Goal: Task Accomplishment & Management: Use online tool/utility

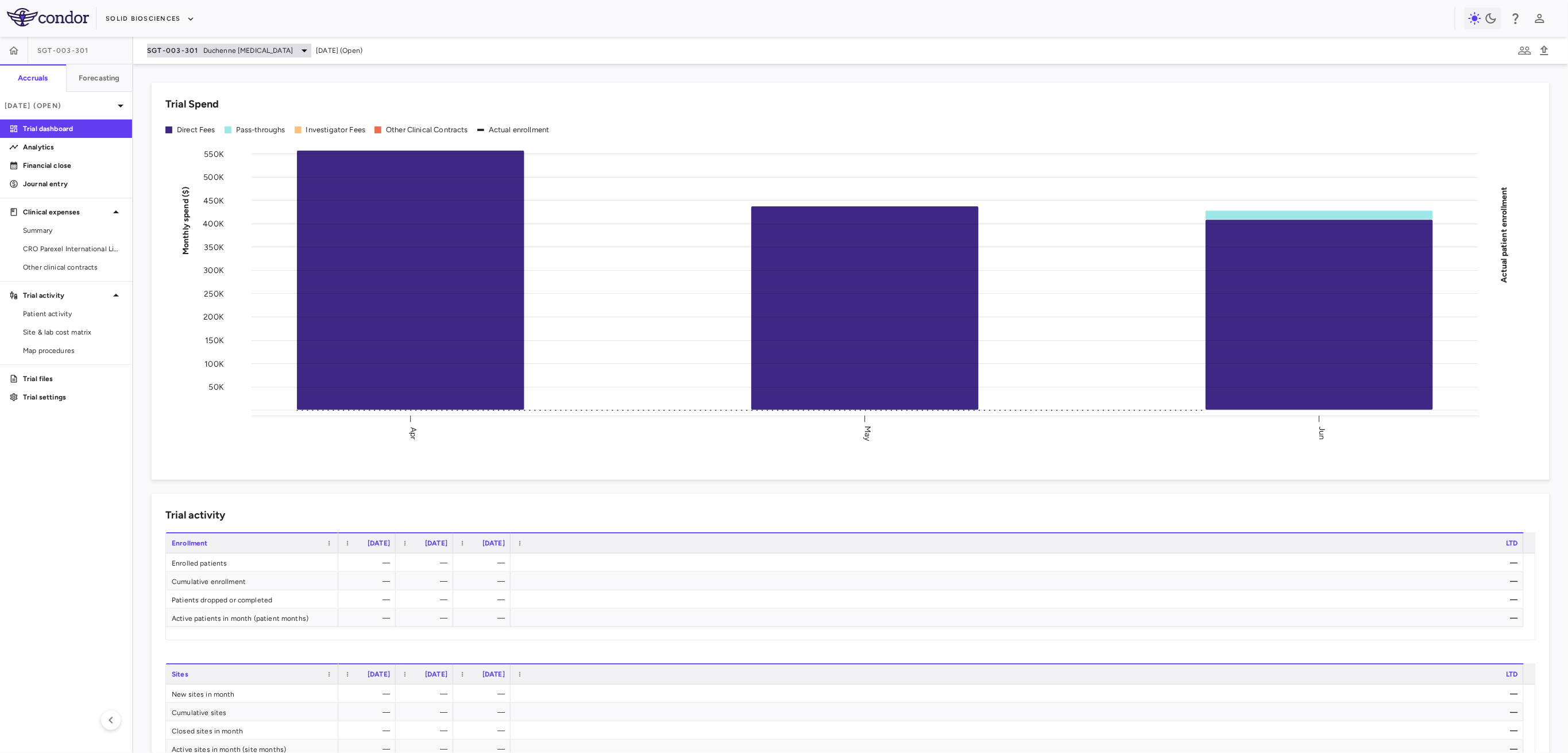
click at [186, 51] on span "SGT-003-301" at bounding box center [173, 50] width 52 height 9
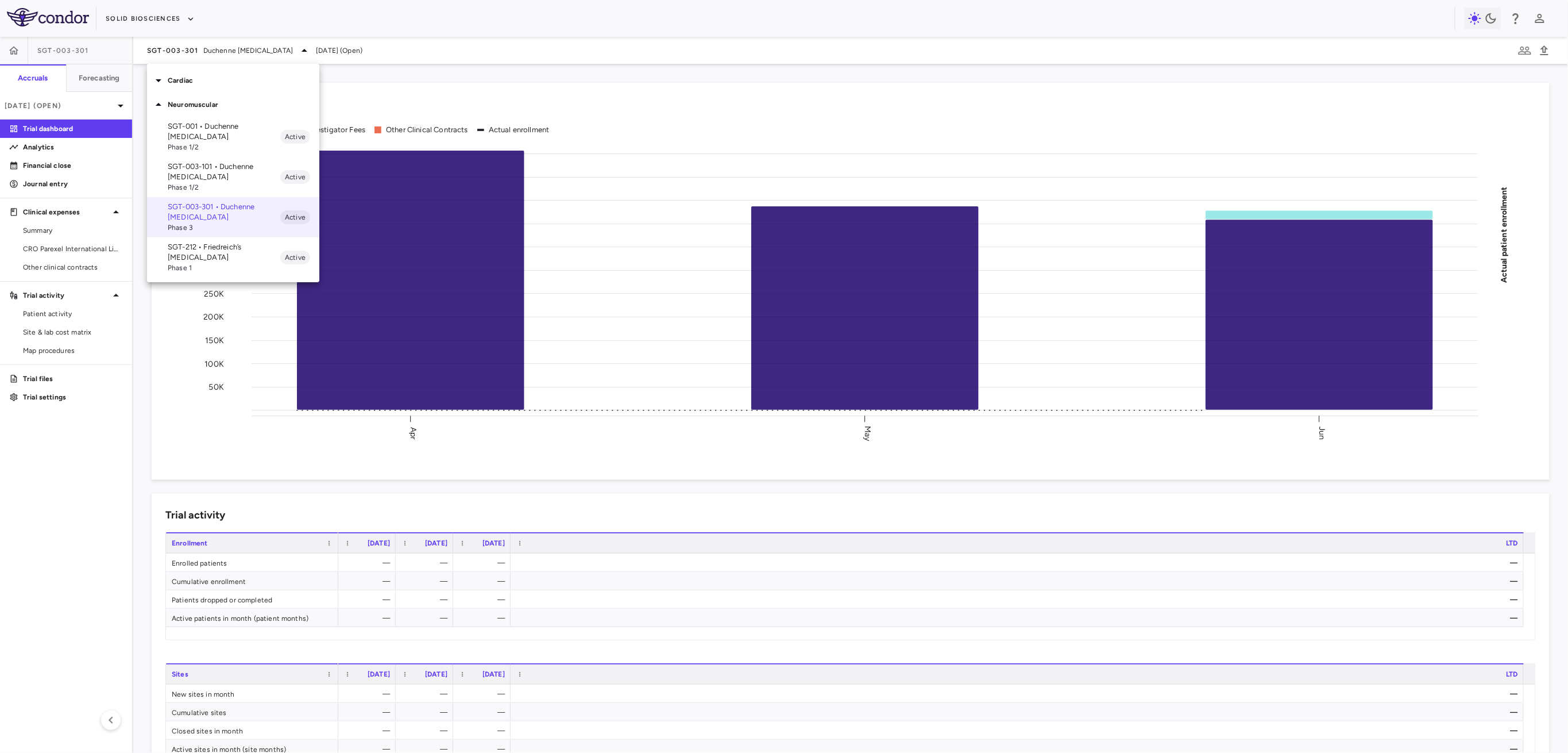
click at [206, 263] on span "Phase 1" at bounding box center [224, 268] width 112 height 10
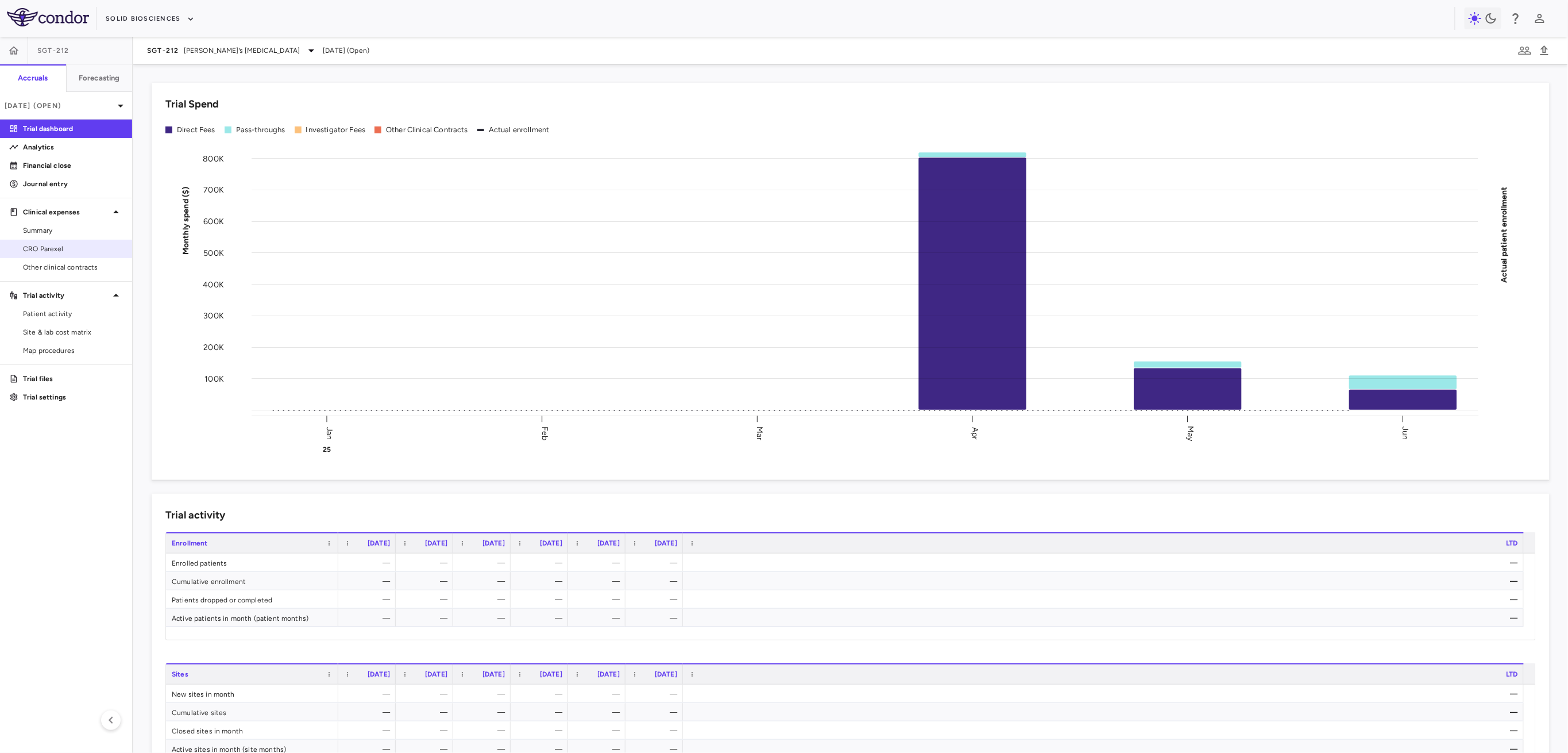
click at [68, 257] on link "CRO Parexel" at bounding box center [66, 249] width 132 height 17
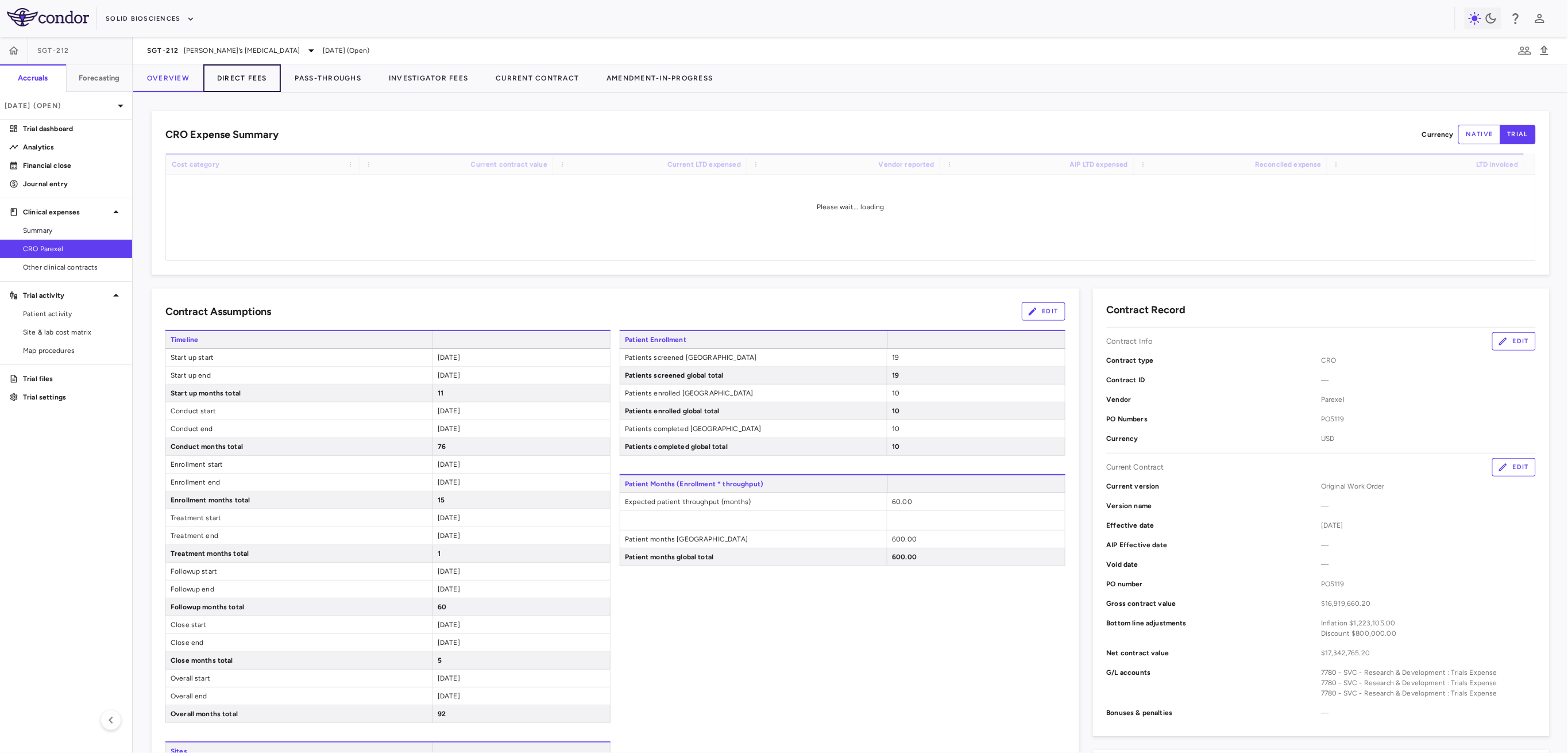
click at [269, 77] on button "Direct Fees" at bounding box center [242, 78] width 78 height 27
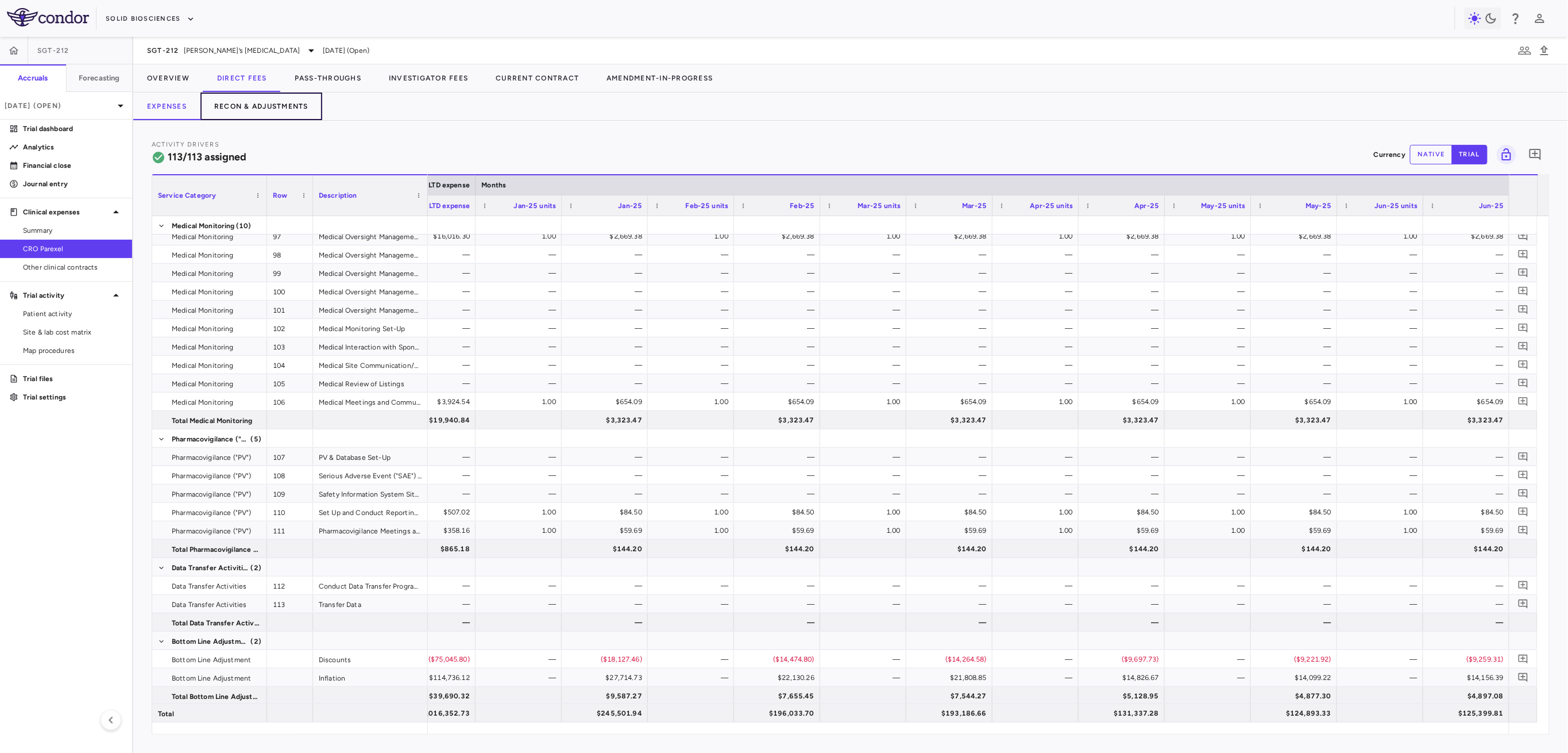
click at [279, 107] on button "Recon & Adjustments" at bounding box center [261, 106] width 122 height 27
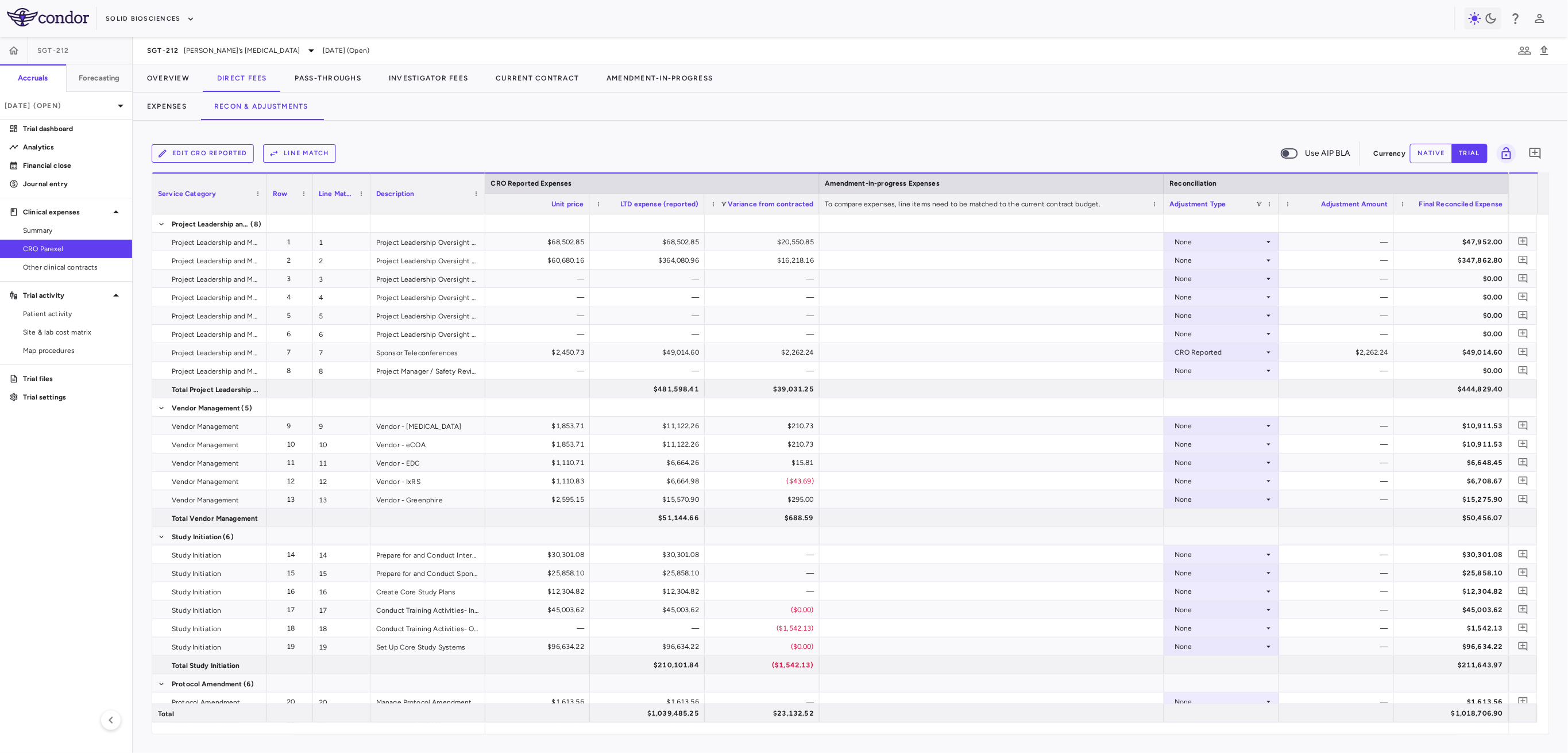
click at [1425, 159] on button "native" at bounding box center [1431, 153] width 42 height 19
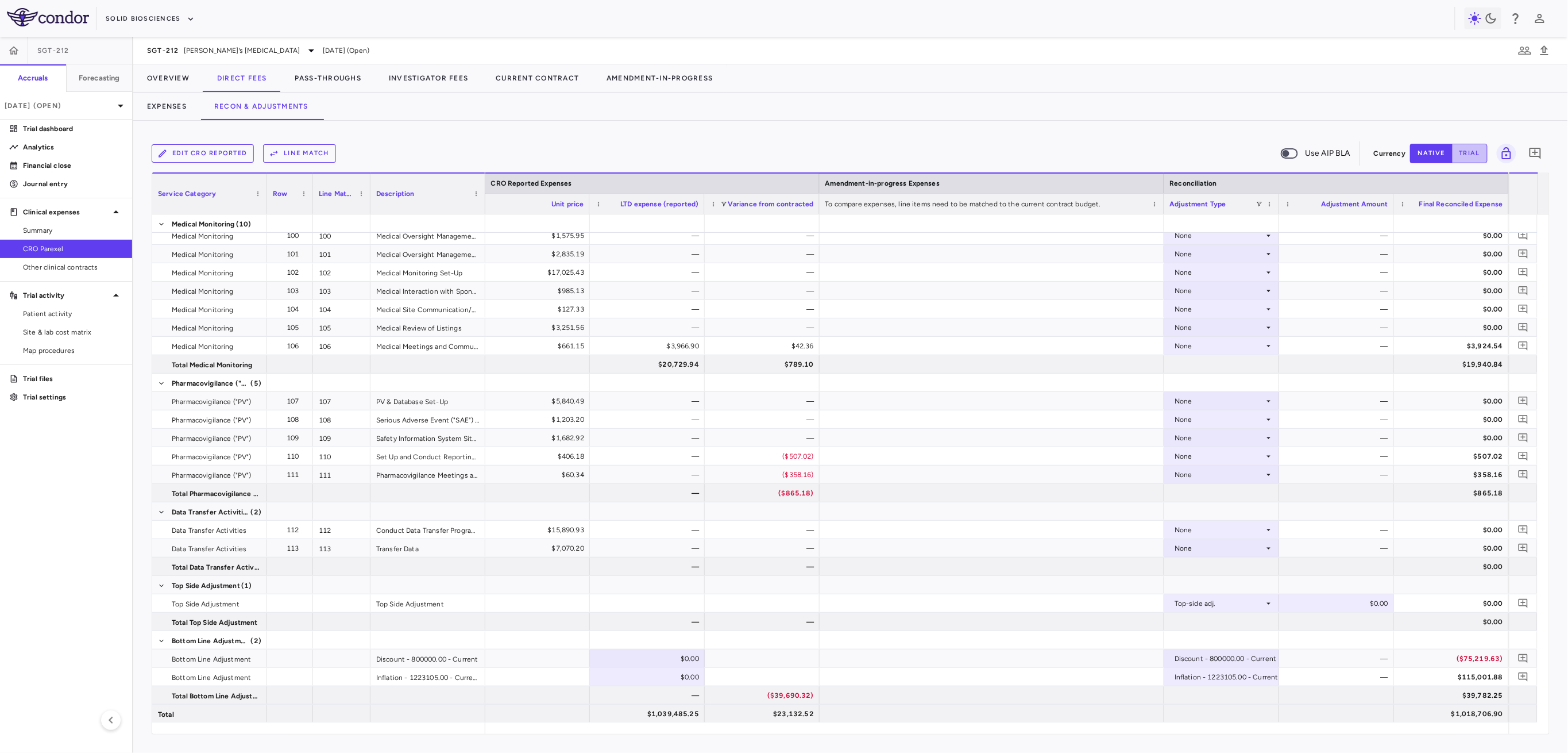
click at [1464, 159] on button "trial" at bounding box center [1469, 153] width 35 height 19
click at [1446, 156] on button "native" at bounding box center [1431, 153] width 42 height 19
click at [648, 657] on div "$0.00" at bounding box center [649, 659] width 99 height 19
type input "*********"
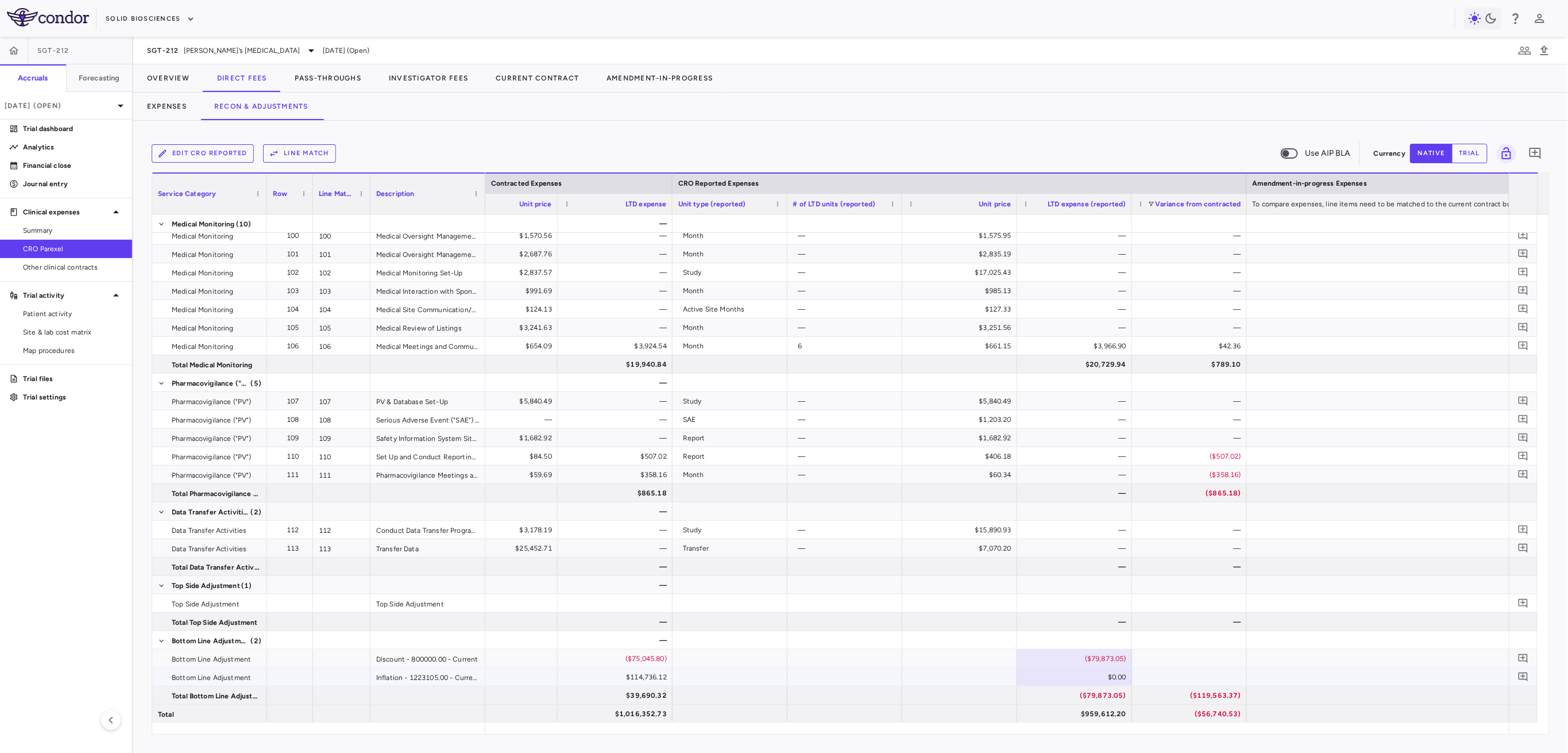
click at [1088, 677] on div "$0.00" at bounding box center [1077, 677] width 99 height 19
click at [1089, 675] on input "number" at bounding box center [1083, 678] width 97 height 19
click at [1090, 676] on input "number" at bounding box center [1083, 678] width 97 height 19
type input "*********"
click at [305, 50] on icon at bounding box center [311, 50] width 14 height 14
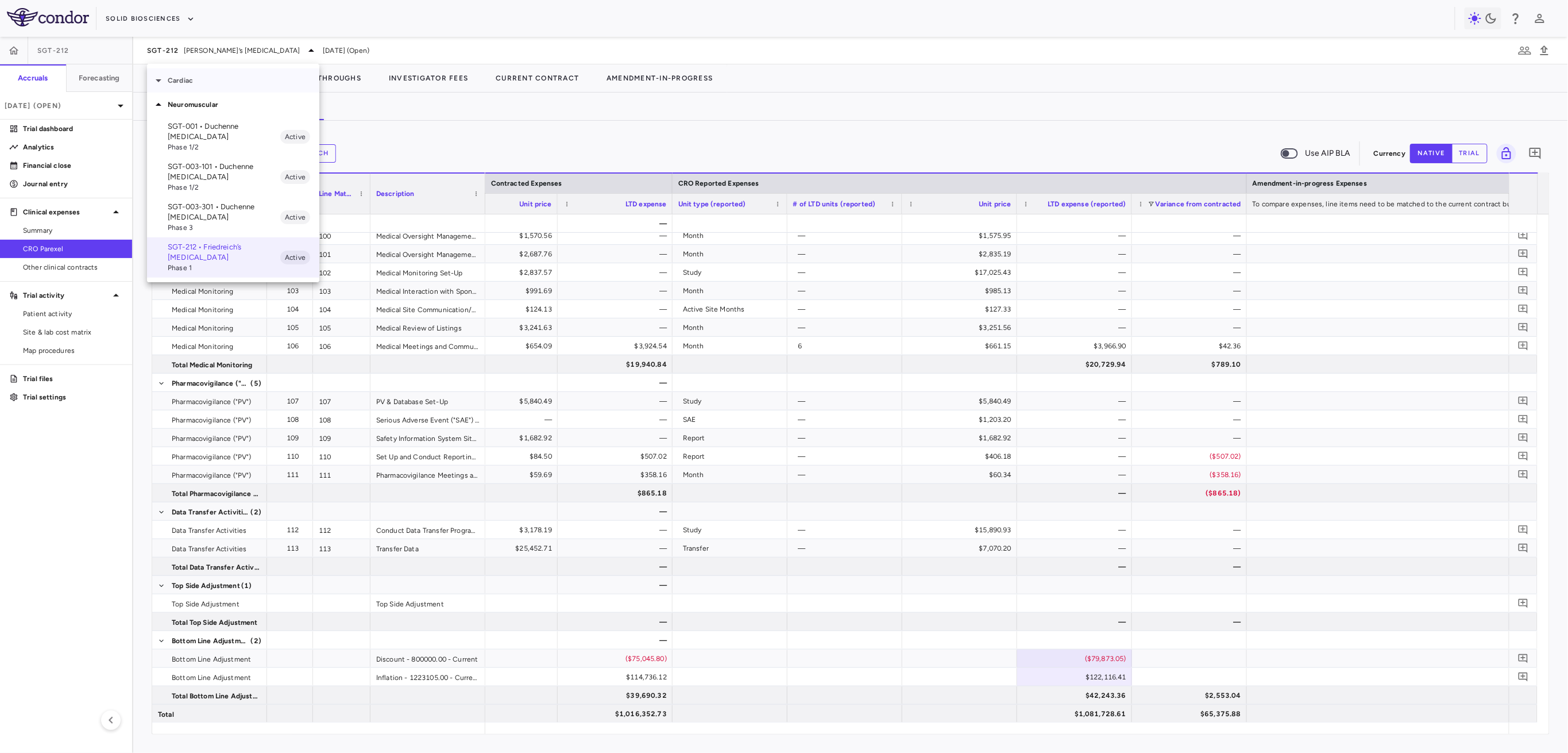
click at [215, 79] on p "Cardiac" at bounding box center [243, 80] width 152 height 10
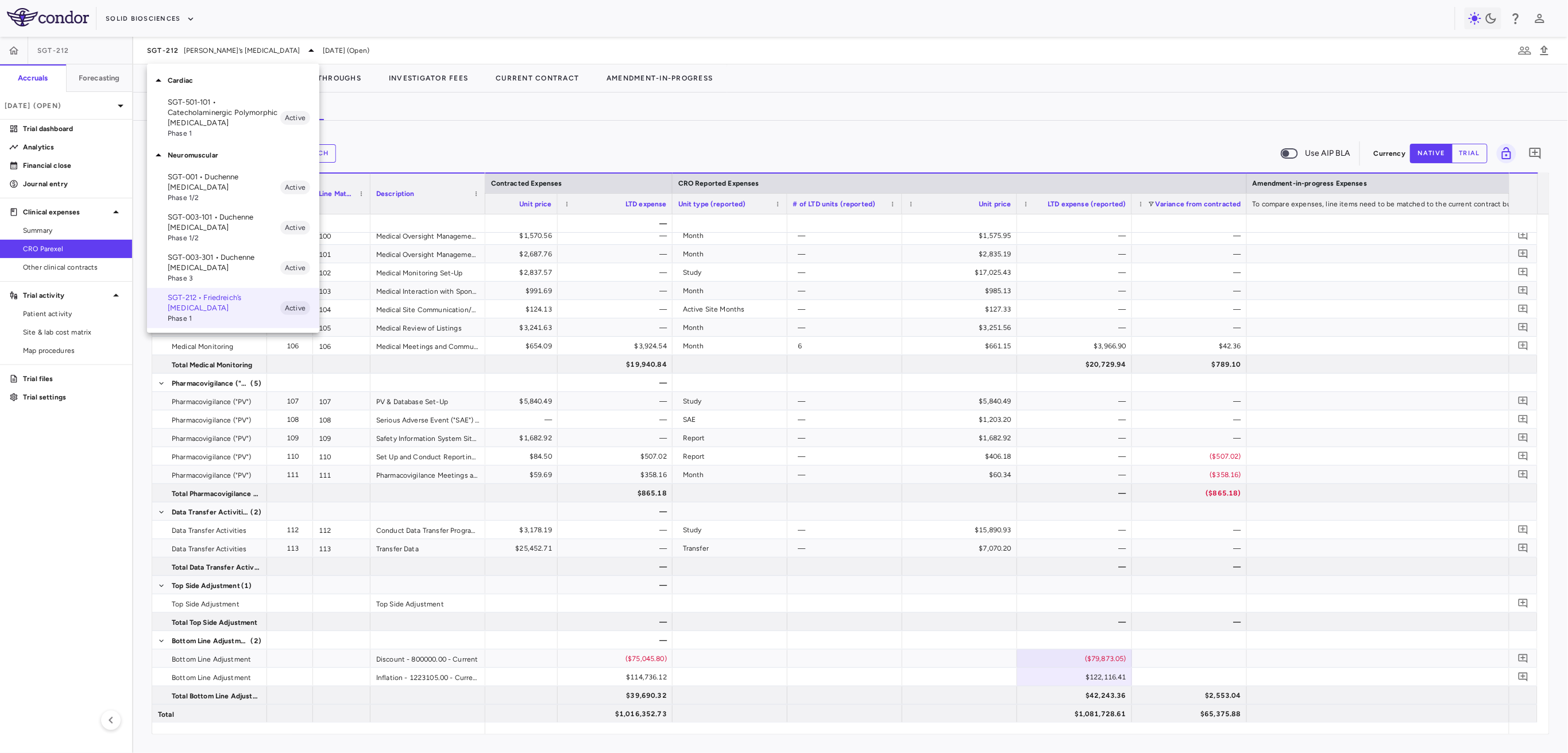
click at [215, 110] on p "SGT-501-101 • Catecholaminergic Polymorphic Ventricular Tachycardia" at bounding box center [224, 112] width 112 height 31
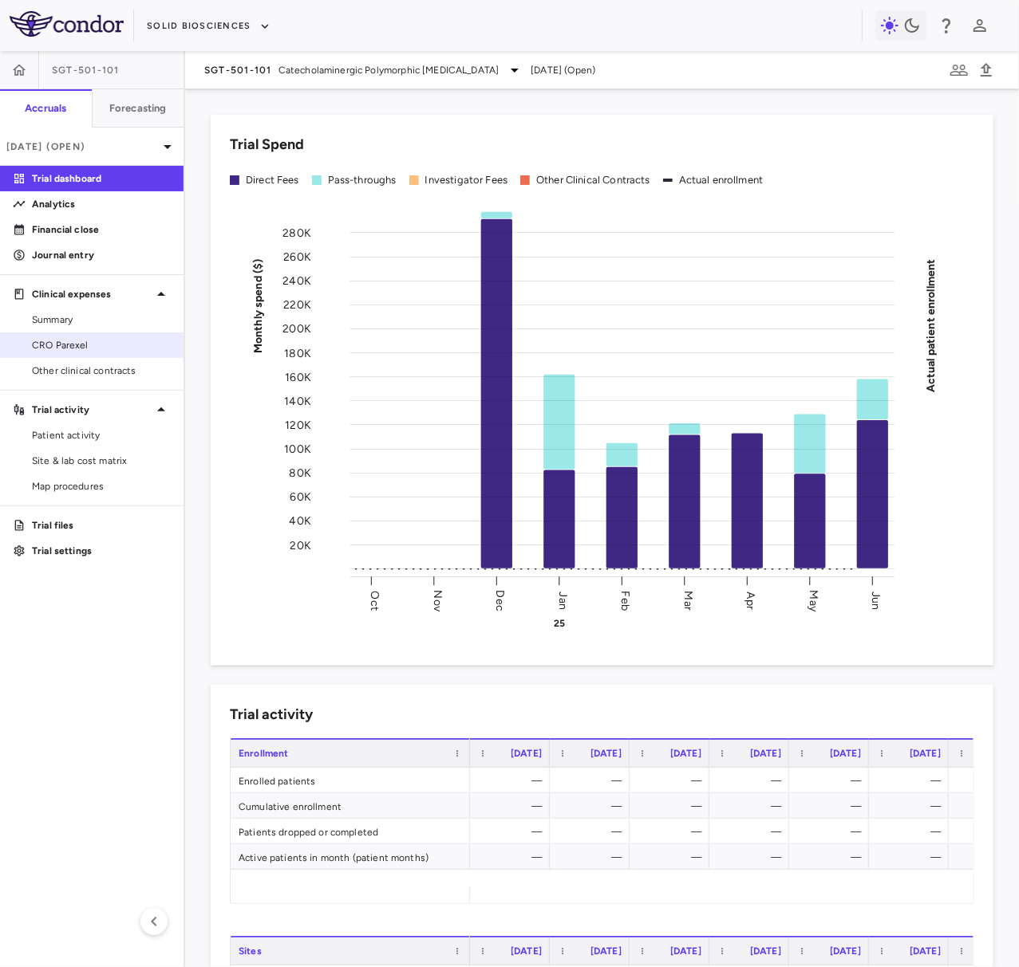
click at [71, 348] on span "CRO Parexel" at bounding box center [101, 345] width 139 height 14
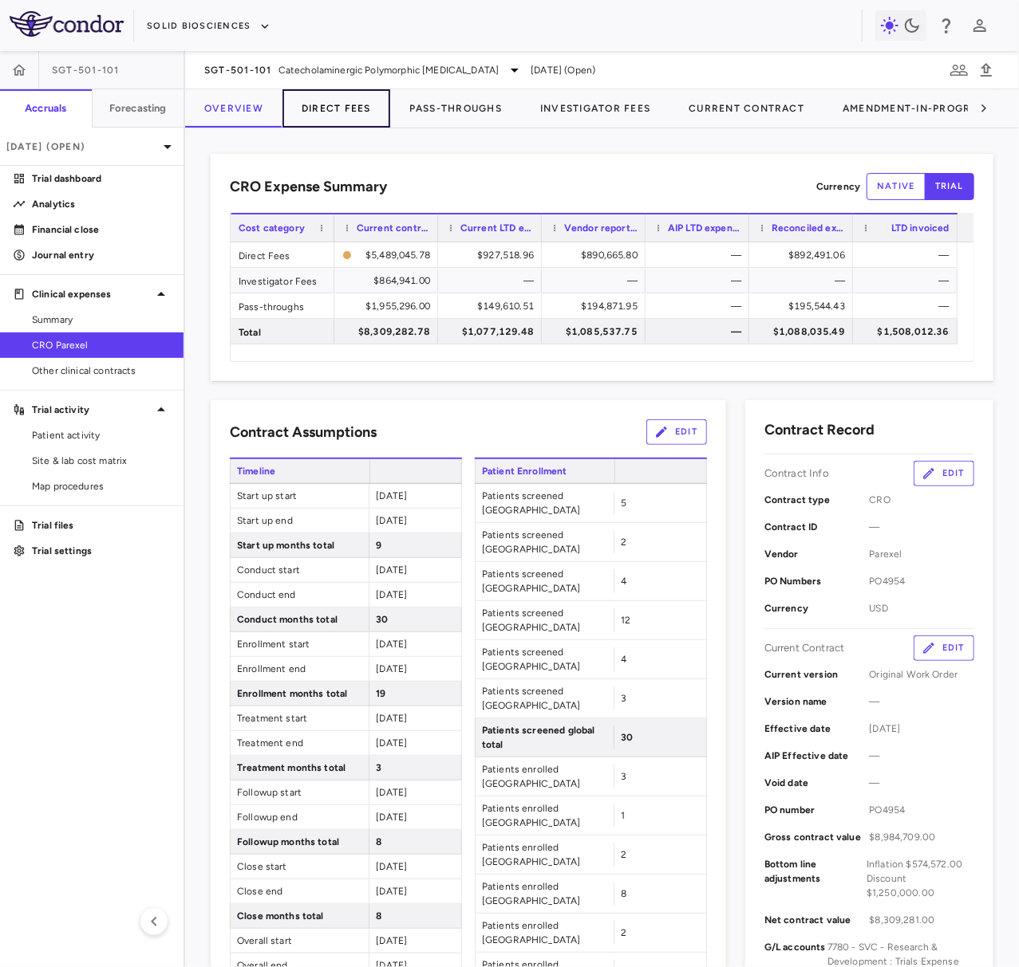
click at [326, 112] on button "Direct Fees" at bounding box center [336, 108] width 108 height 38
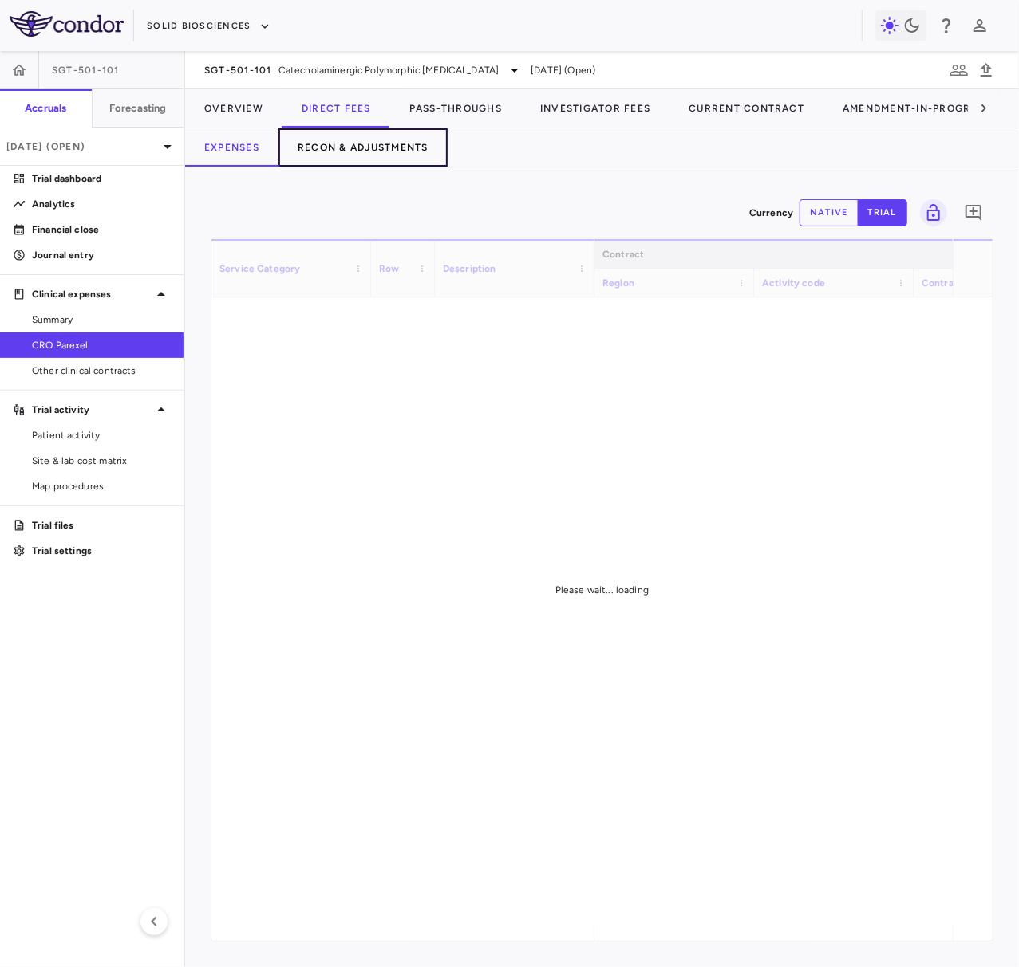
click at [374, 147] on button "Recon & Adjustments" at bounding box center [362, 147] width 169 height 38
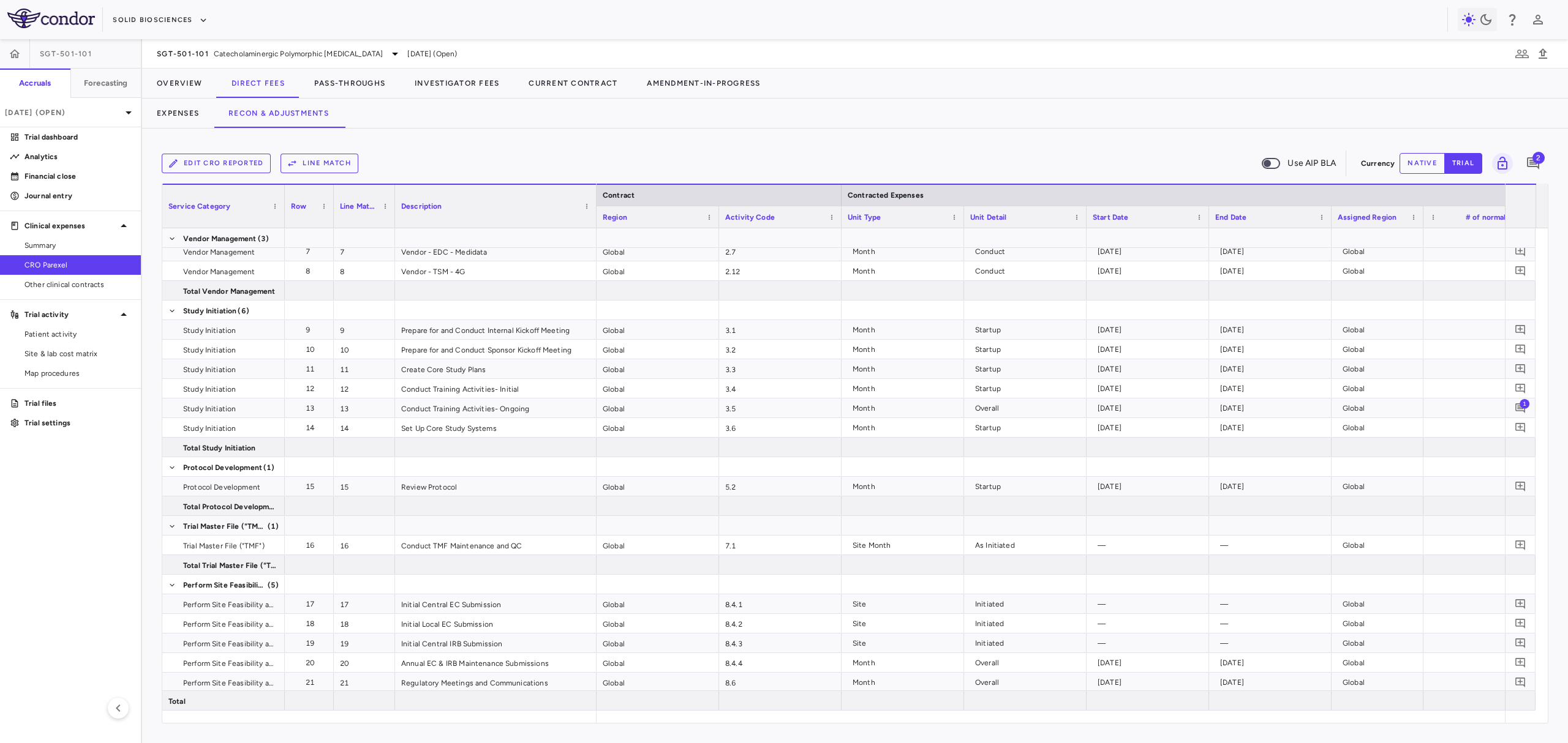
drag, startPoint x: 515, startPoint y: 213, endPoint x: 594, endPoint y: 231, distance: 81.0
click at [594, 231] on div "Service Category Row Line Match" at bounding box center [855, 453] width 1385 height 540
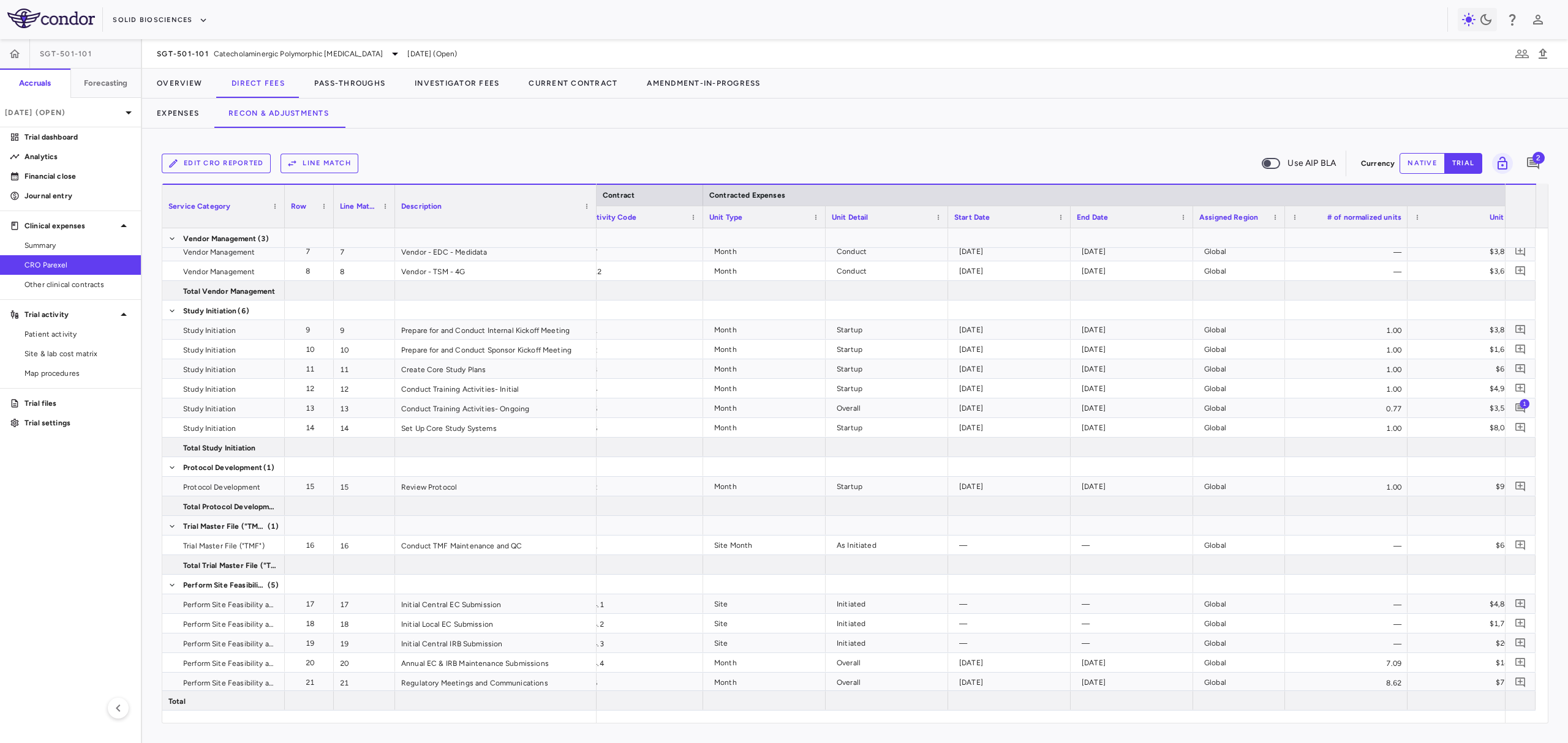
scroll to position [0, 307]
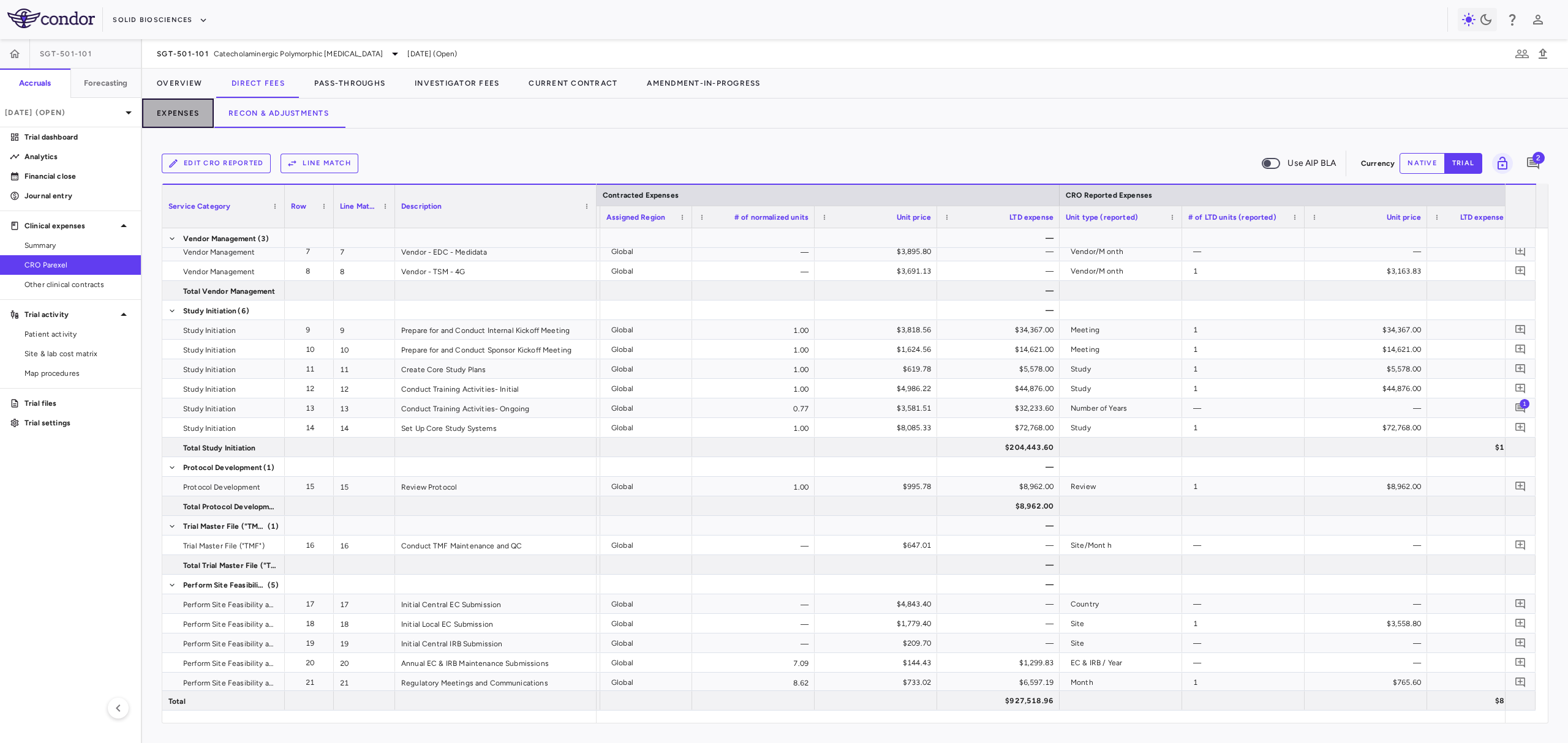
click at [169, 120] on button "Expenses" at bounding box center [177, 113] width 71 height 29
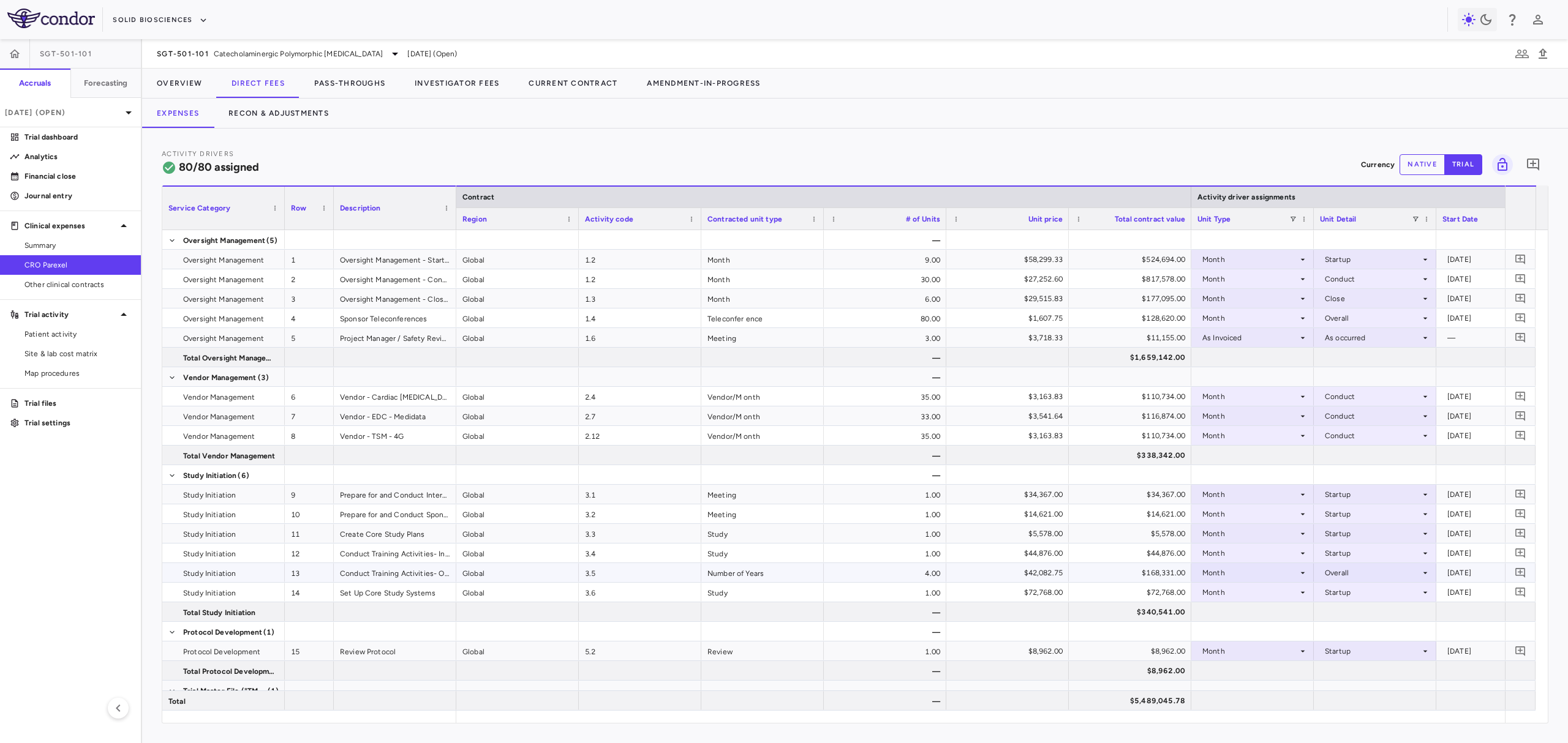
click at [1231, 576] on div "Month" at bounding box center [1250, 573] width 95 height 20
click at [1249, 694] on div "As Invoiced" at bounding box center [1241, 689] width 48 height 11
click at [1348, 569] on div at bounding box center [1375, 573] width 111 height 18
click at [1355, 599] on div "As occurred" at bounding box center [1364, 596] width 49 height 11
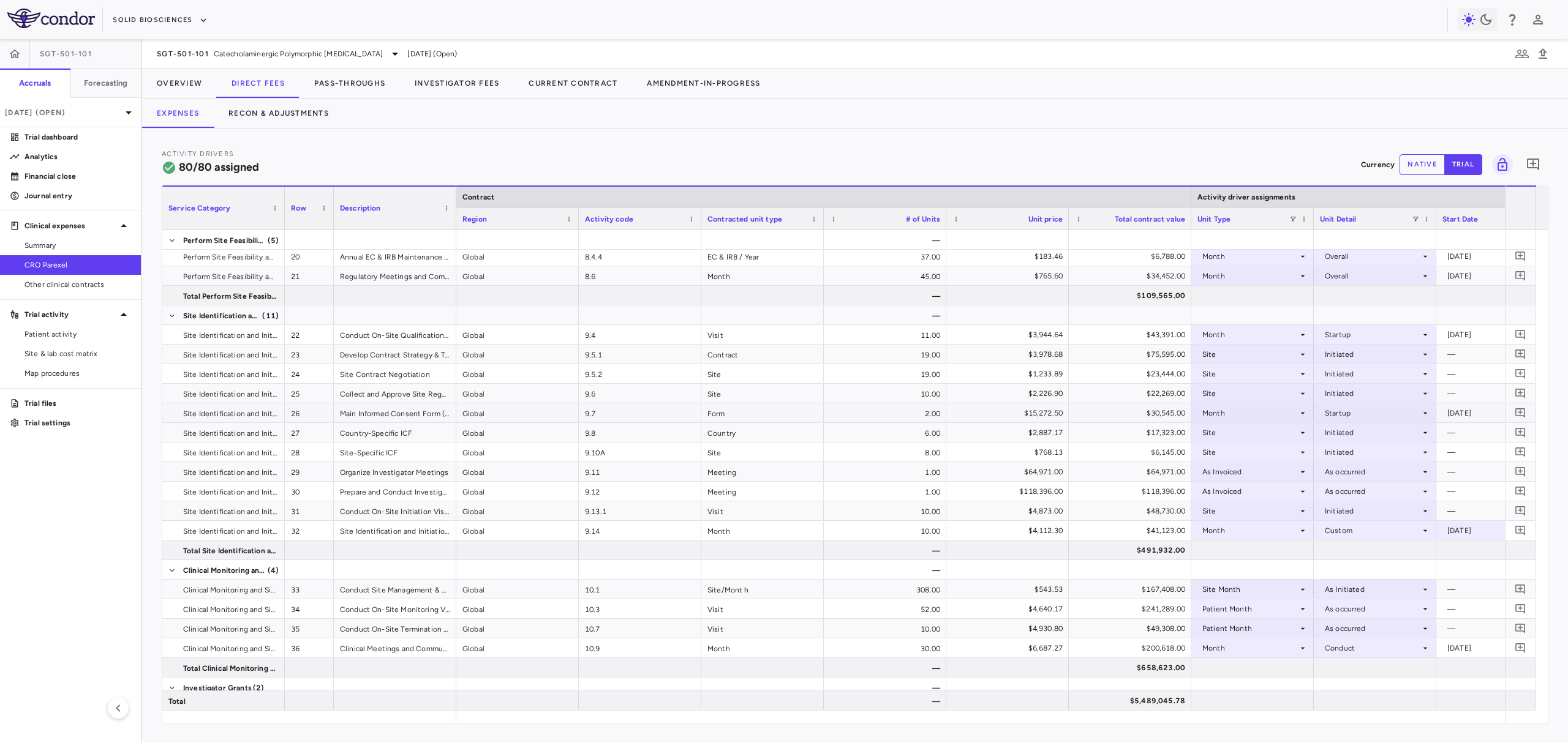
click at [417, 415] on div "Main Informed Consent Form ("ICF")" at bounding box center [395, 413] width 123 height 19
click at [1214, 414] on div "Month" at bounding box center [1250, 414] width 95 height 20
click at [1249, 530] on div "As Invoiced" at bounding box center [1241, 529] width 48 height 11
click at [1338, 410] on div at bounding box center [1375, 412] width 111 height 18
click at [1341, 432] on div "As occurred" at bounding box center [1364, 436] width 49 height 11
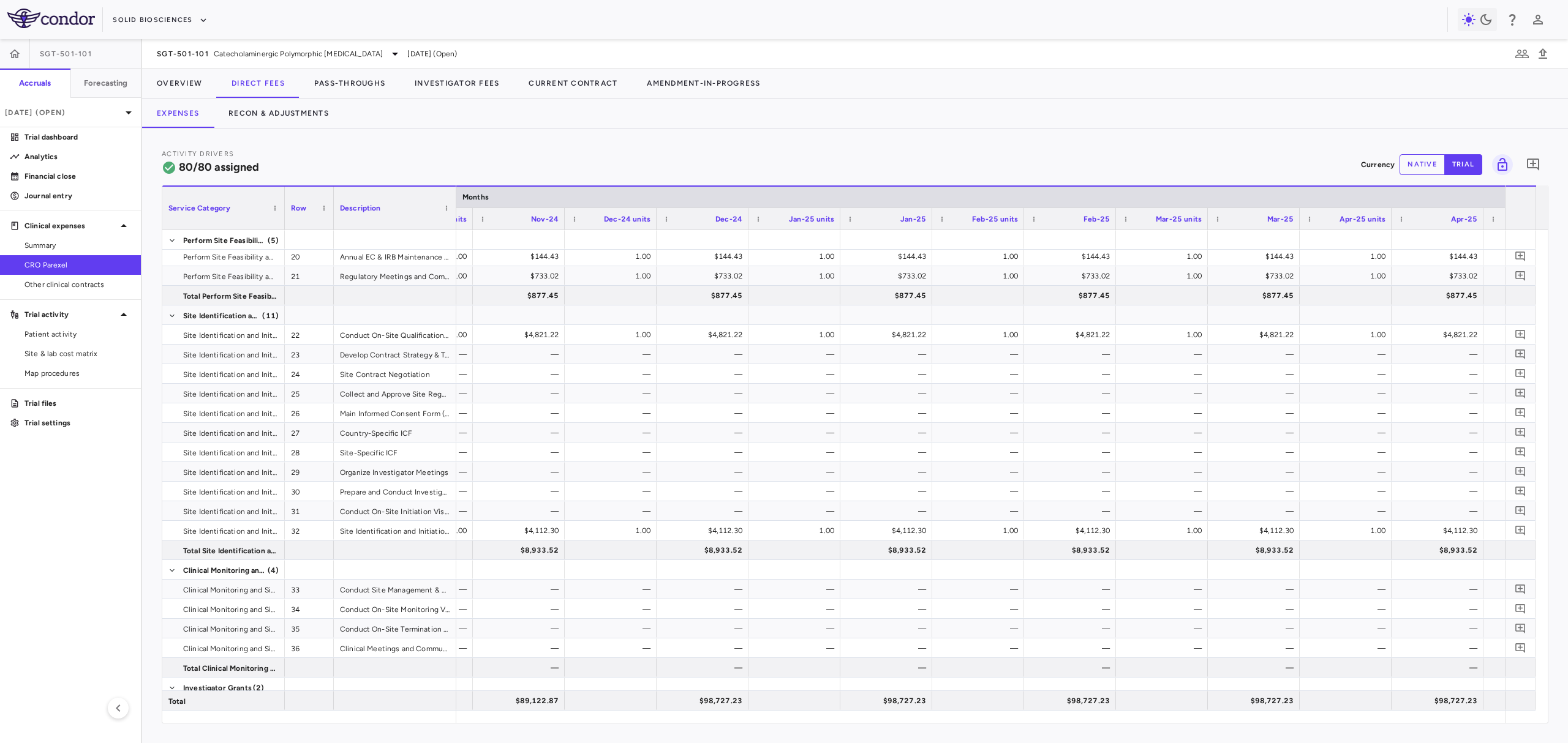
click at [1436, 162] on button "native" at bounding box center [1422, 164] width 45 height 21
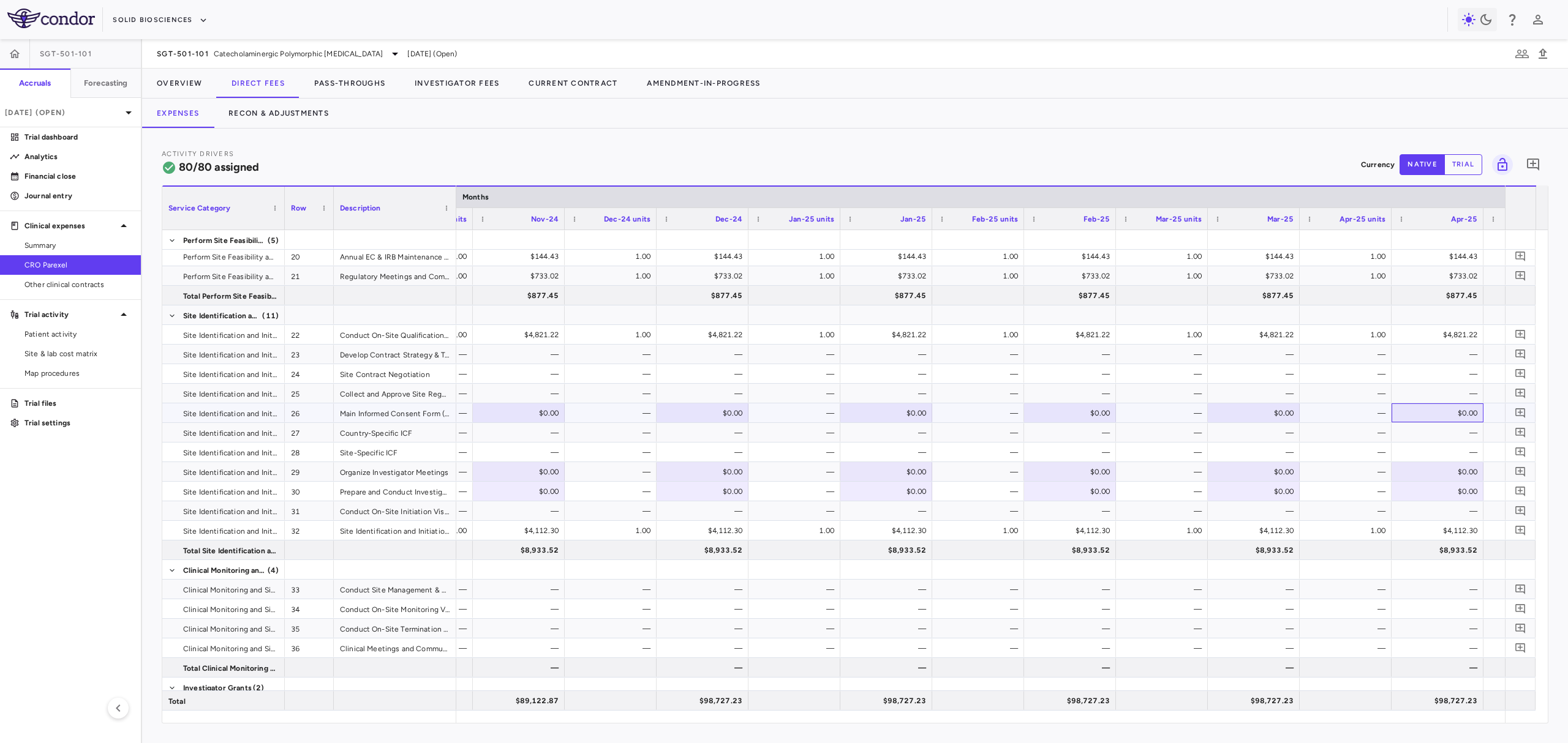
click at [1428, 411] on div "$0.00" at bounding box center [1440, 414] width 74 height 20
type input "********"
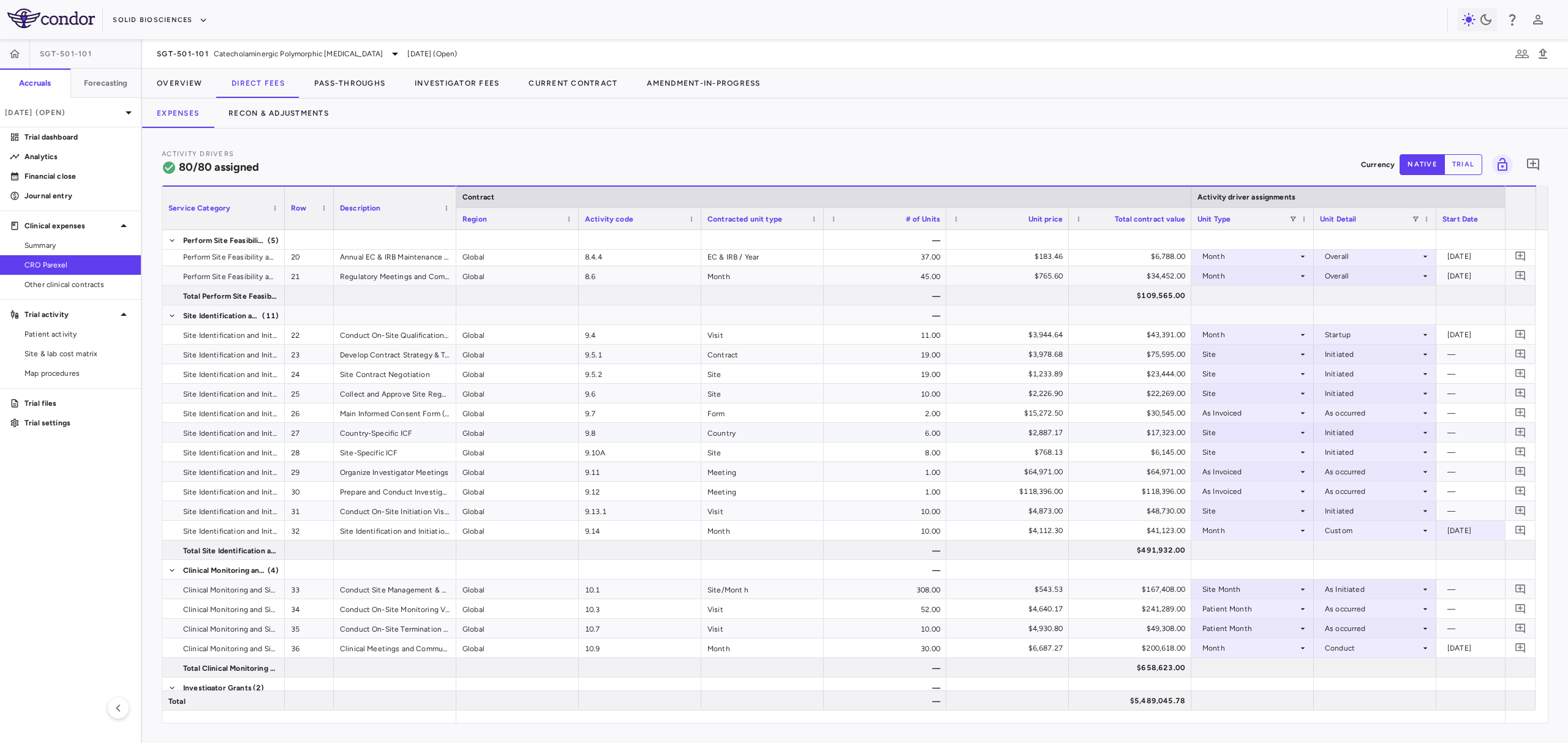
click at [1247, 437] on div "Site" at bounding box center [1250, 433] width 95 height 20
click at [1252, 527] on li "Month" at bounding box center [1252, 530] width 121 height 18
click at [1344, 431] on div at bounding box center [1375, 432] width 111 height 18
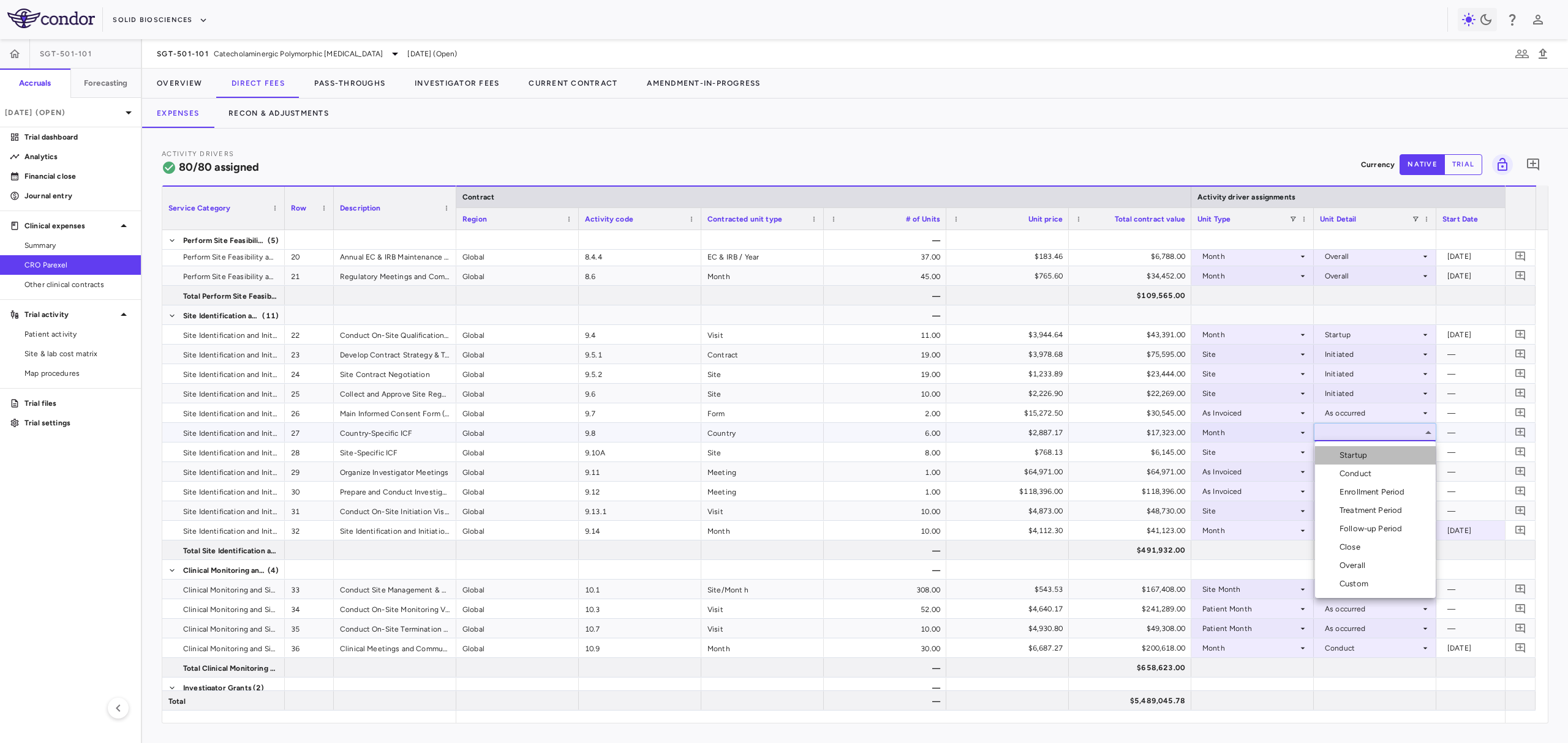
click at [1353, 455] on div "Startup" at bounding box center [1355, 455] width 32 height 11
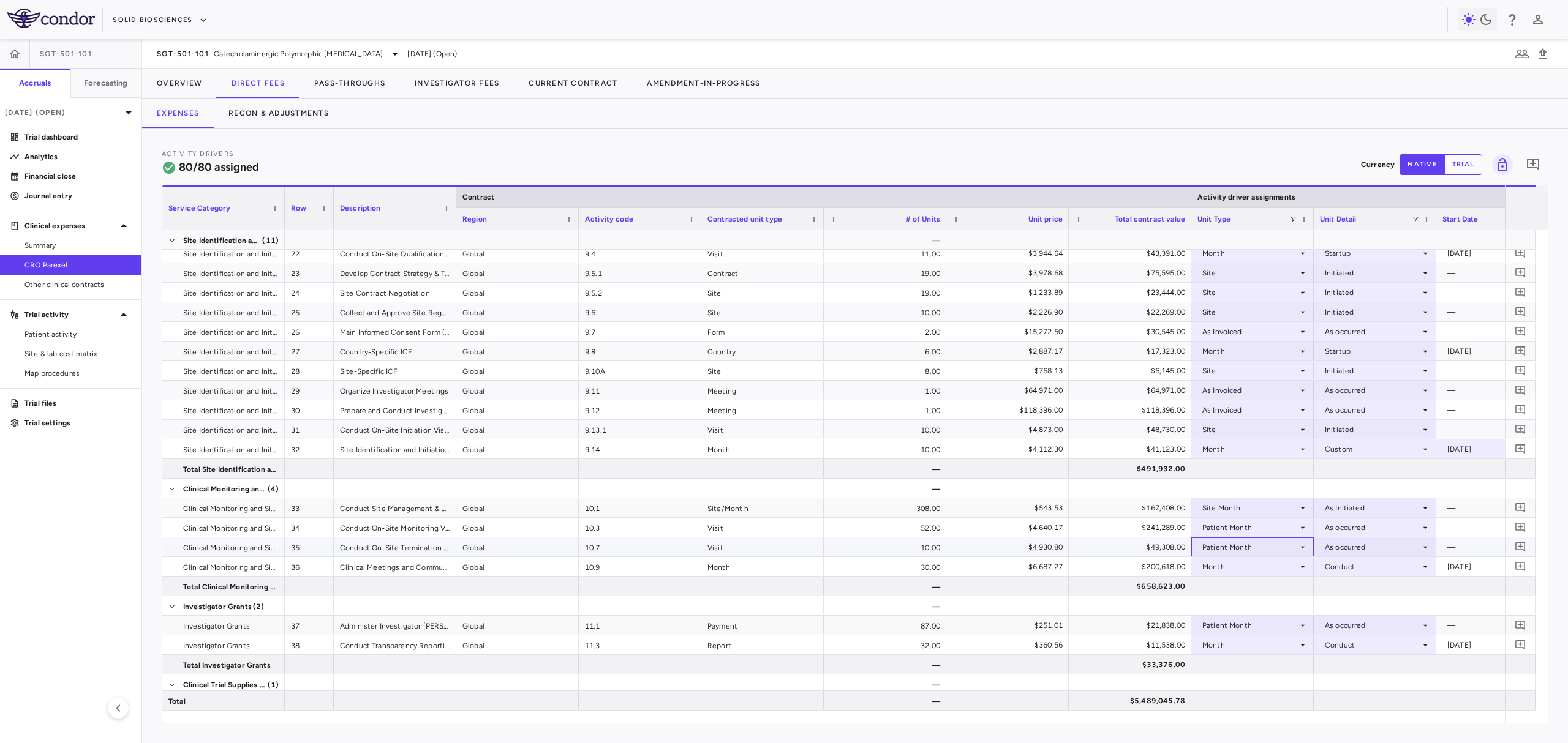
click at [1230, 551] on div "Patient Month" at bounding box center [1250, 547] width 95 height 20
click at [1259, 616] on li "Site" at bounding box center [1252, 607] width 121 height 18
click at [1346, 543] on div at bounding box center [1375, 547] width 111 height 18
click at [1365, 606] on div "Close" at bounding box center [1351, 606] width 25 height 11
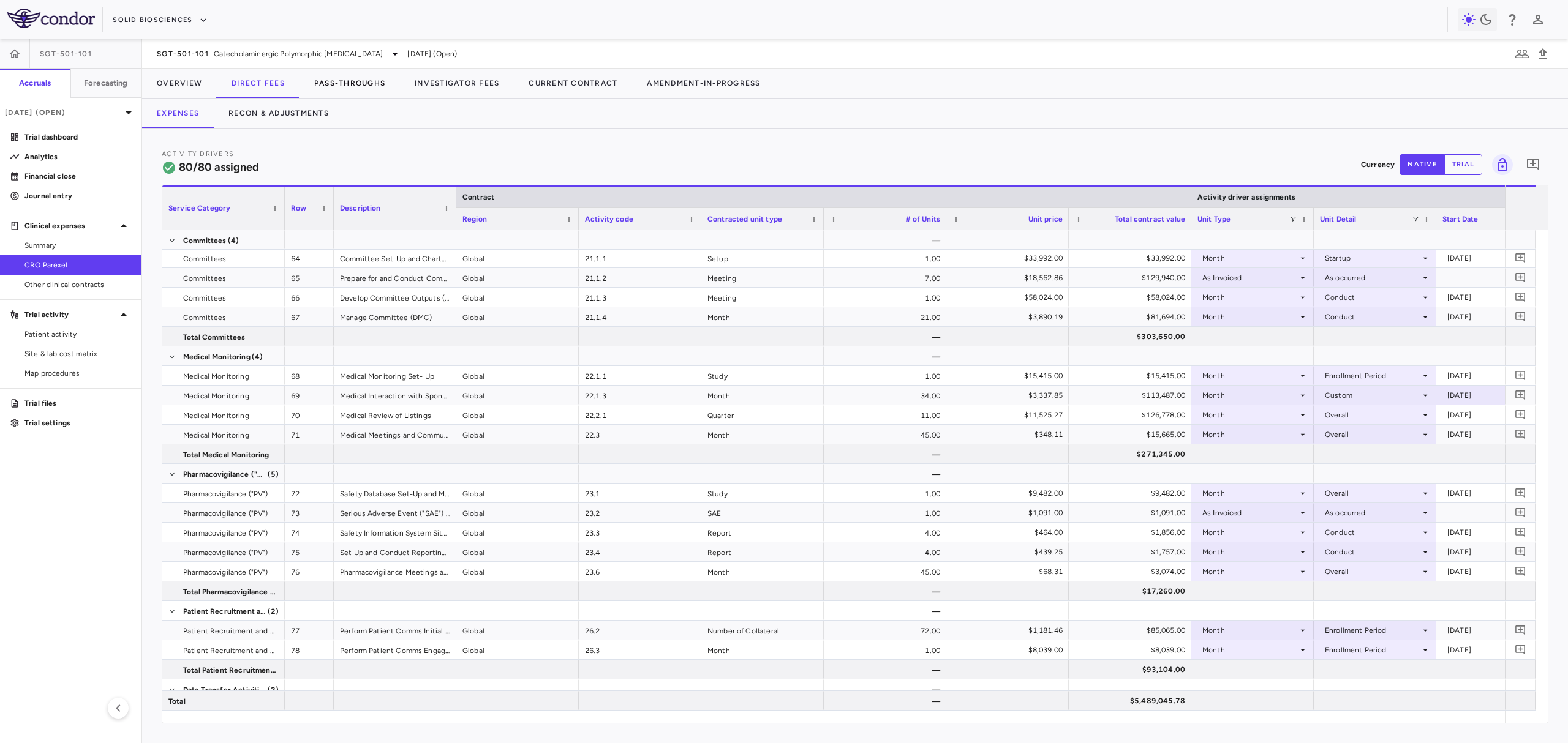
scroll to position [2007, 0]
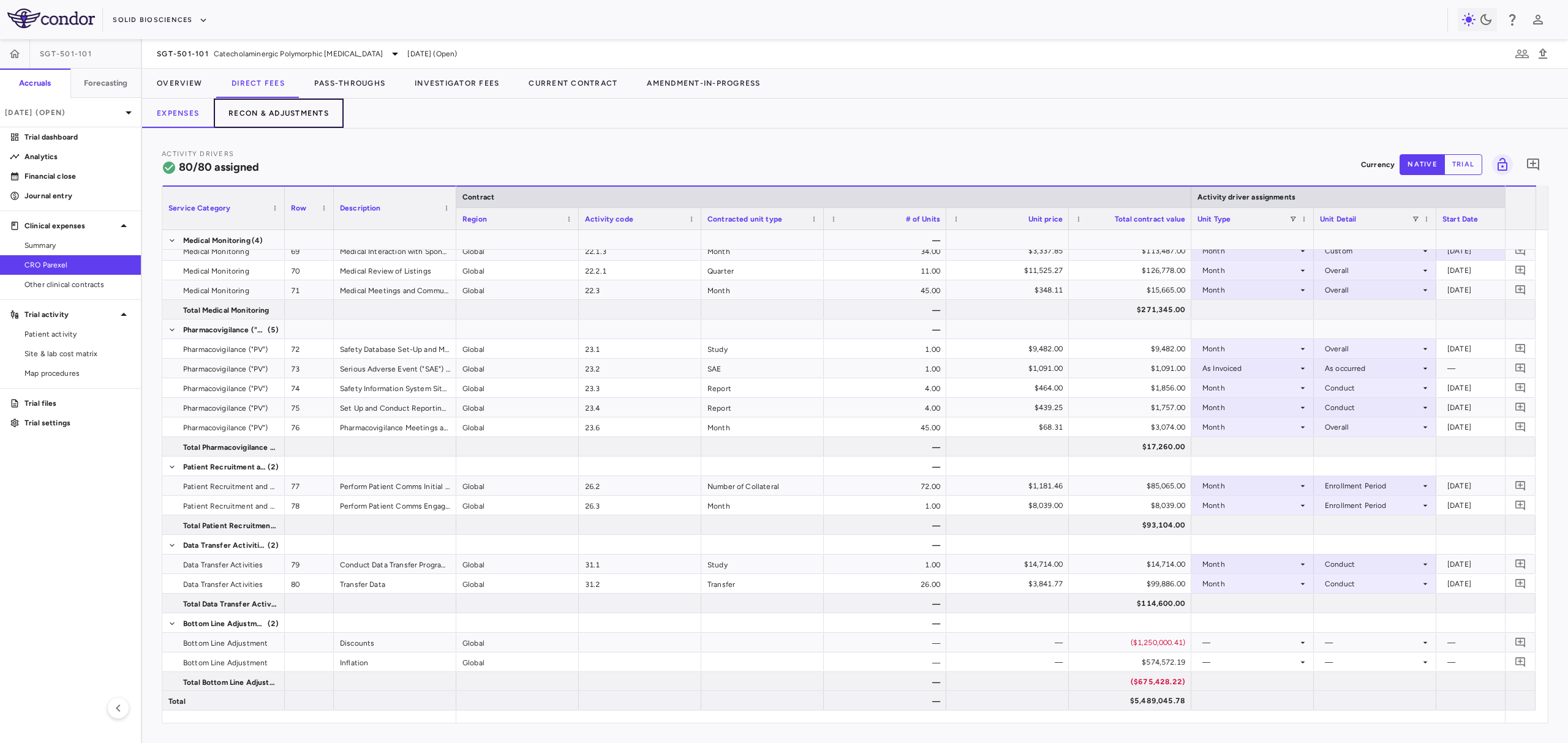
click at [298, 111] on button "Recon & Adjustments" at bounding box center [278, 113] width 130 height 29
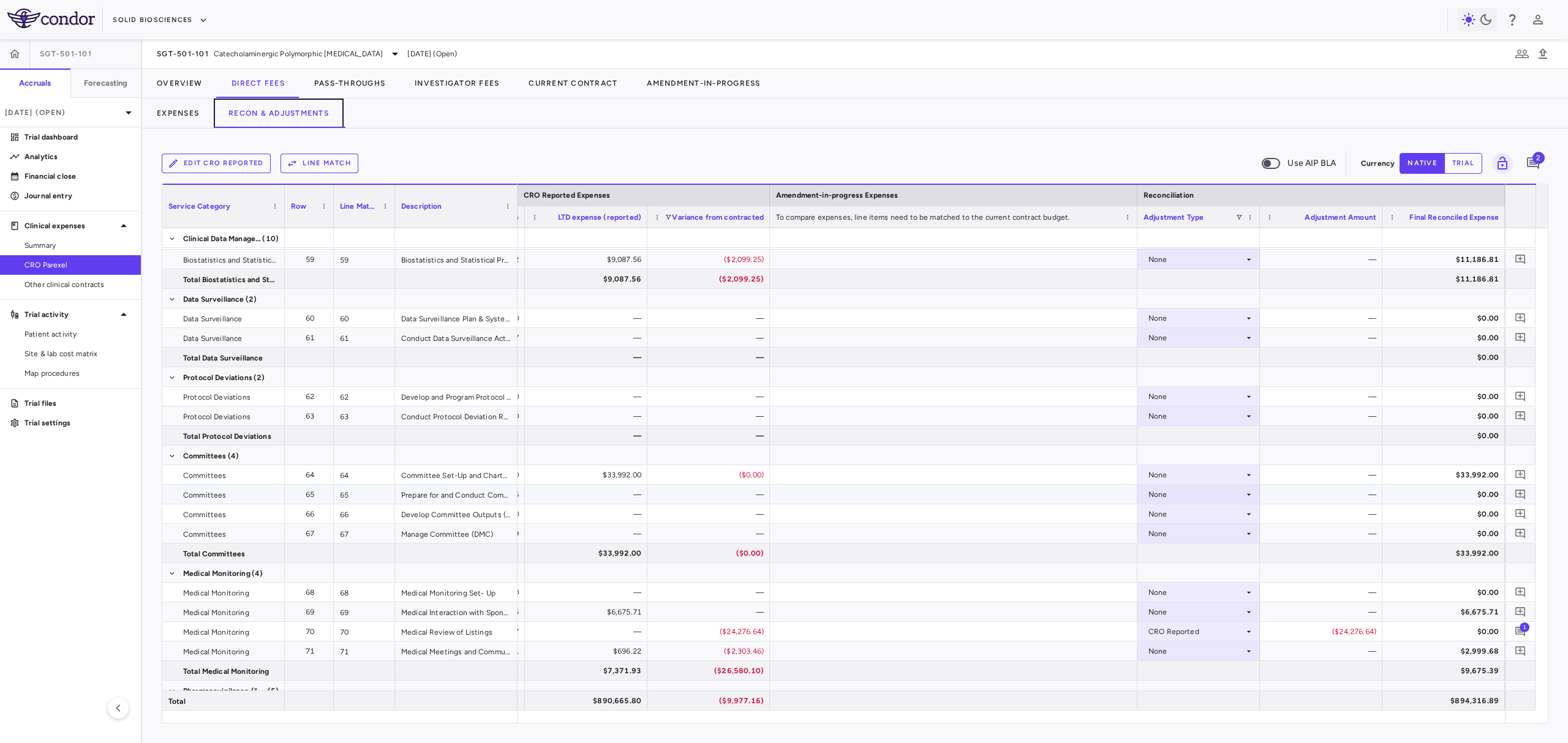
scroll to position [2065, 0]
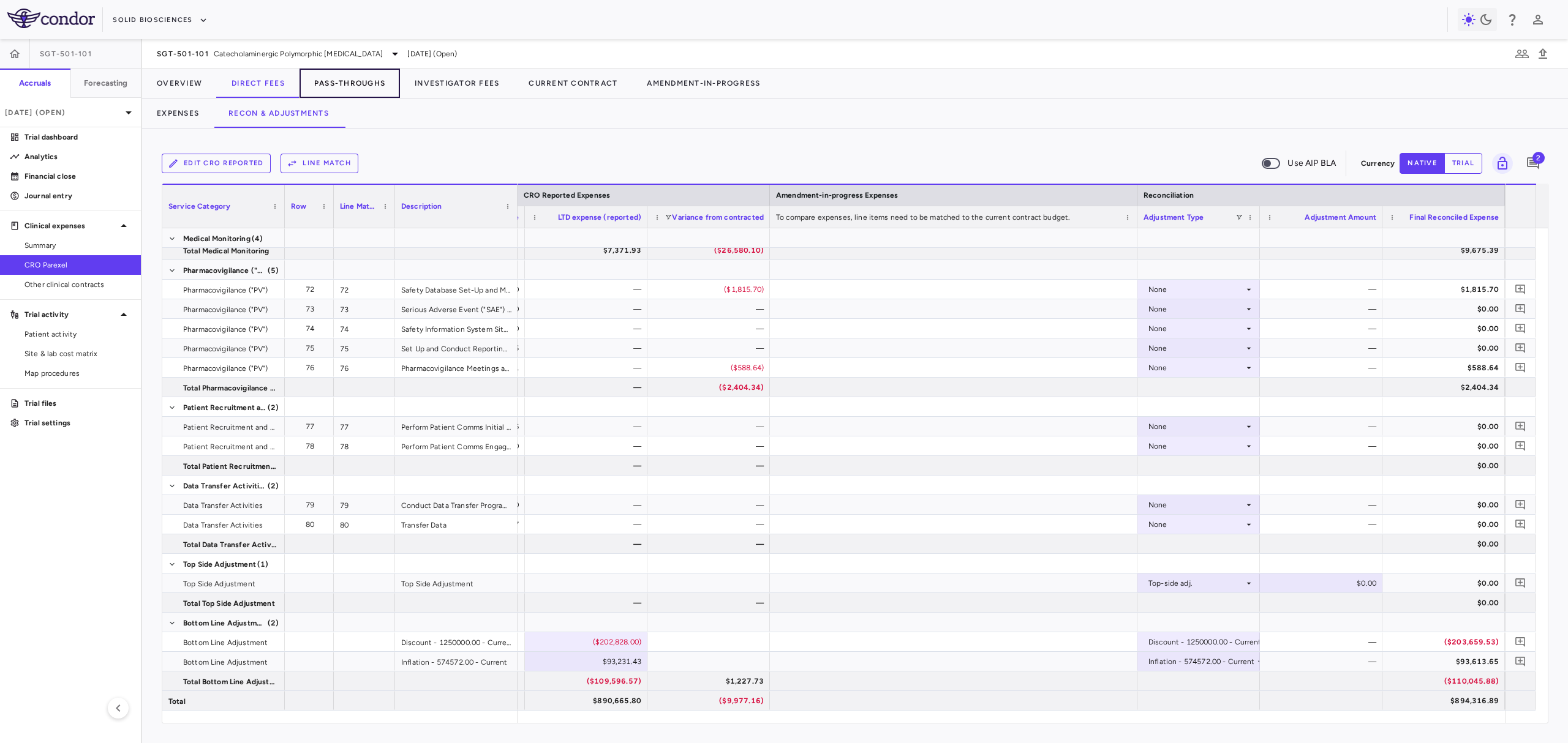
click at [370, 76] on button "Pass-Throughs" at bounding box center [349, 83] width 101 height 29
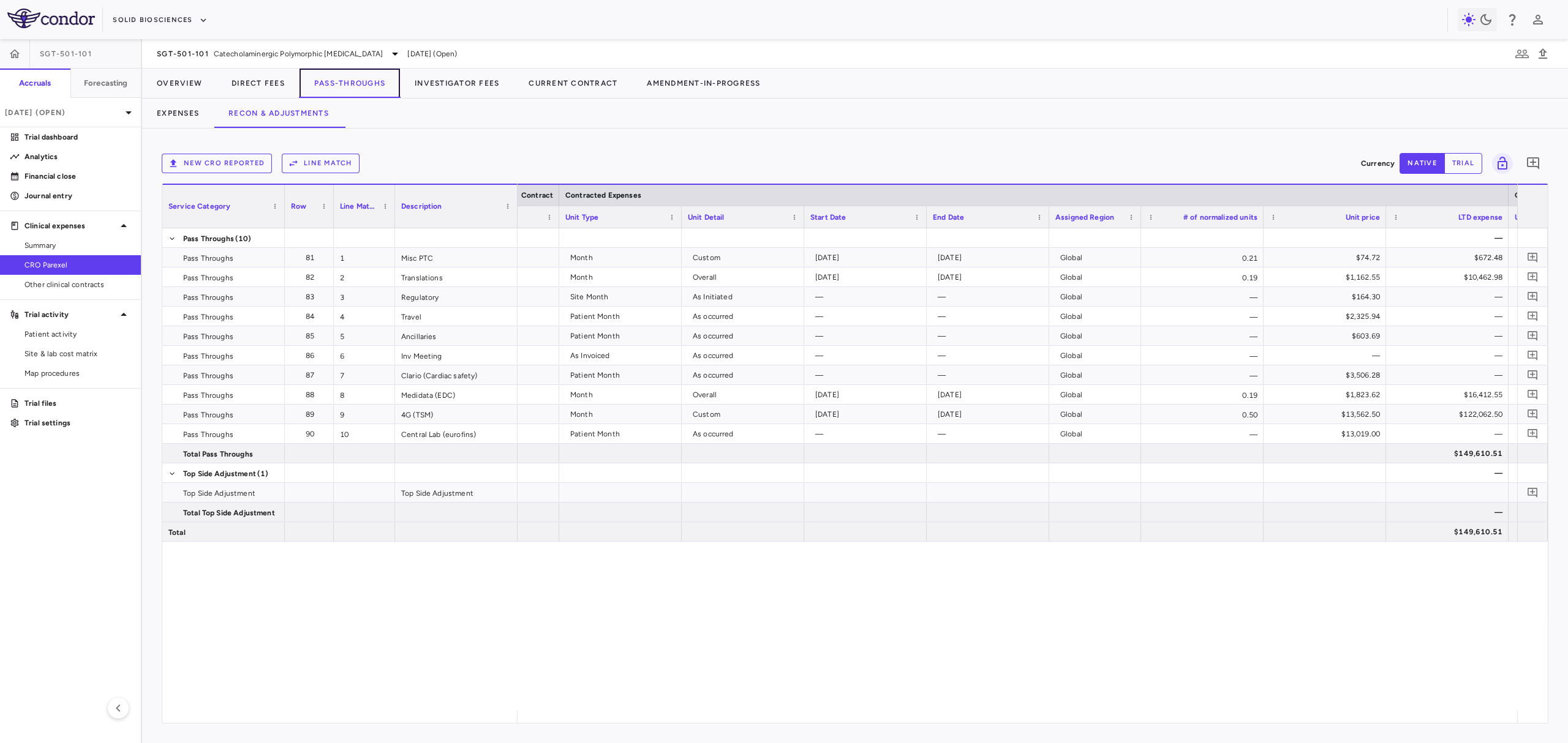
scroll to position [0, 376]
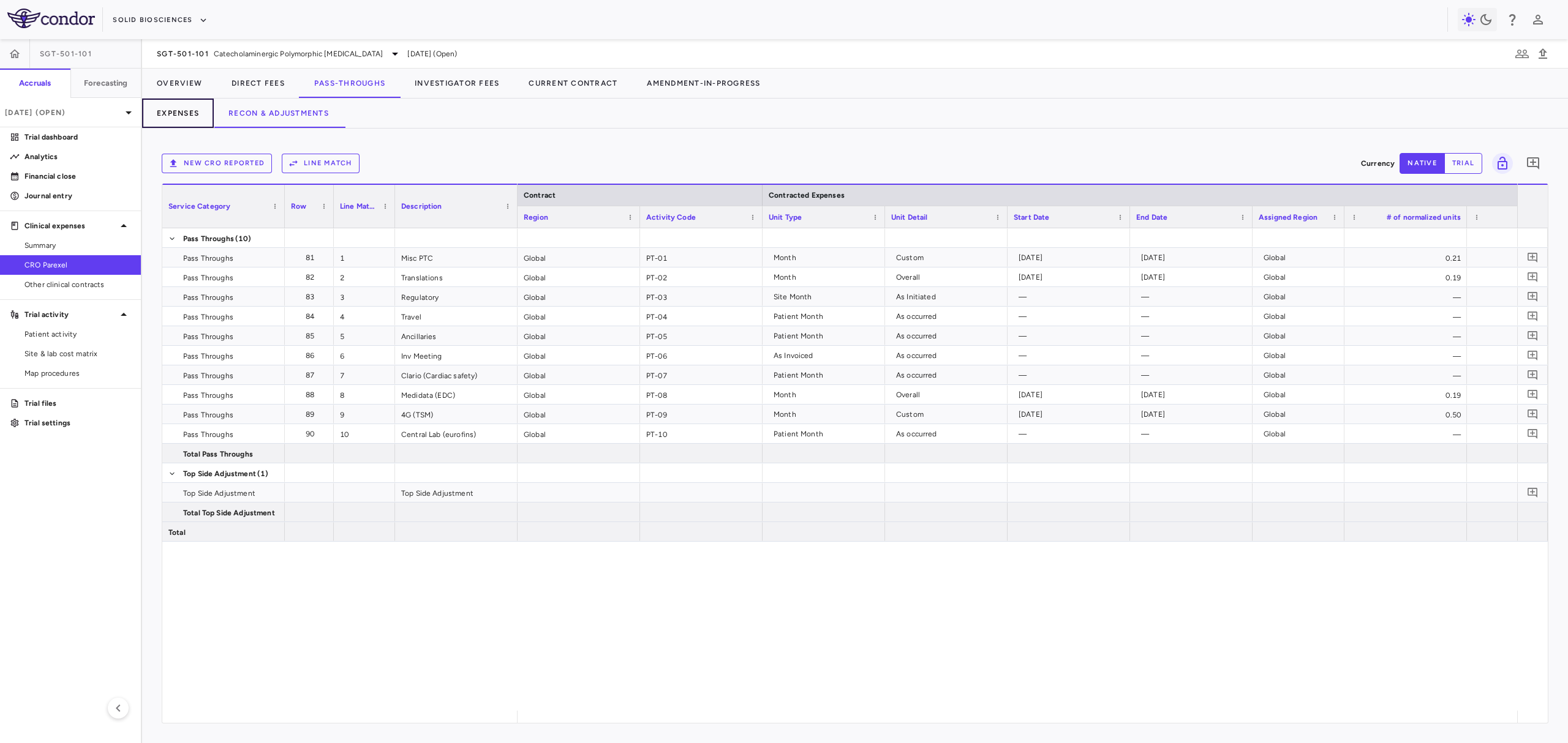
click at [186, 104] on button "Expenses" at bounding box center [177, 113] width 71 height 29
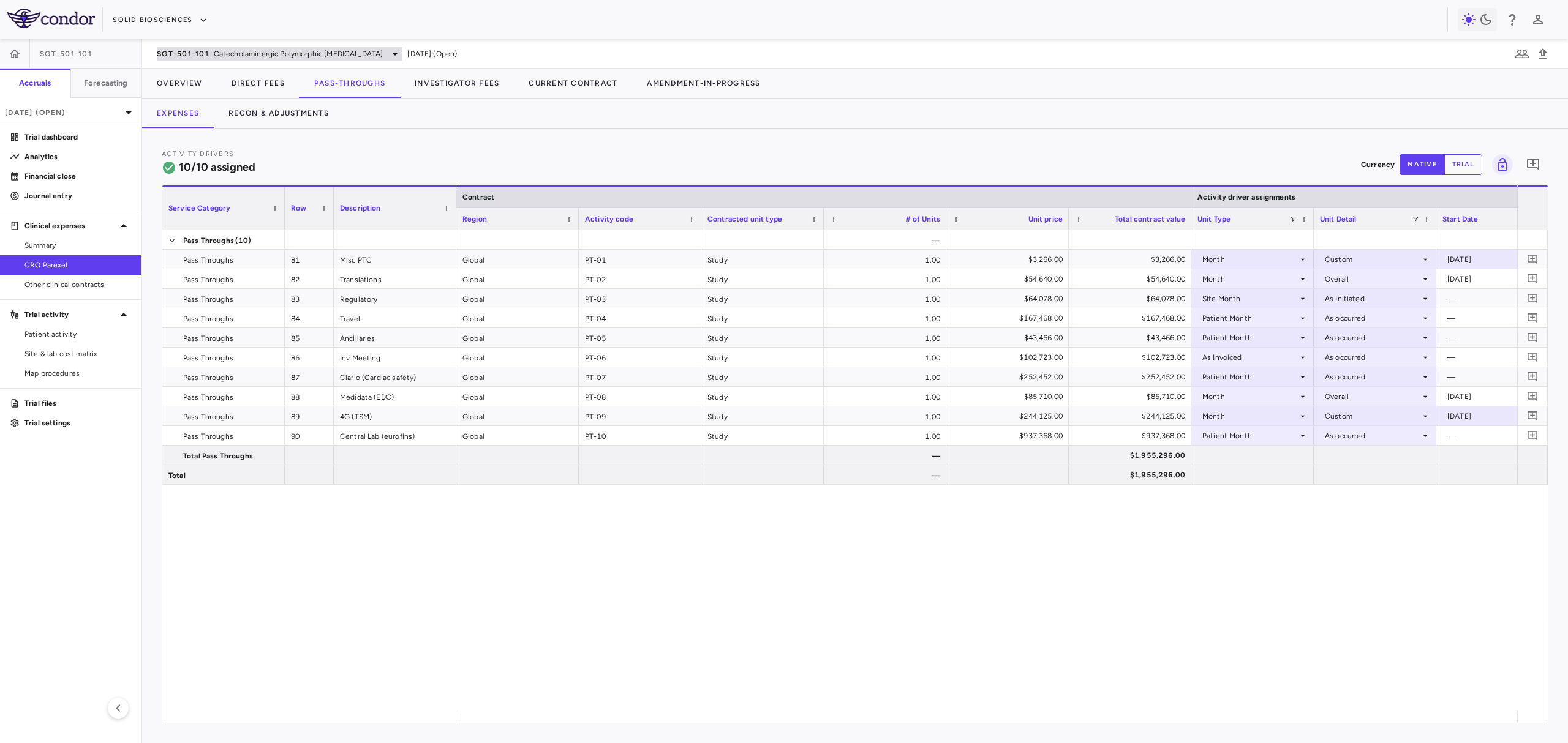
click at [207, 54] on span "SGT-501-101" at bounding box center [183, 54] width 52 height 10
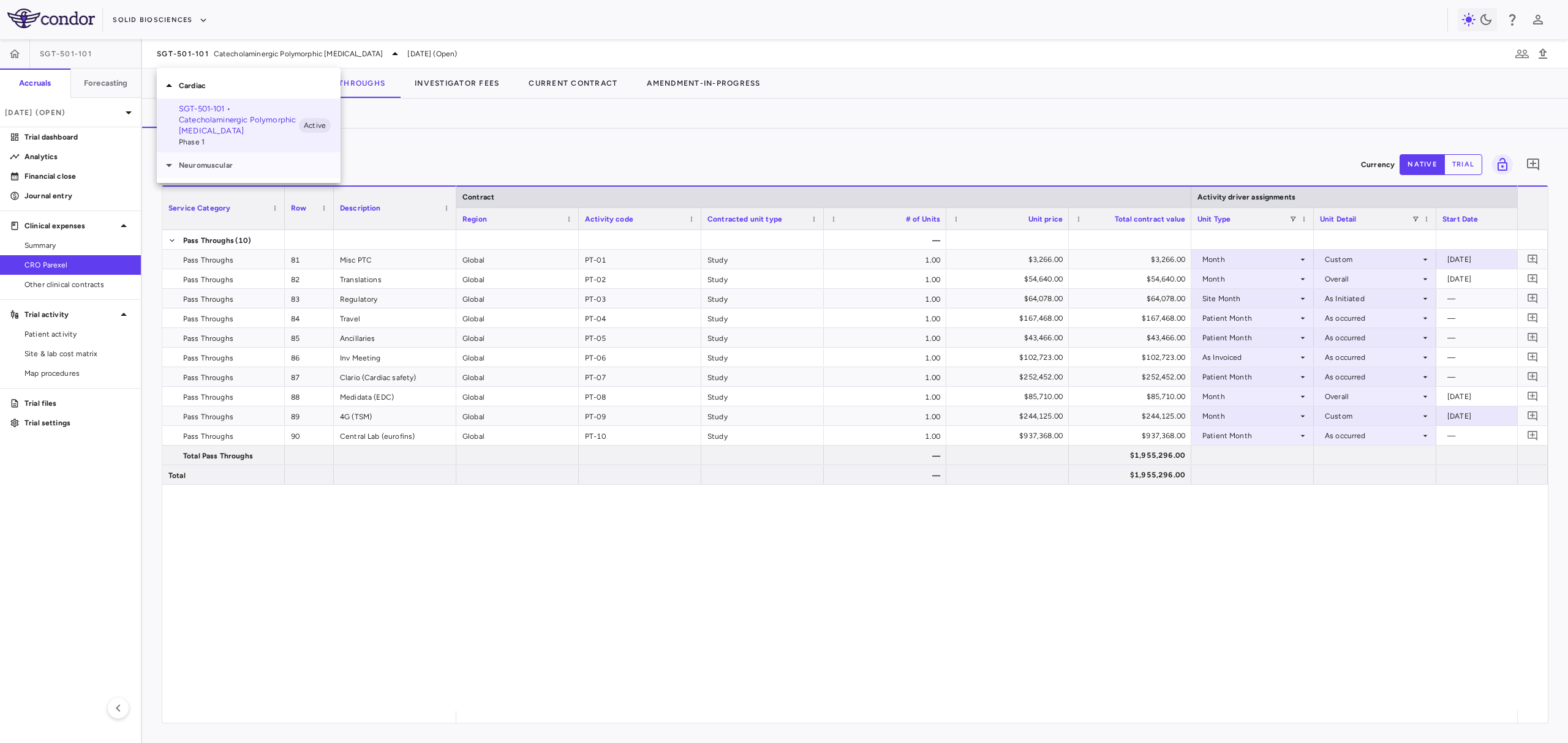
click at [231, 162] on p "Neuromuscular" at bounding box center [260, 165] width 162 height 11
click at [234, 233] on p "SGT-003-101 • Duchenne muscular dystrophy" at bounding box center [239, 236] width 120 height 22
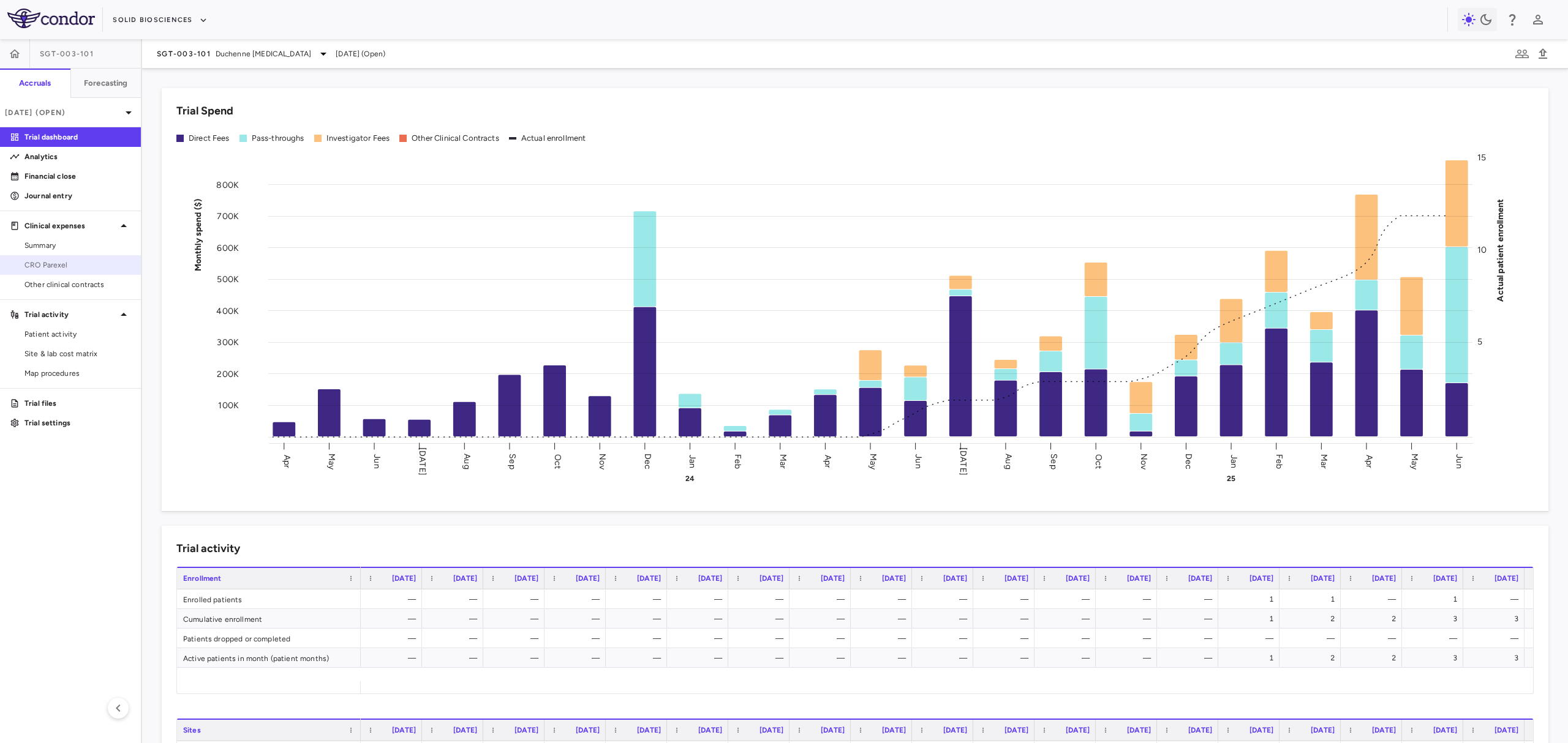
click at [89, 273] on link "CRO Parexel" at bounding box center [70, 265] width 141 height 18
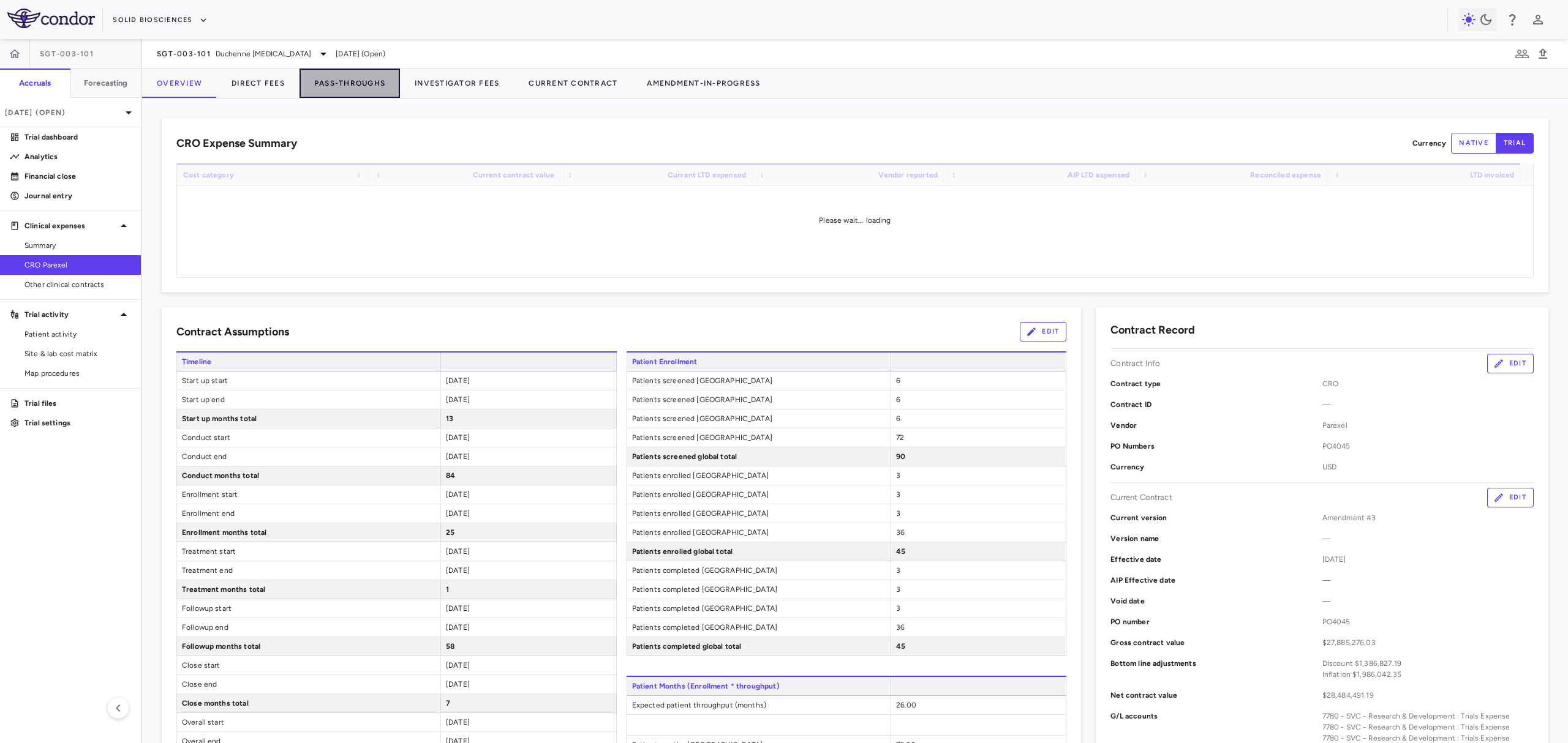
click at [339, 81] on button "Pass-Throughs" at bounding box center [349, 83] width 101 height 29
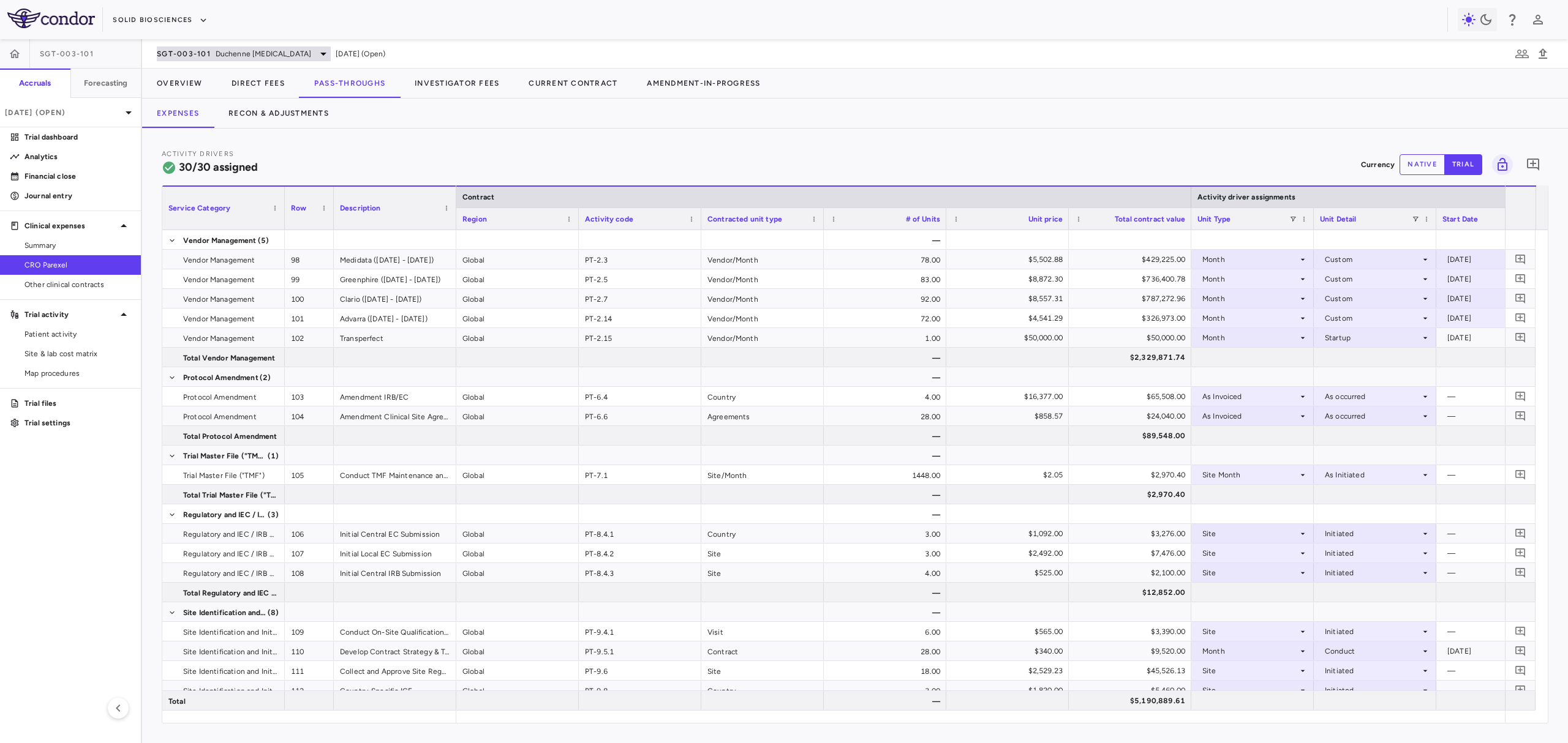
click at [273, 56] on span "Duchenne muscular dystrophy" at bounding box center [263, 54] width 95 height 11
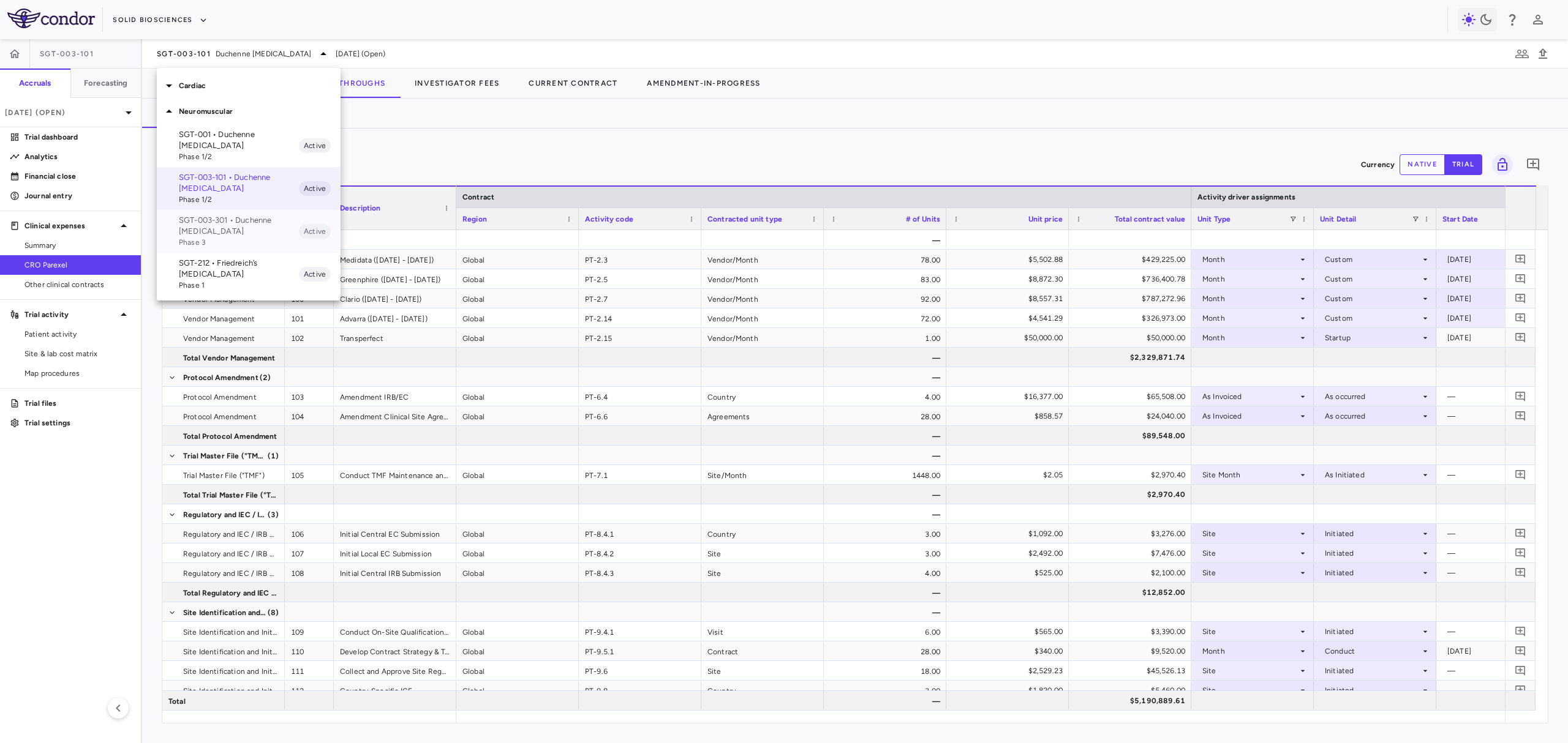
click at [259, 224] on p "SGT-003-301 • Duchenne muscular dystrophy" at bounding box center [239, 226] width 120 height 22
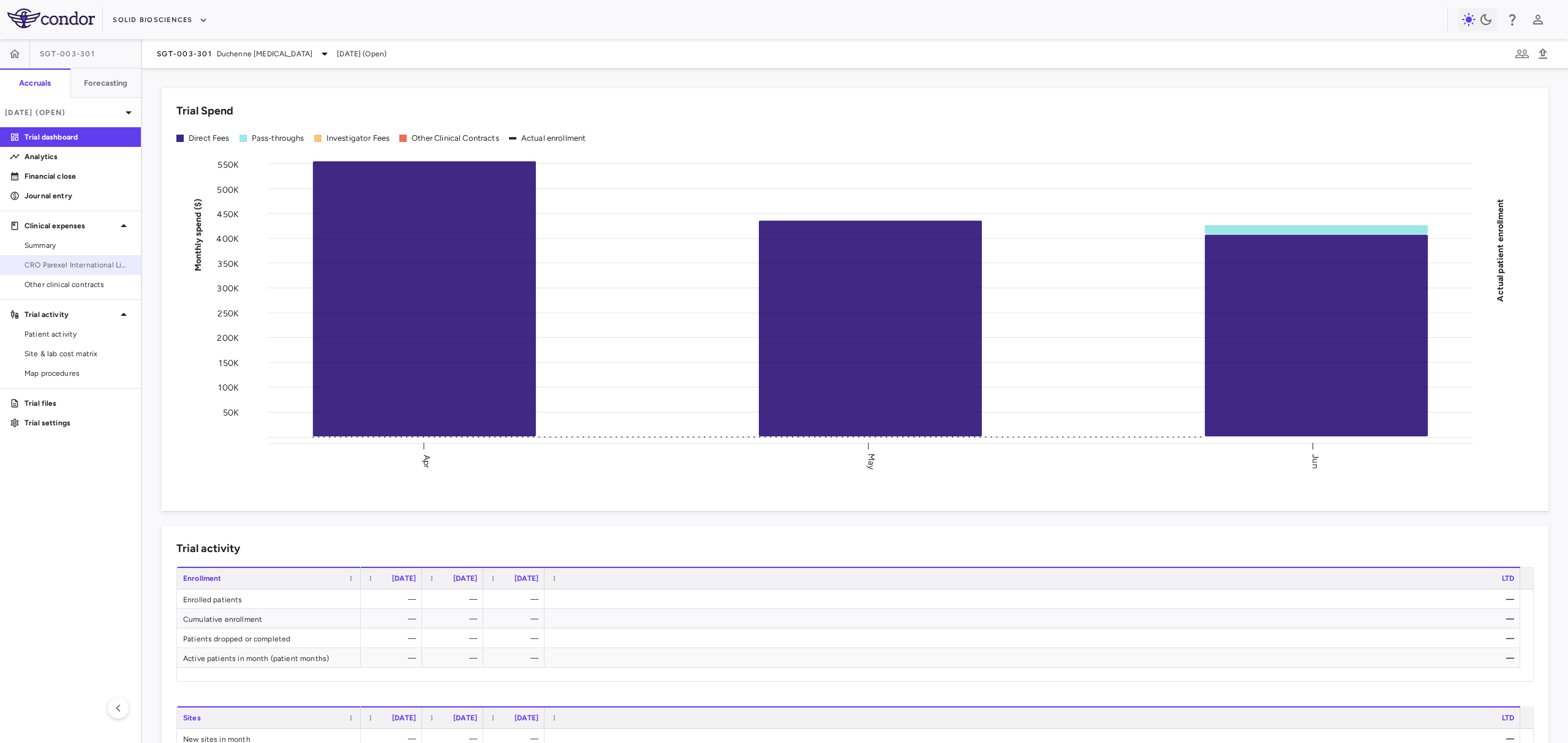
click at [60, 265] on span "CRO Parexel International Limited" at bounding box center [78, 265] width 107 height 11
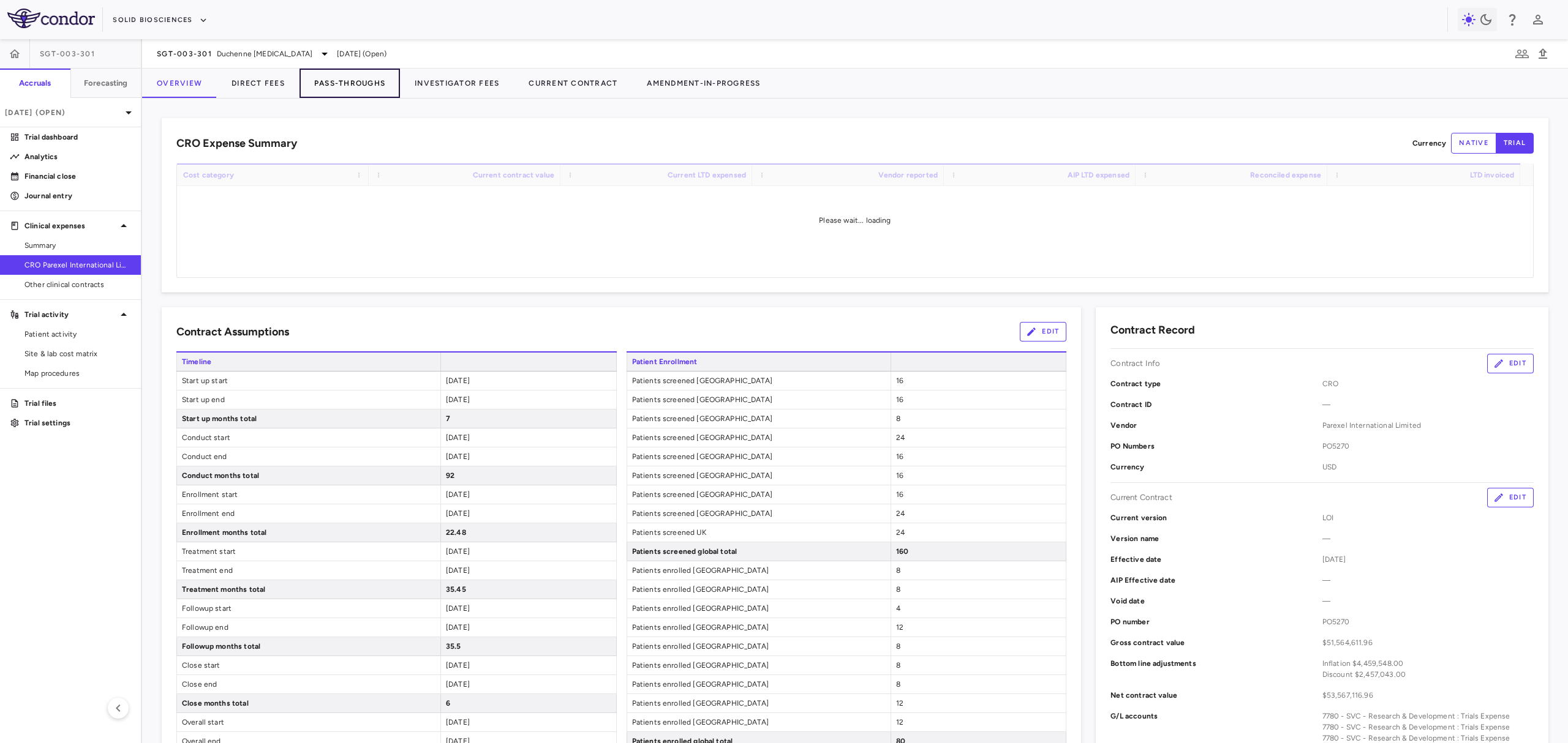
click at [321, 83] on button "Pass-Throughs" at bounding box center [349, 83] width 101 height 29
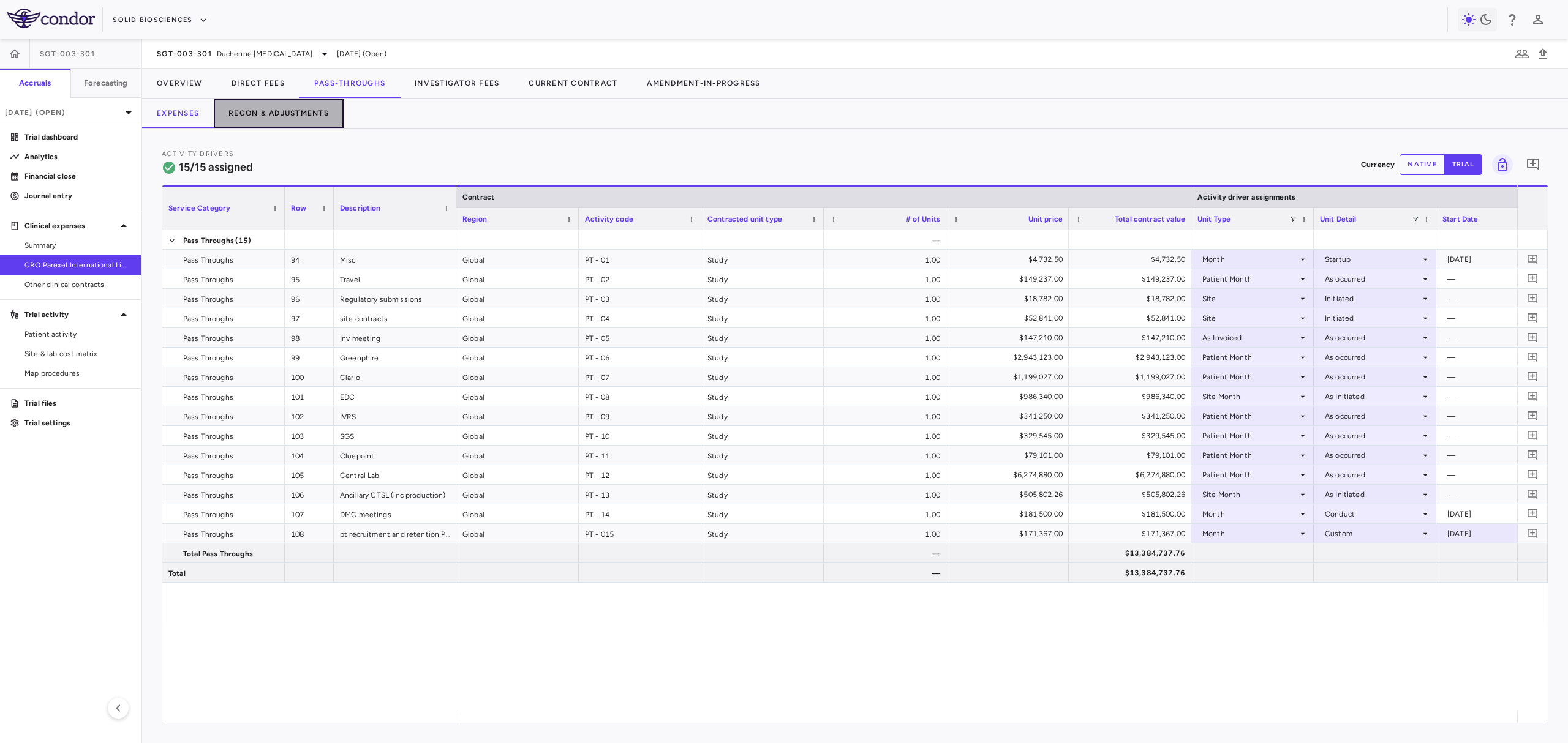
click at [286, 104] on button "Recon & Adjustments" at bounding box center [278, 113] width 130 height 29
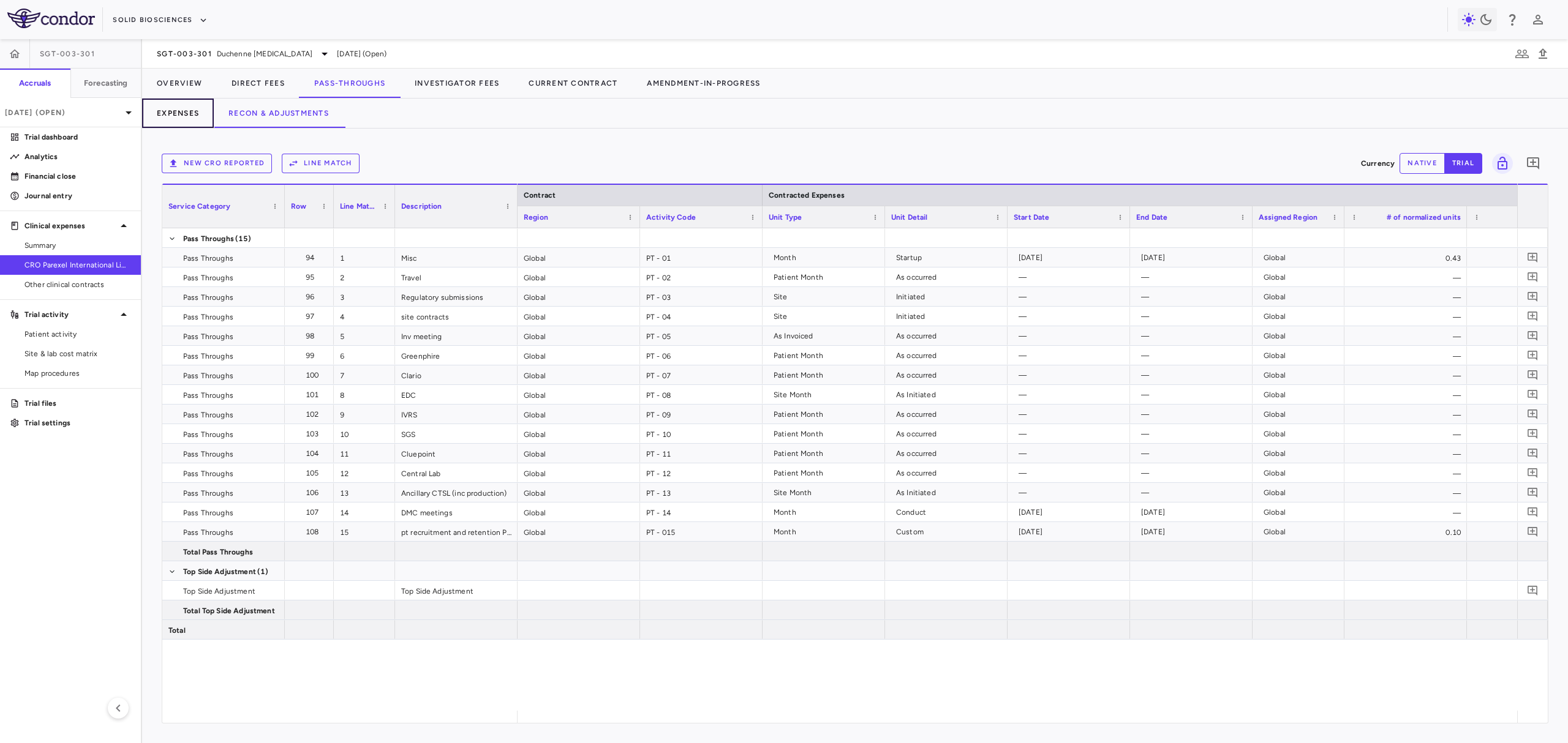
click at [183, 114] on button "Expenses" at bounding box center [177, 113] width 71 height 29
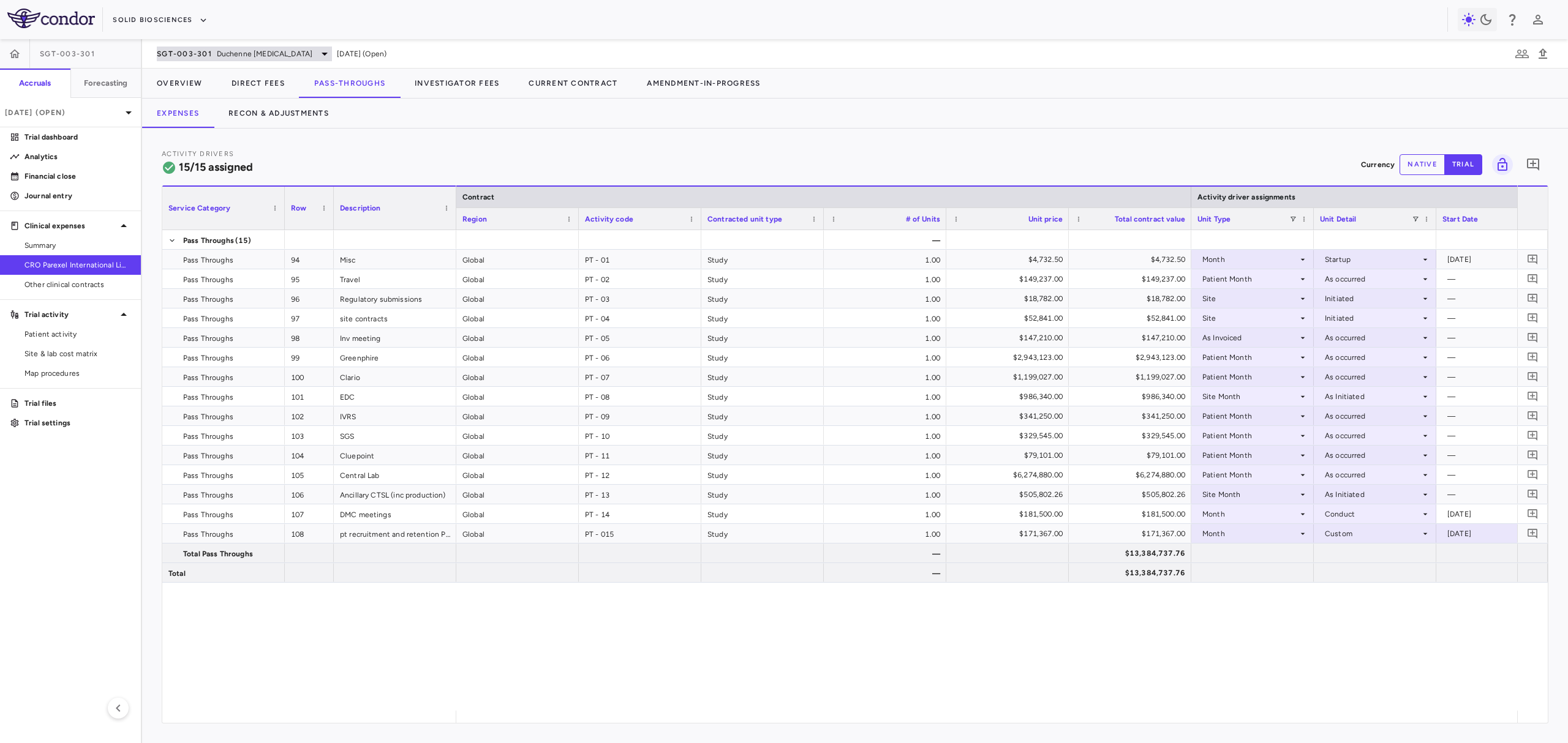
click at [217, 52] on span "Duchenne muscular dystrophy" at bounding box center [264, 54] width 95 height 11
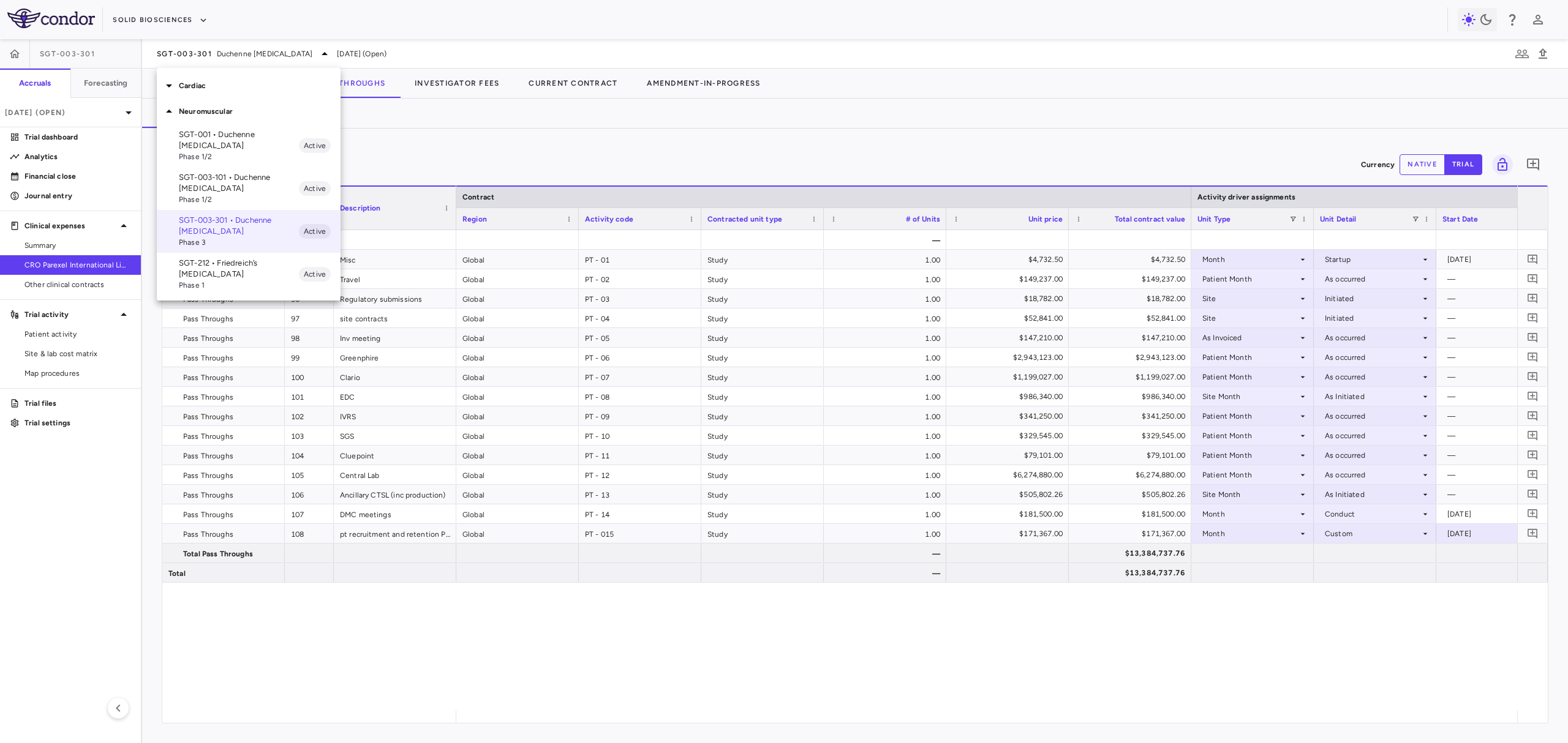
click at [220, 84] on p "Cardiac" at bounding box center [260, 85] width 162 height 11
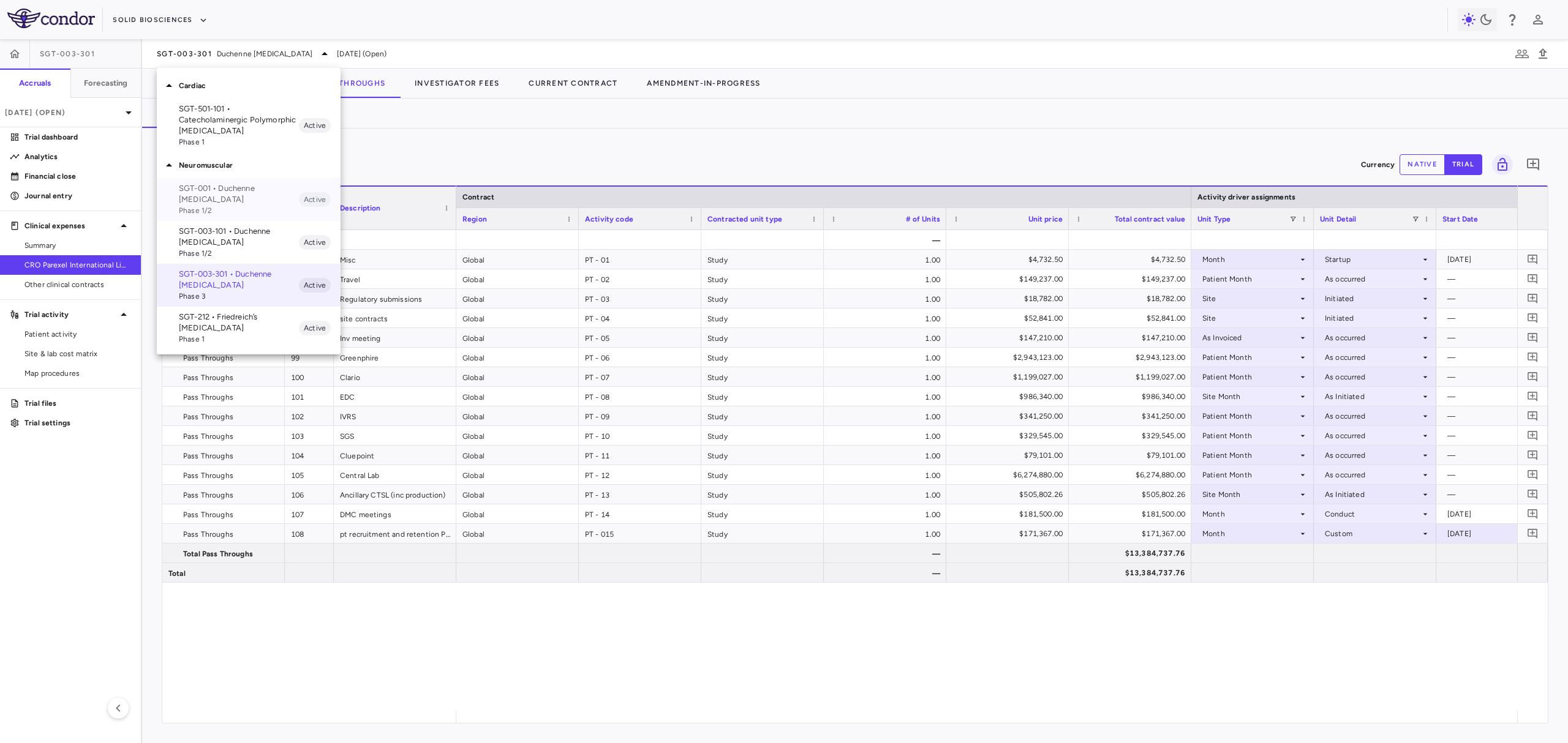
click at [237, 202] on p "SGT-001 • Duchenne muscular dystrophy" at bounding box center [239, 193] width 120 height 22
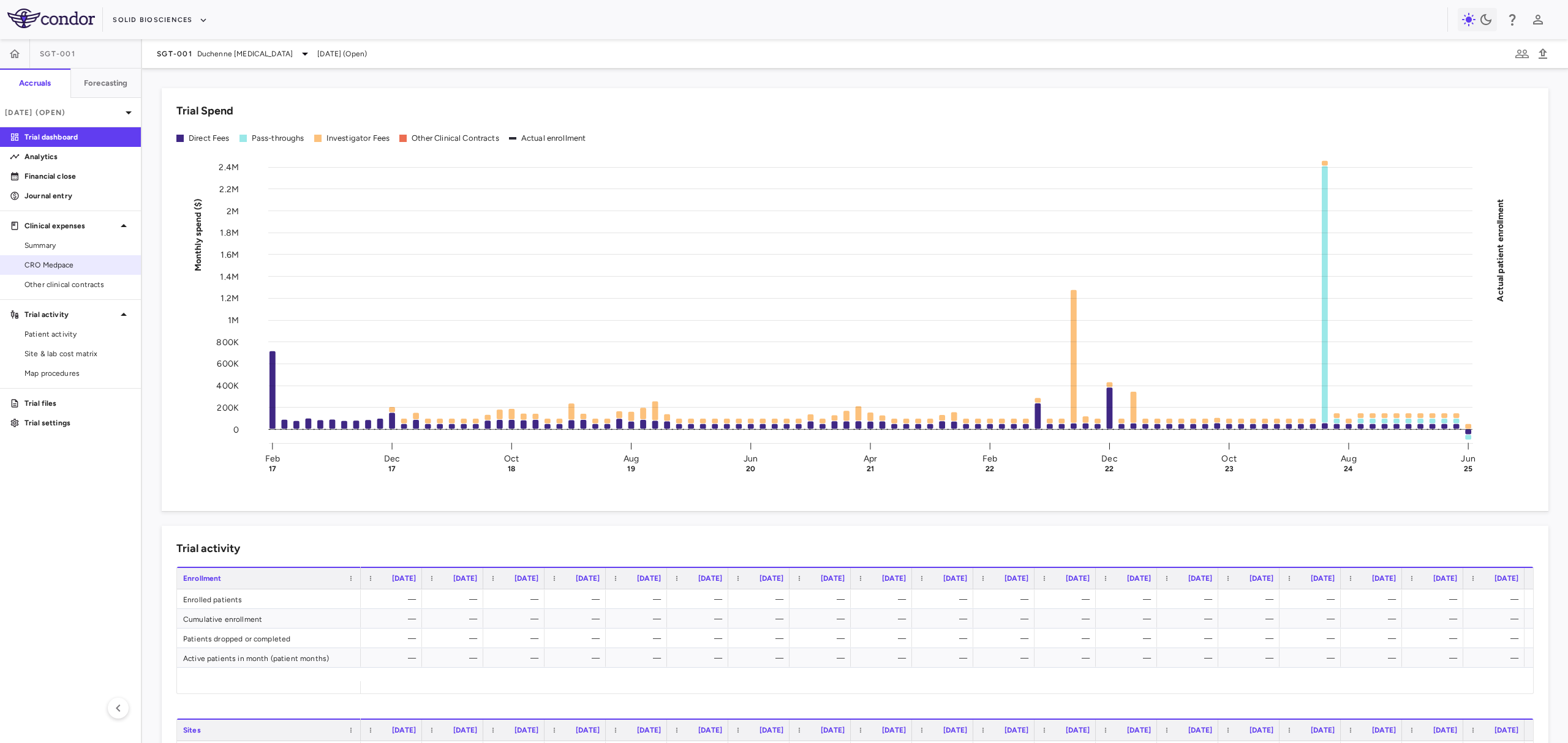
click at [101, 263] on span "CRO Medpace" at bounding box center [78, 265] width 107 height 11
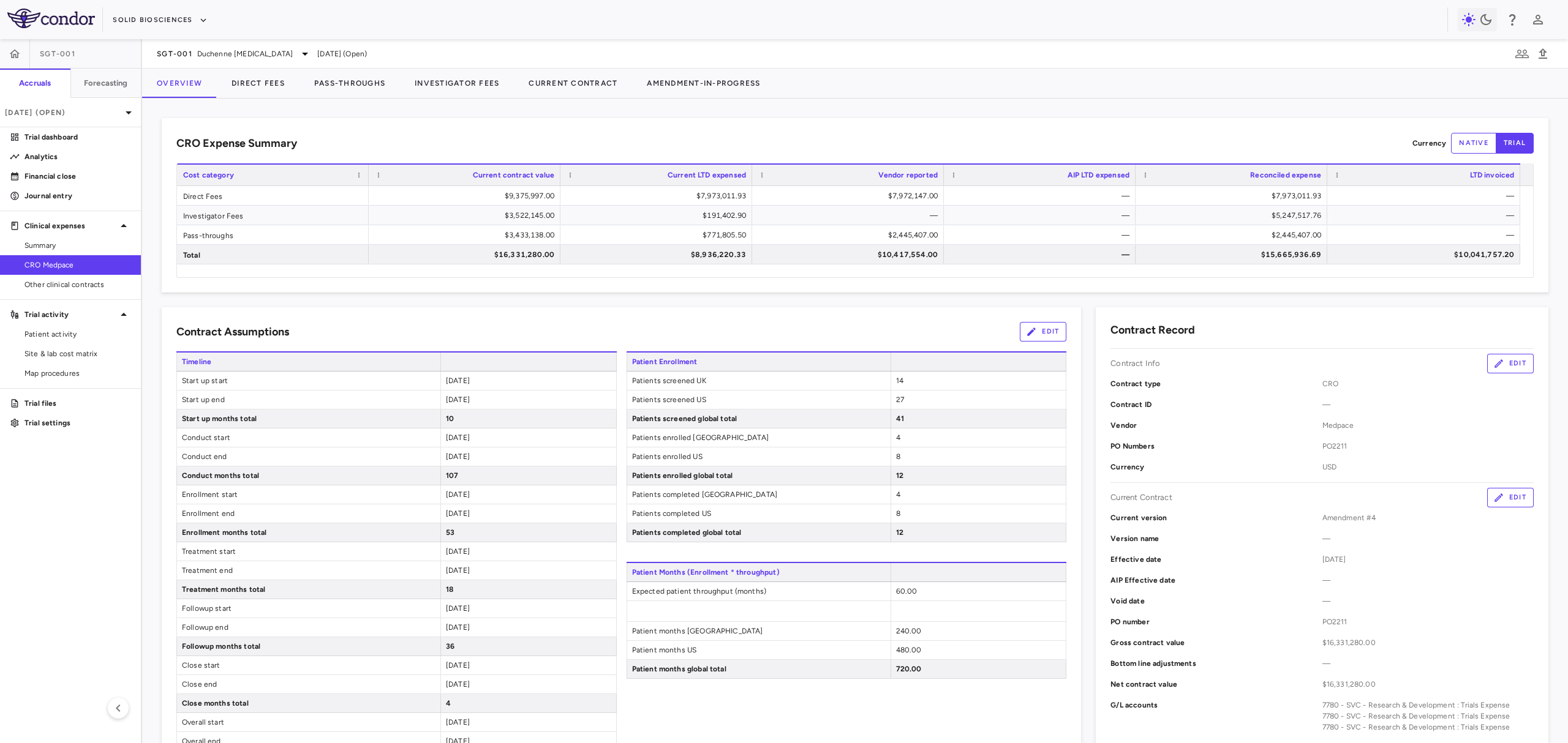
drag, startPoint x: 1064, startPoint y: 72, endPoint x: 894, endPoint y: 135, distance: 181.3
click at [1064, 72] on div at bounding box center [1172, 83] width 793 height 30
click at [78, 345] on link "Site & lab cost matrix" at bounding box center [70, 354] width 141 height 18
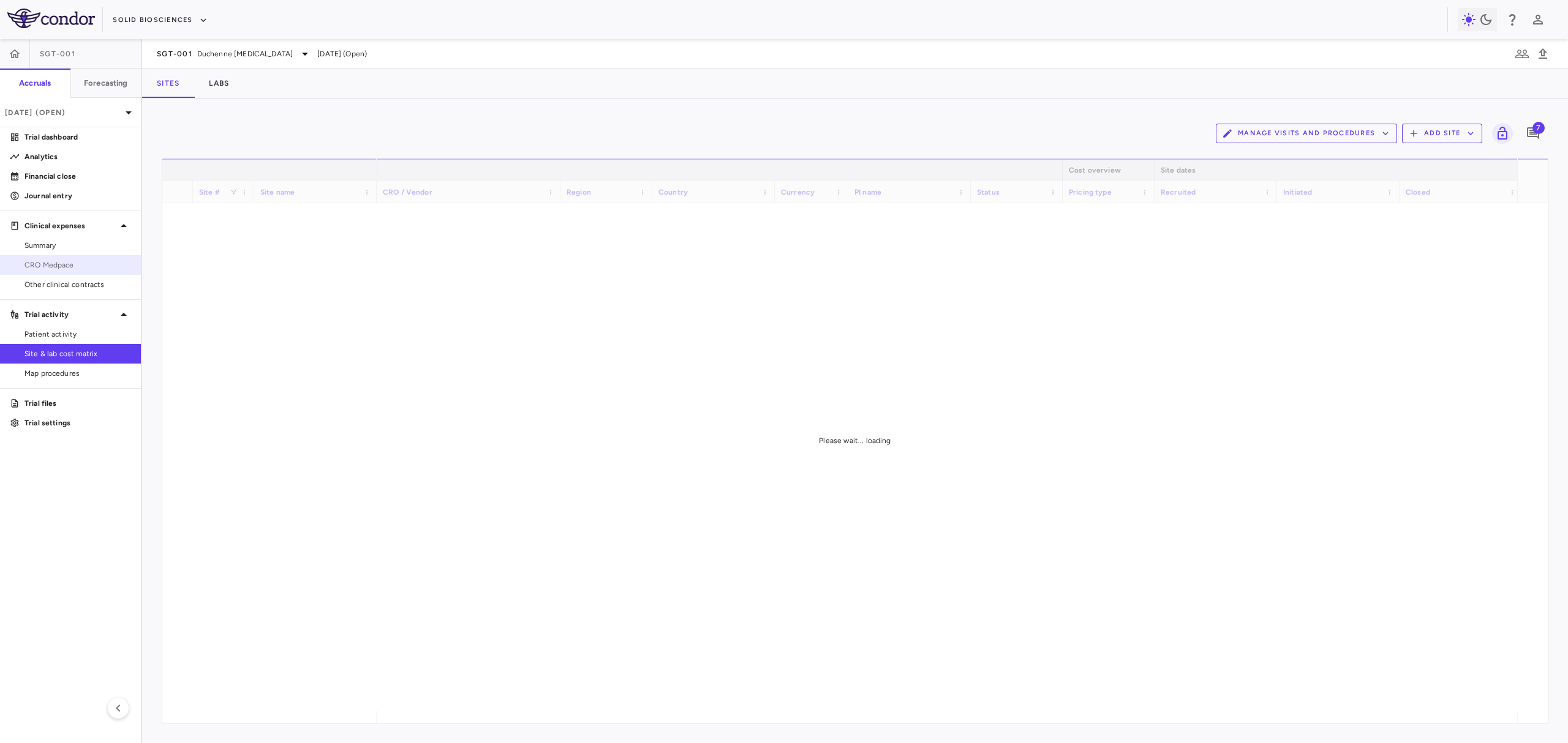
click at [76, 270] on span "CRO Medpace" at bounding box center [78, 265] width 107 height 11
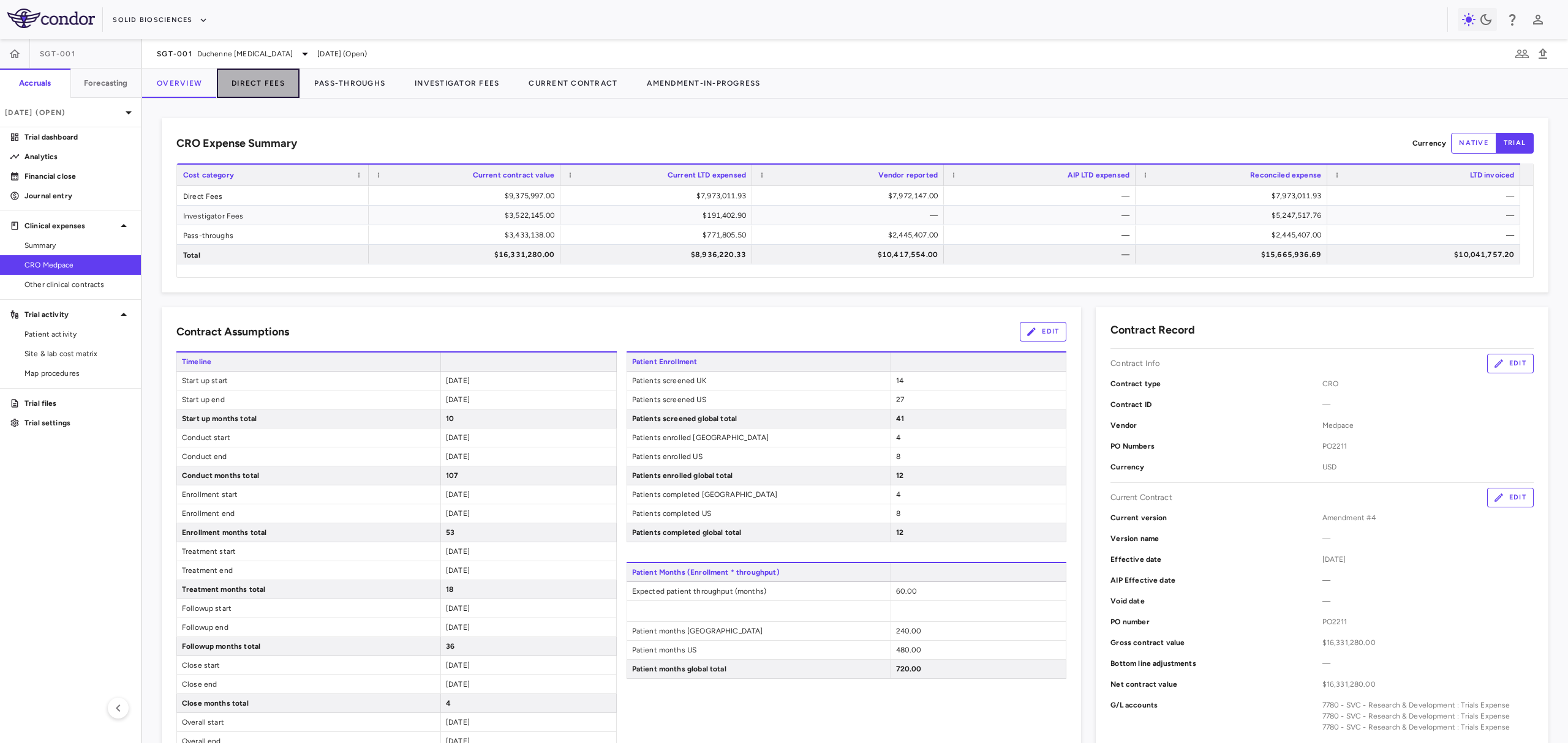
click at [280, 84] on button "Direct Fees" at bounding box center [258, 83] width 83 height 29
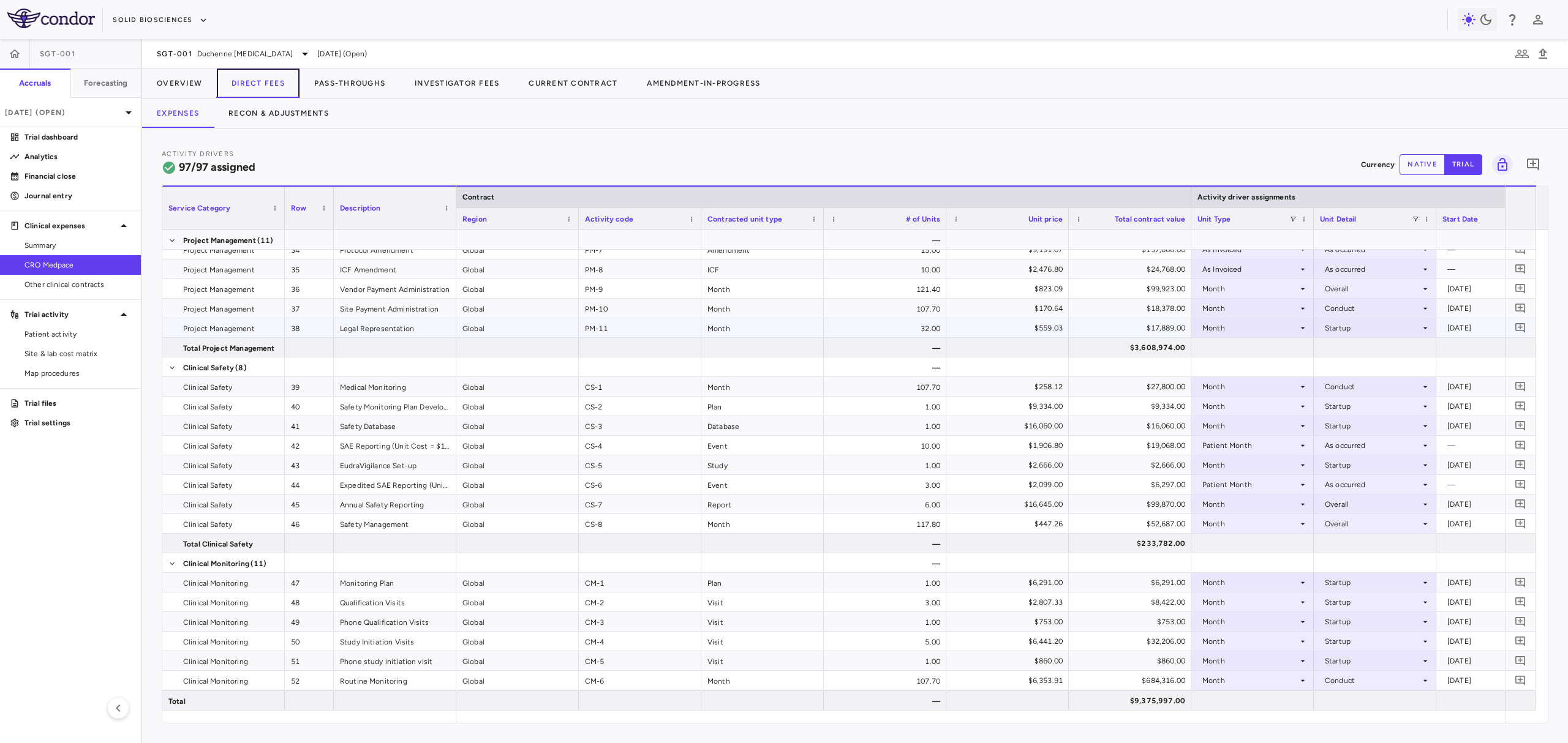
scroll to position [437, 0]
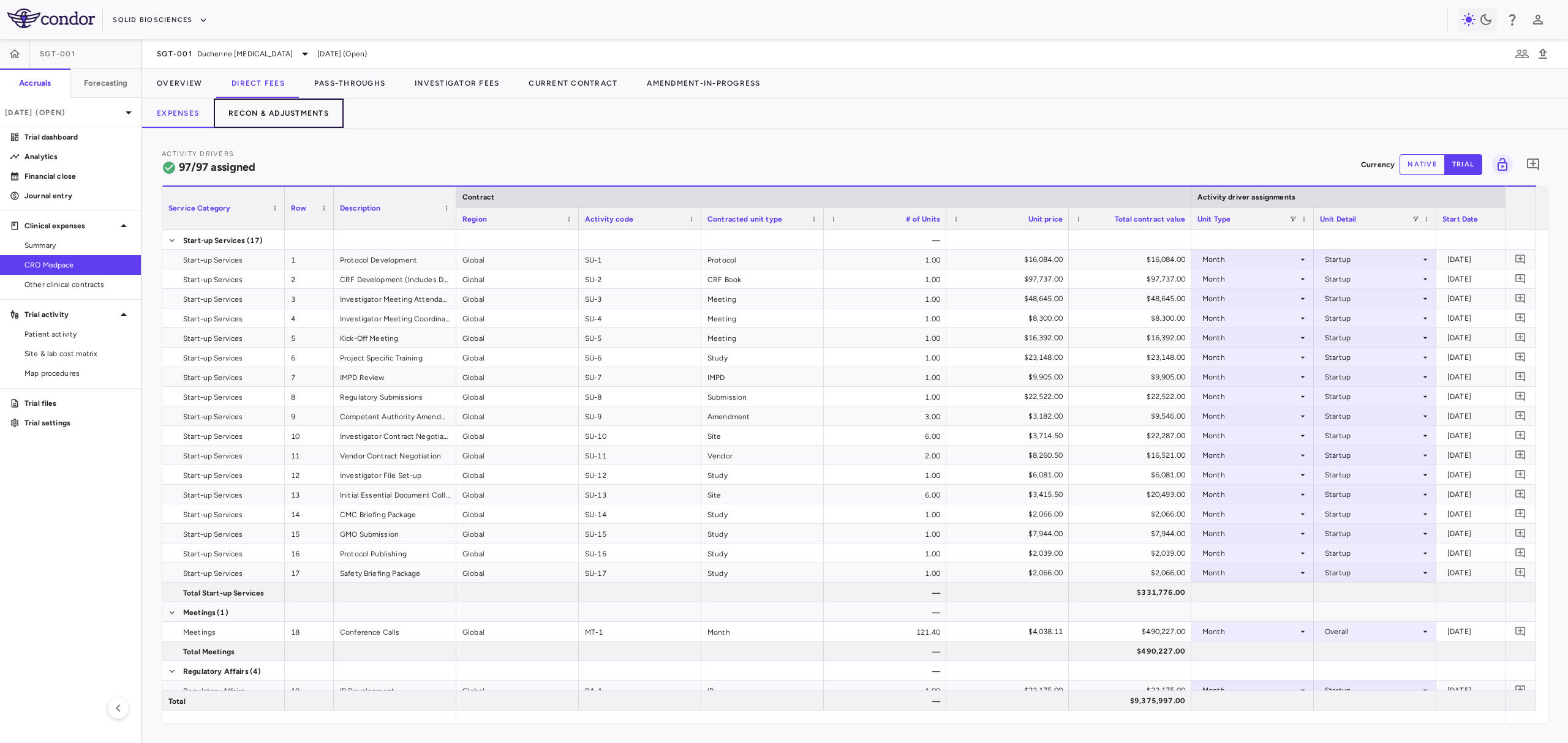
click at [256, 115] on button "Recon & Adjustments" at bounding box center [278, 113] width 130 height 29
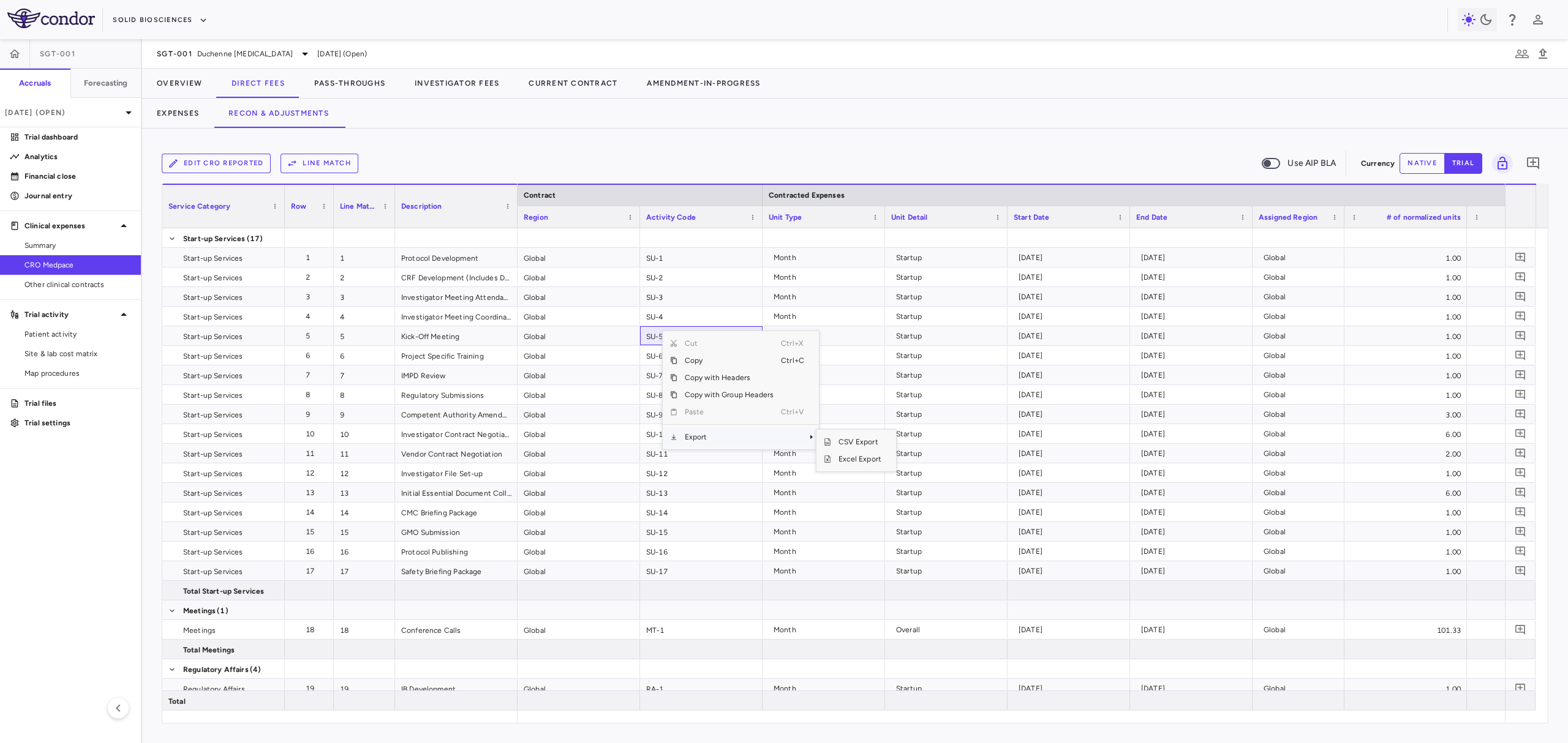
click at [770, 436] on span "Export" at bounding box center [729, 437] width 104 height 17
click at [837, 464] on span "Excel Export" at bounding box center [859, 459] width 58 height 17
drag, startPoint x: 543, startPoint y: 140, endPoint x: 263, endPoint y: 140, distance: 280.0
click at [541, 140] on div "Edit CRO reported Line Match Use AIP BLA Currency native trial 0 Service Catego…" at bounding box center [855, 435] width 1426 height 615
click at [190, 117] on button "Expenses" at bounding box center [177, 113] width 71 height 29
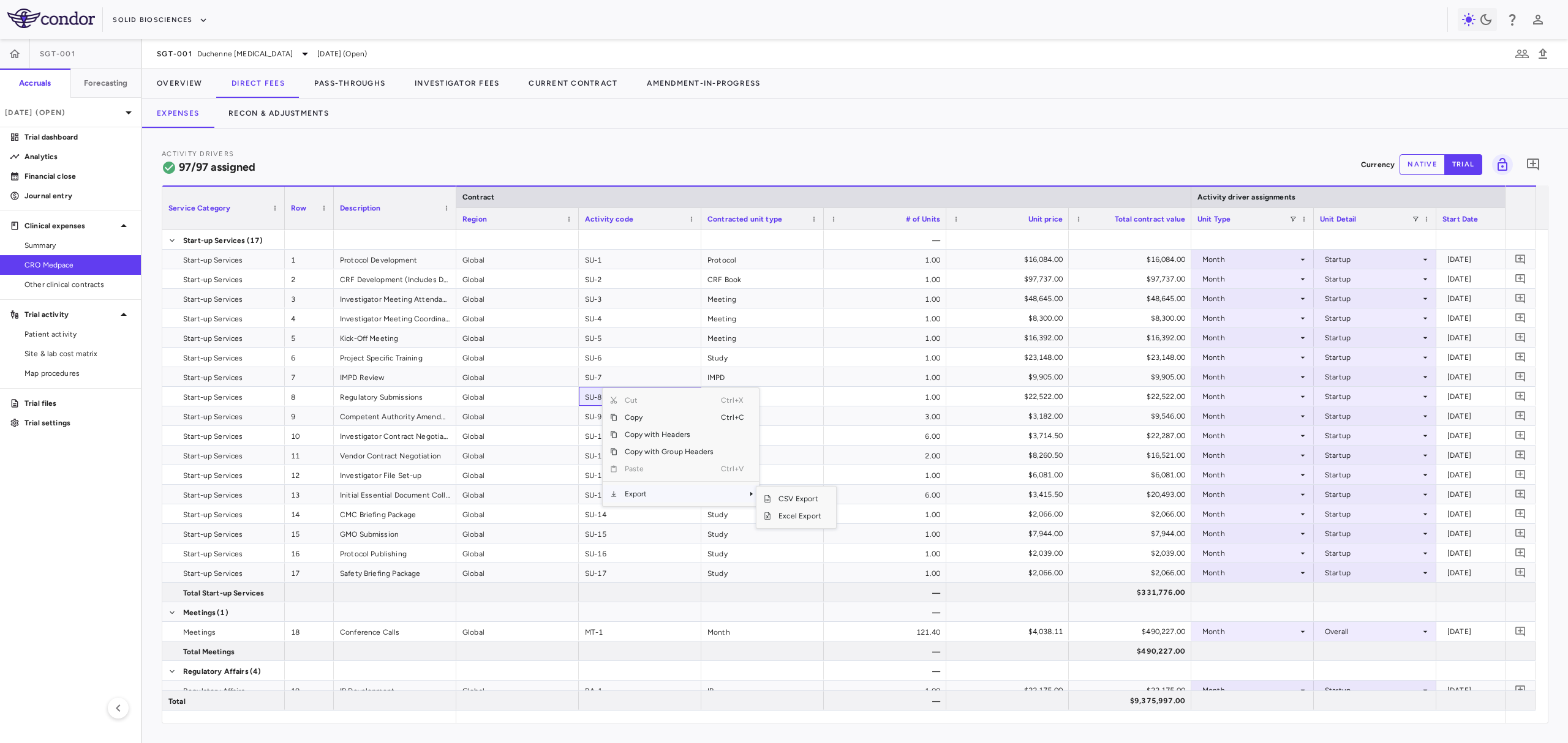
click at [675, 494] on span "Export" at bounding box center [669, 494] width 104 height 17
click at [773, 512] on span "Excel Export" at bounding box center [799, 516] width 58 height 17
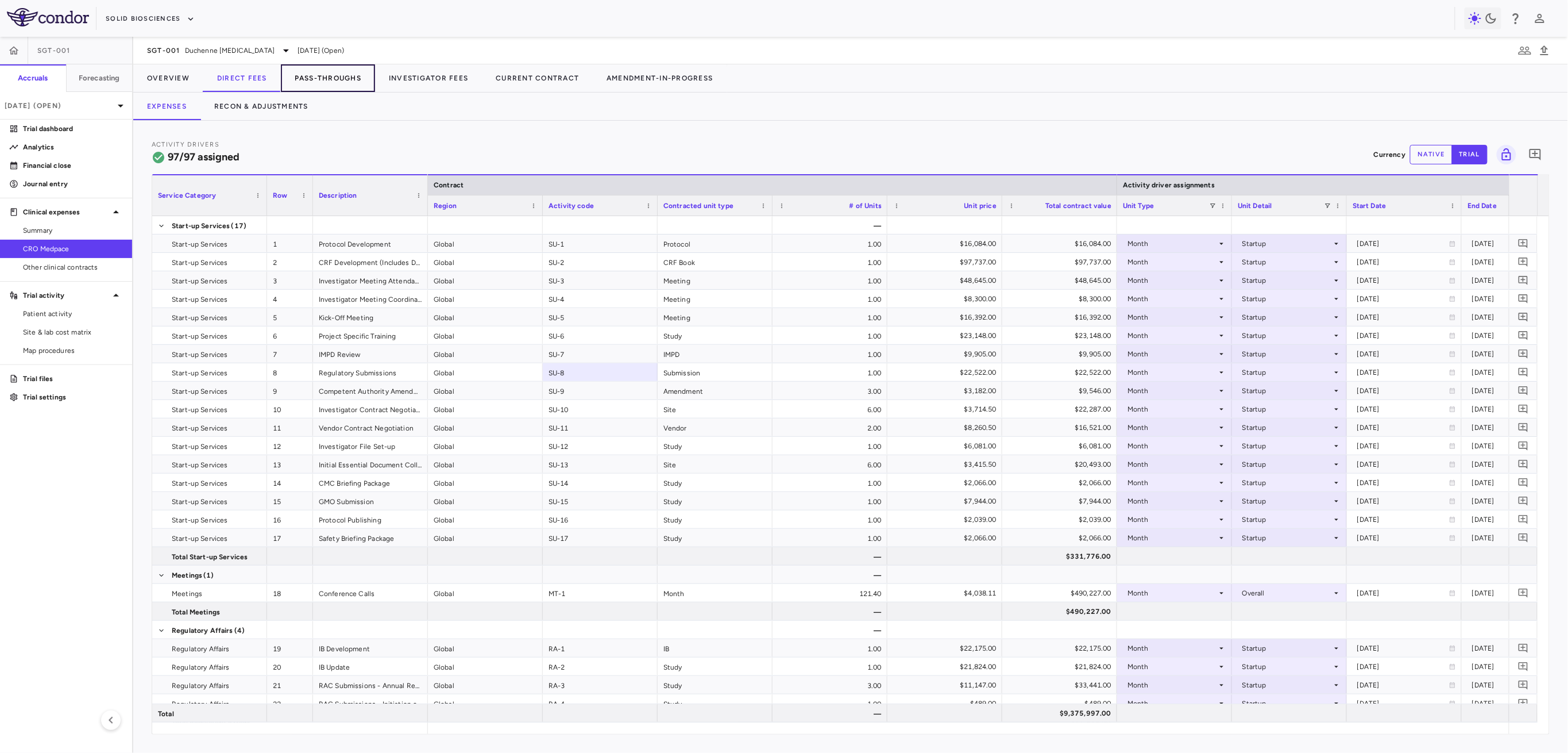
click at [316, 81] on button "Pass-Throughs" at bounding box center [328, 78] width 94 height 27
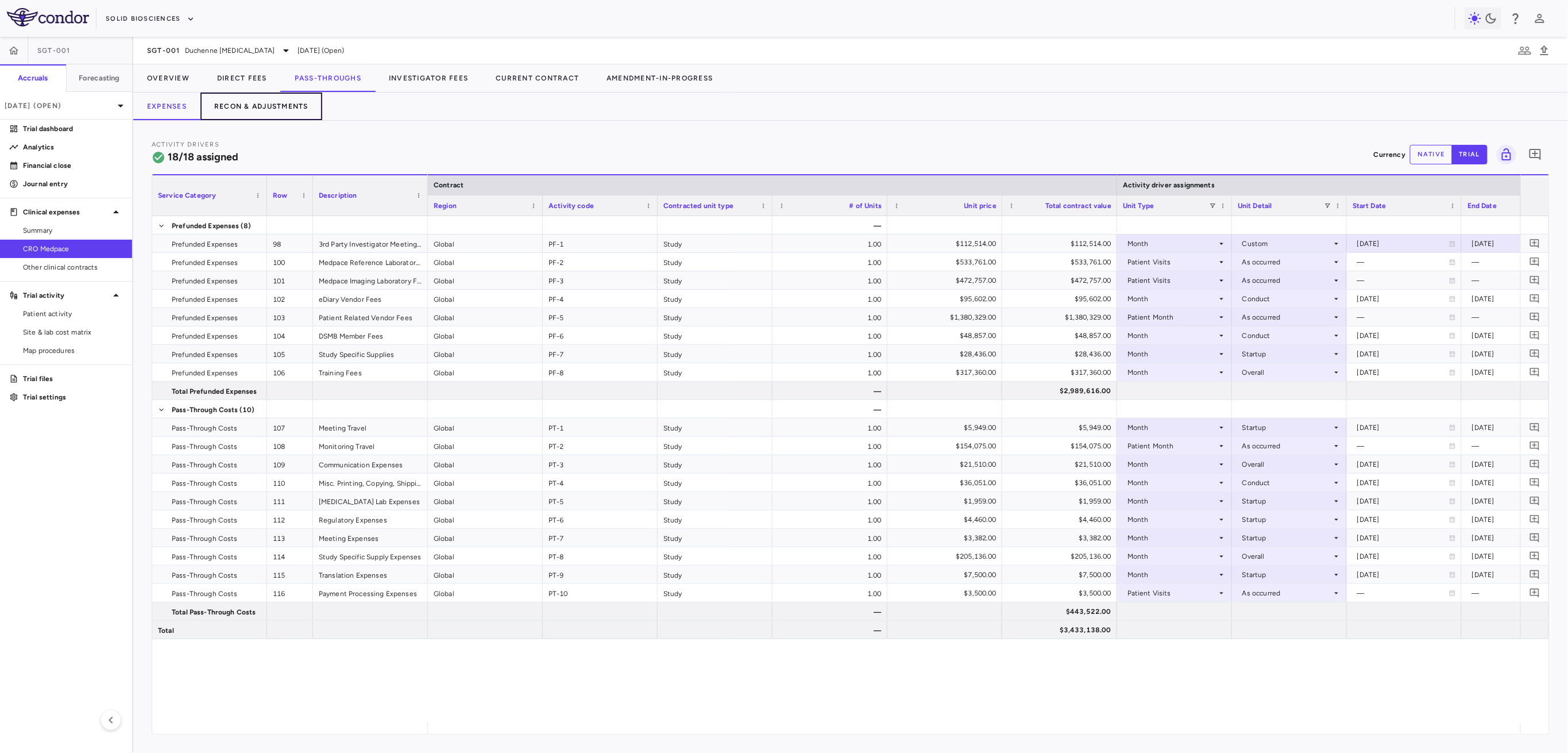
click at [291, 102] on button "Recon & Adjustments" at bounding box center [261, 106] width 122 height 27
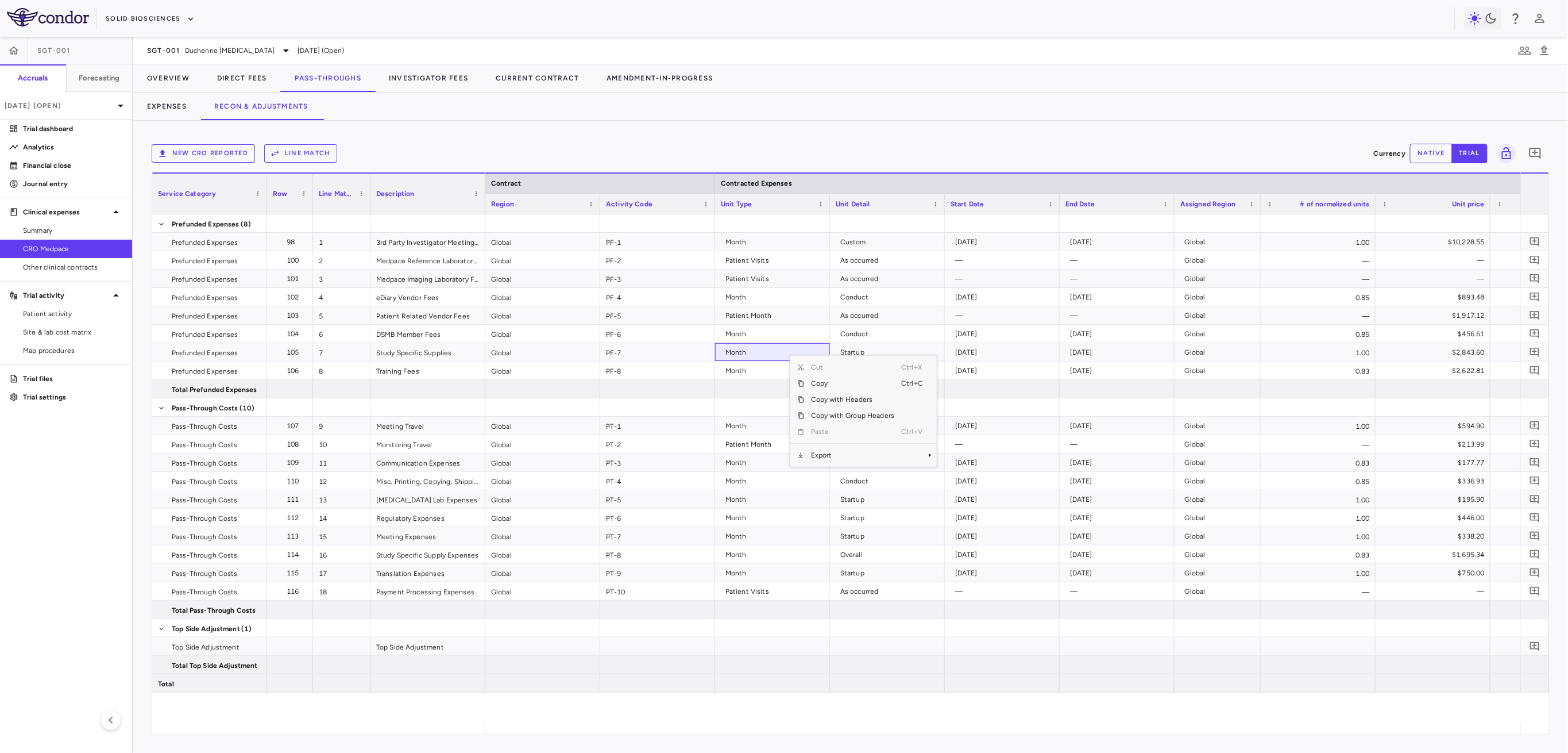
click at [815, 455] on span "Export" at bounding box center [853, 455] width 97 height 16
click at [986, 474] on span "Excel Export" at bounding box center [975, 475] width 54 height 16
click at [179, 104] on button "Expenses" at bounding box center [166, 106] width 67 height 27
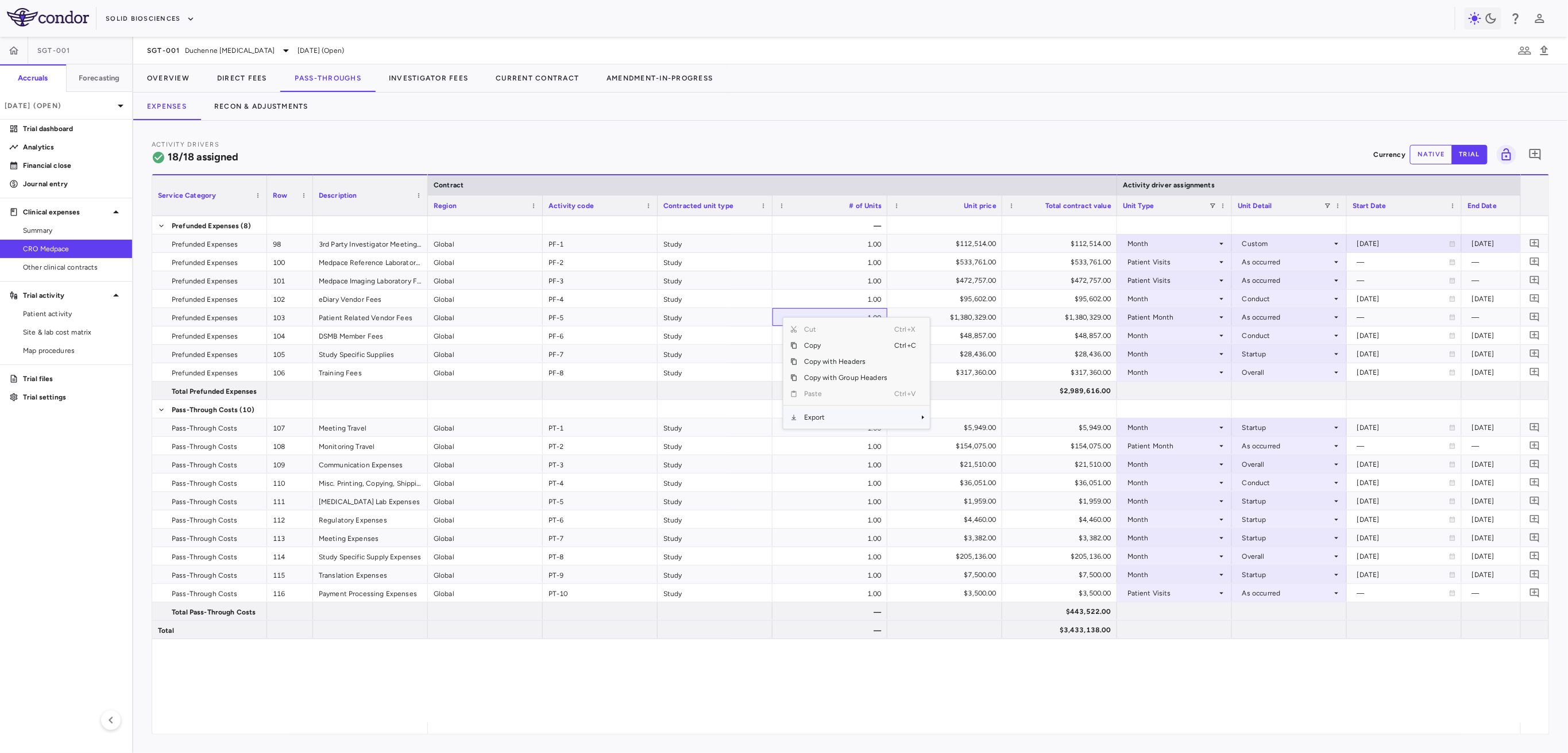
click at [822, 414] on span "Export" at bounding box center [846, 417] width 97 height 16
click at [972, 437] on span "Excel Export" at bounding box center [968, 437] width 54 height 16
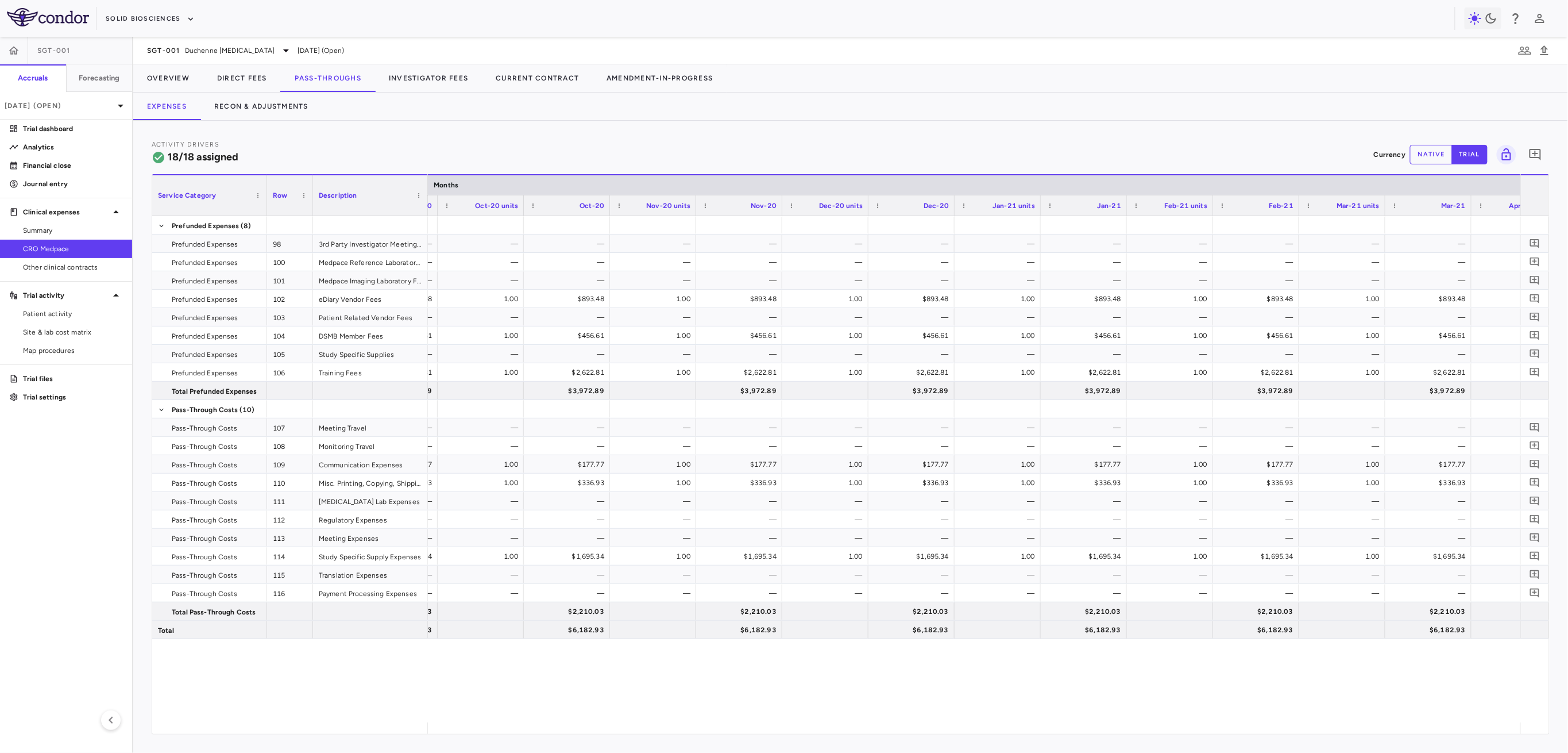
scroll to position [0, 11335]
click at [234, 107] on button "Recon & Adjustments" at bounding box center [261, 106] width 122 height 27
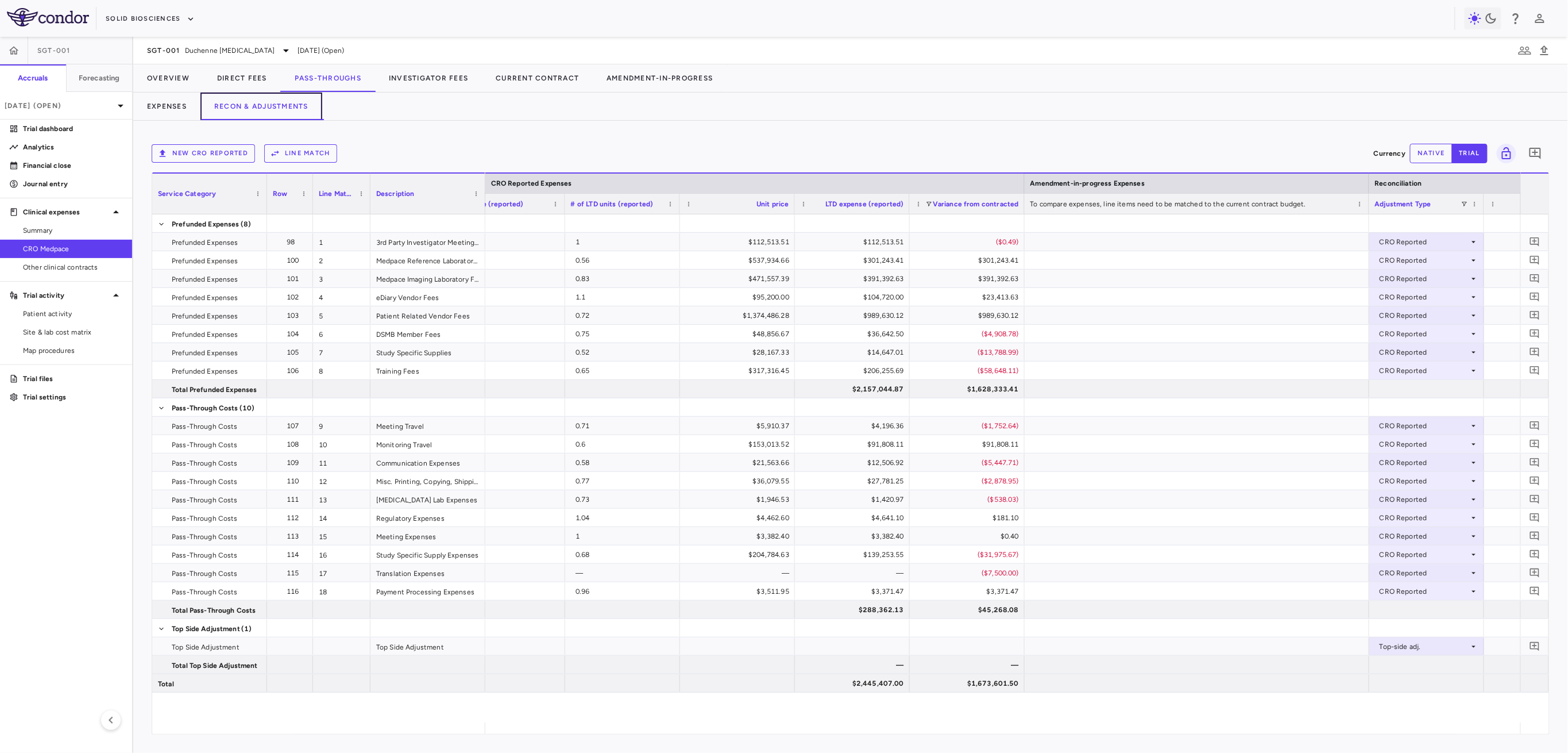
scroll to position [0, 1348]
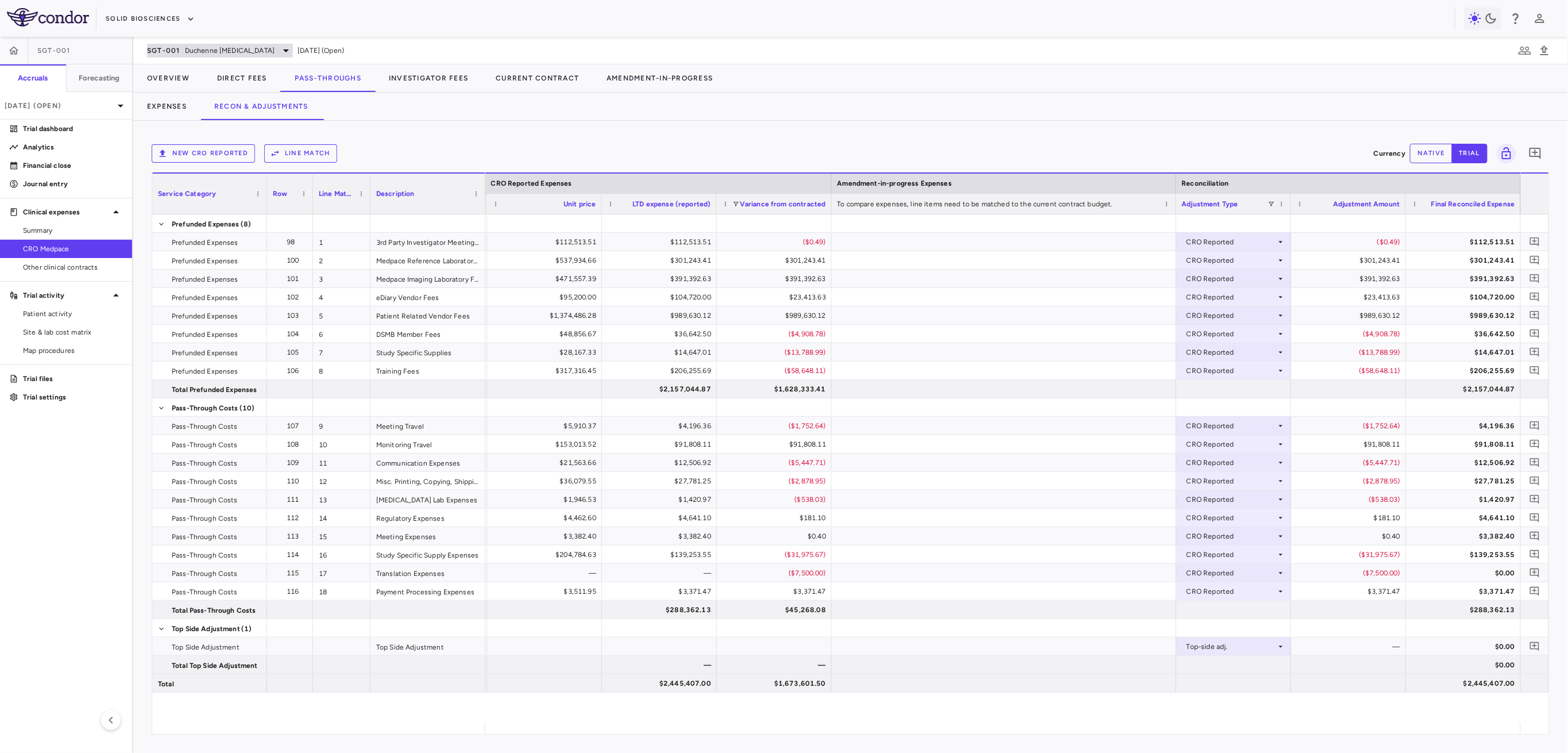
click at [260, 47] on span "Duchenne muscular dystrophy" at bounding box center [230, 50] width 89 height 10
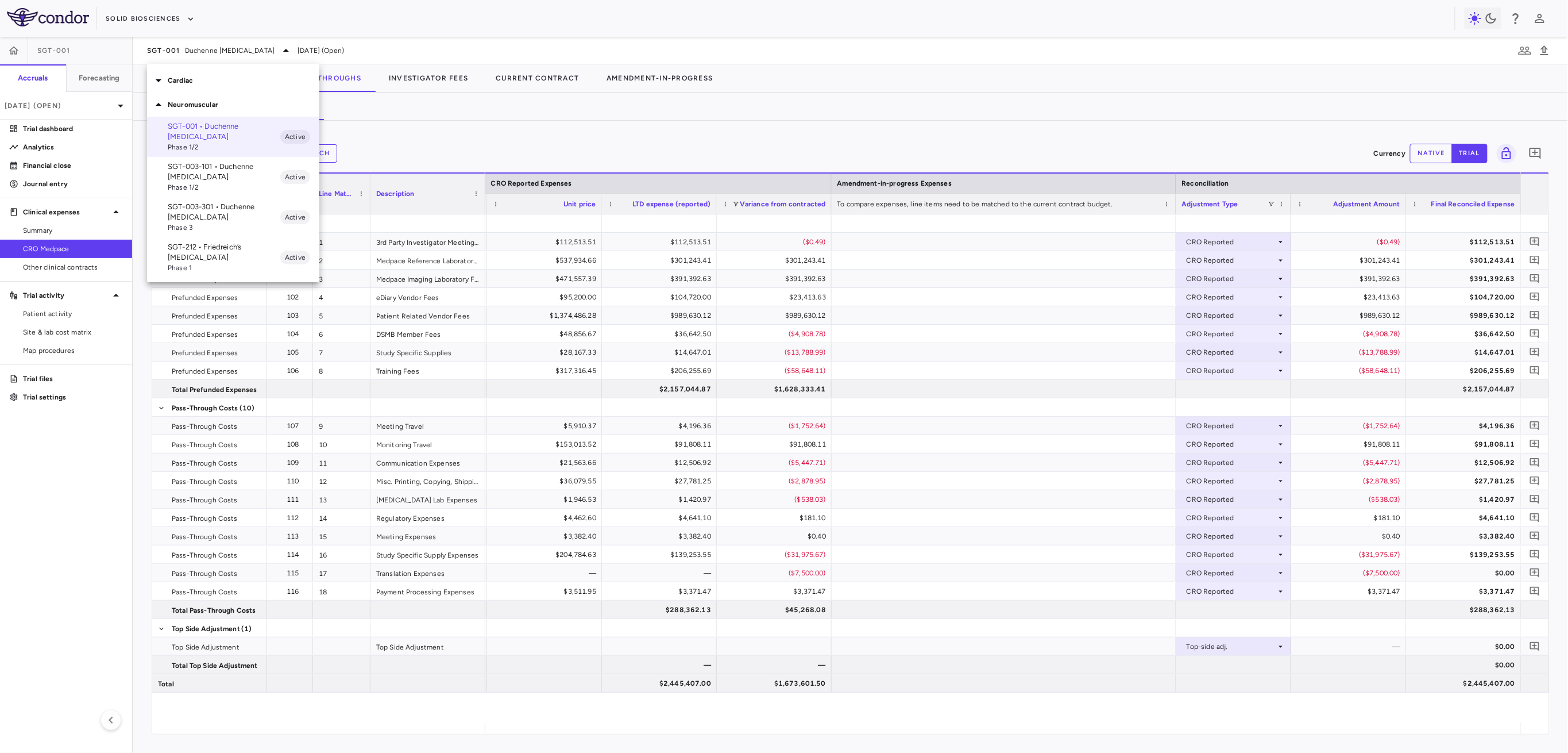
click at [248, 165] on p "SGT-003-101 • Duchenne muscular dystrophy" at bounding box center [224, 171] width 112 height 21
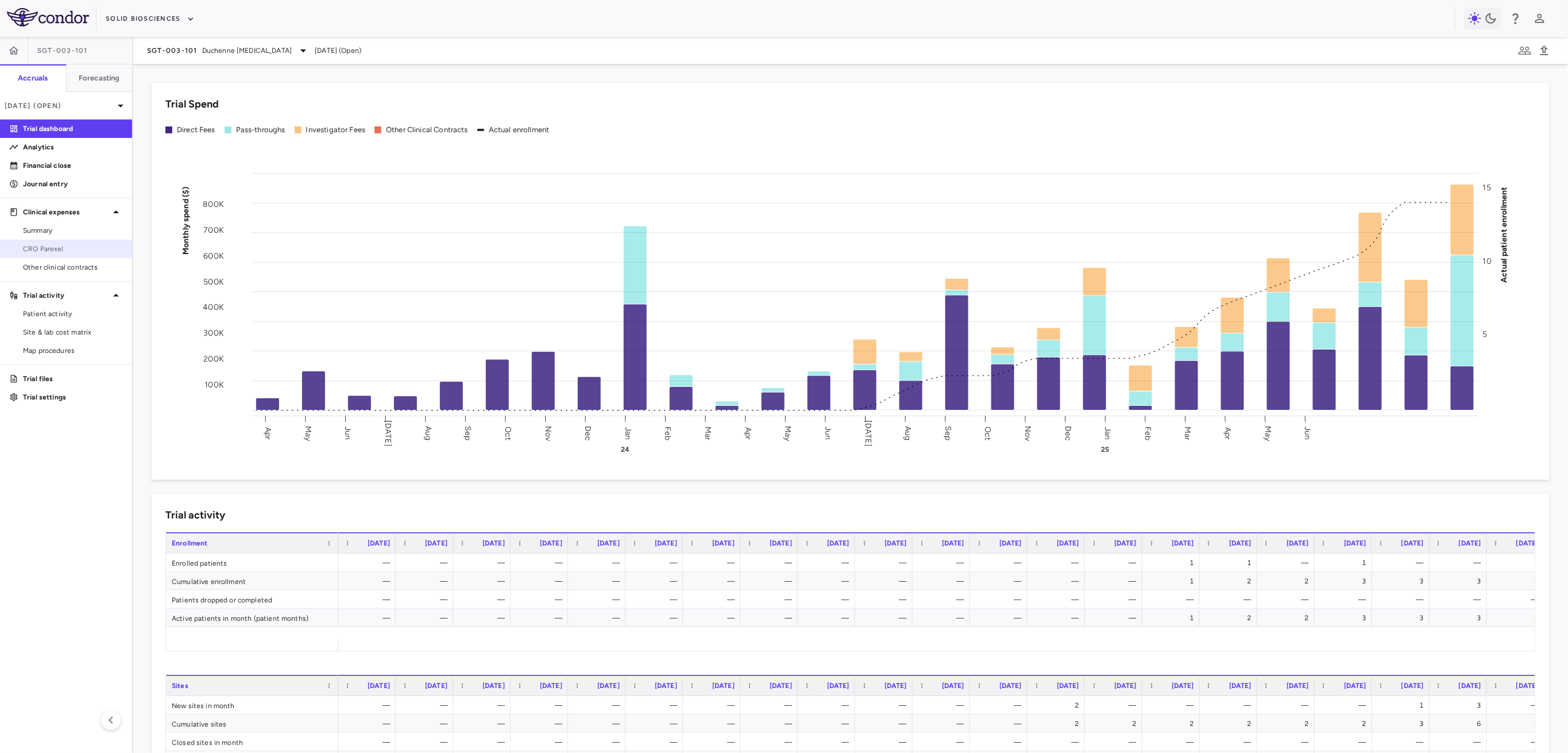
click at [24, 244] on span "CRO Parexel" at bounding box center [73, 249] width 100 height 10
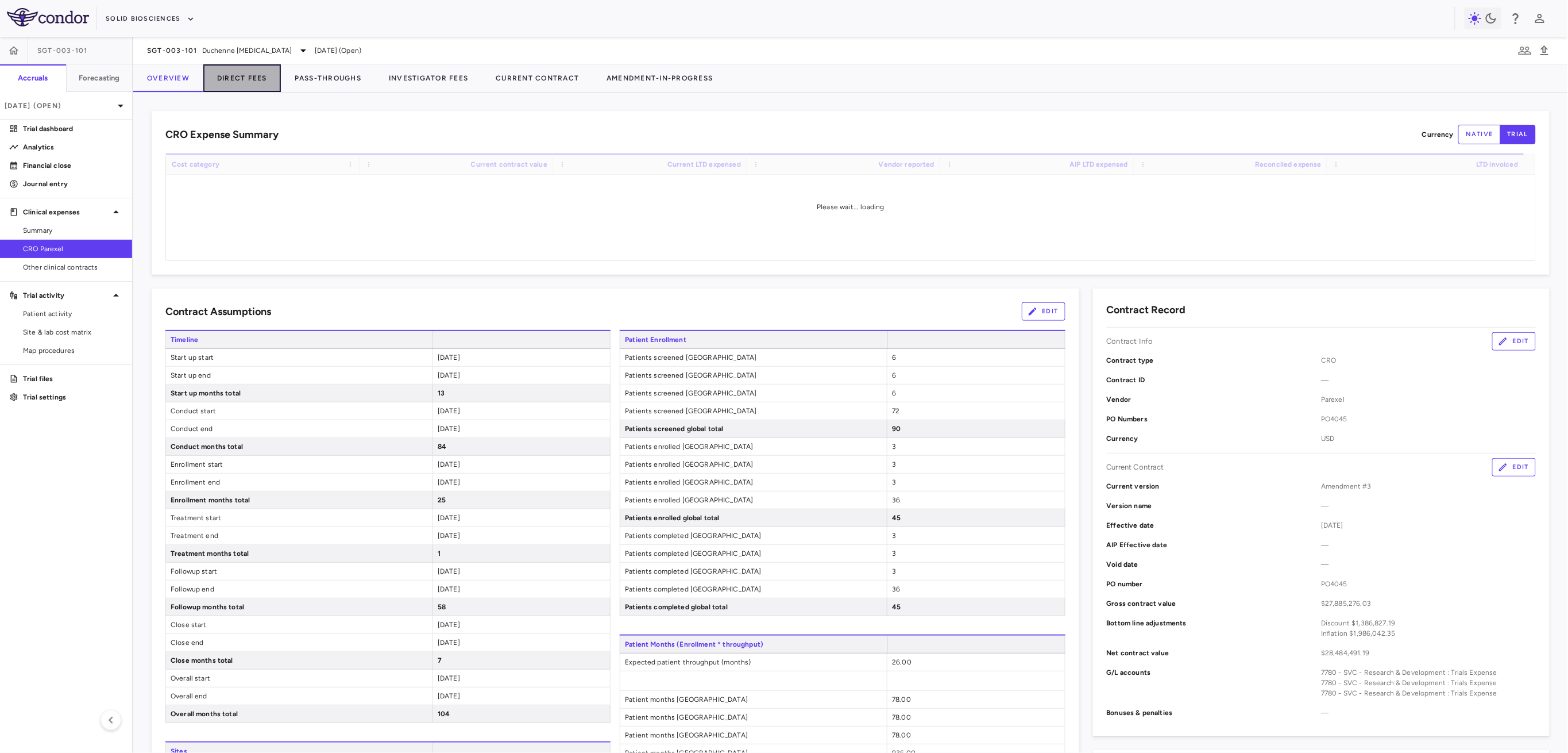
click at [256, 76] on button "Direct Fees" at bounding box center [242, 78] width 78 height 27
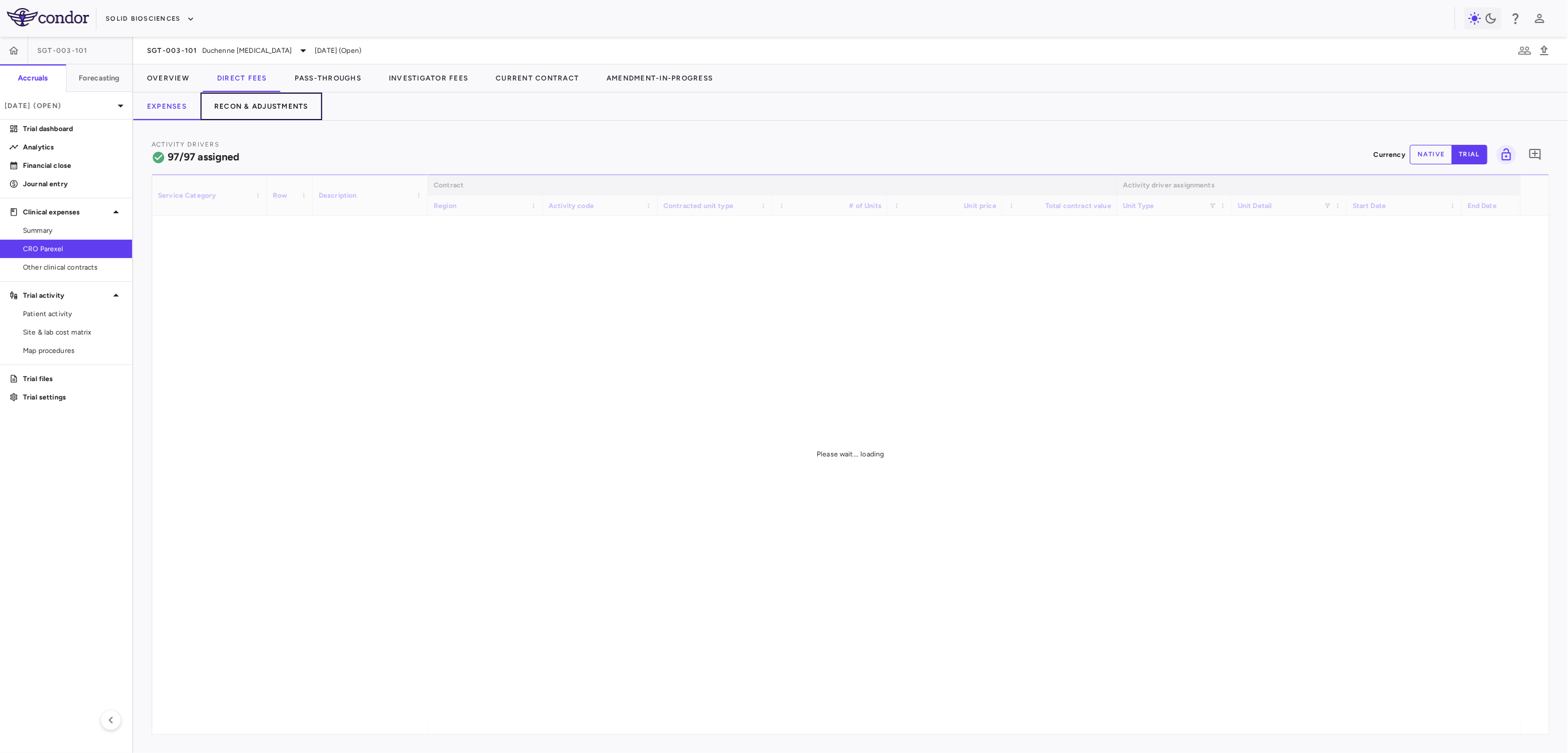
click at [269, 112] on button "Recon & Adjustments" at bounding box center [261, 106] width 122 height 27
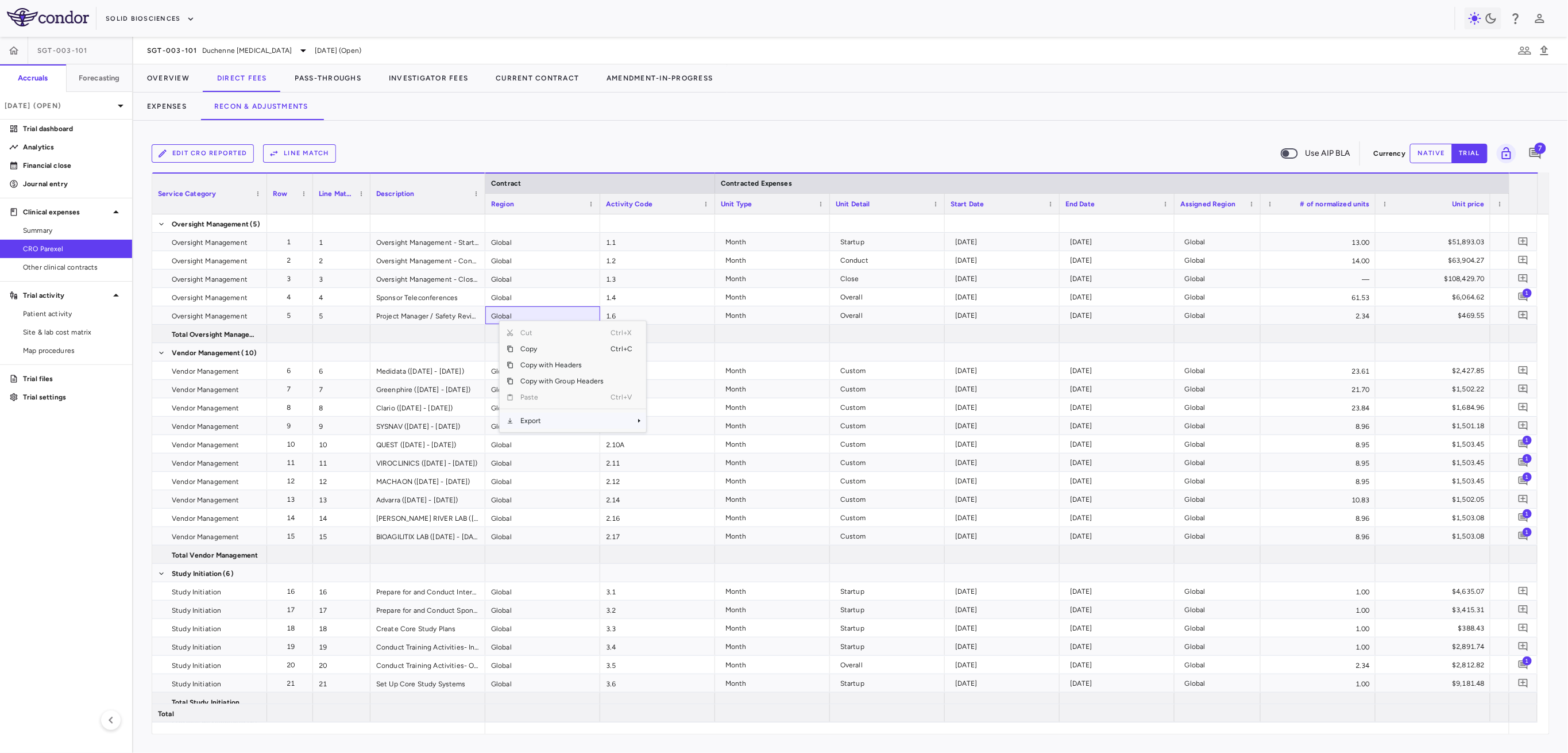
click at [529, 419] on span "Export" at bounding box center [562, 421] width 97 height 16
click at [700, 438] on span "Excel Export" at bounding box center [684, 441] width 54 height 16
click at [156, 114] on button "Expenses" at bounding box center [166, 106] width 67 height 27
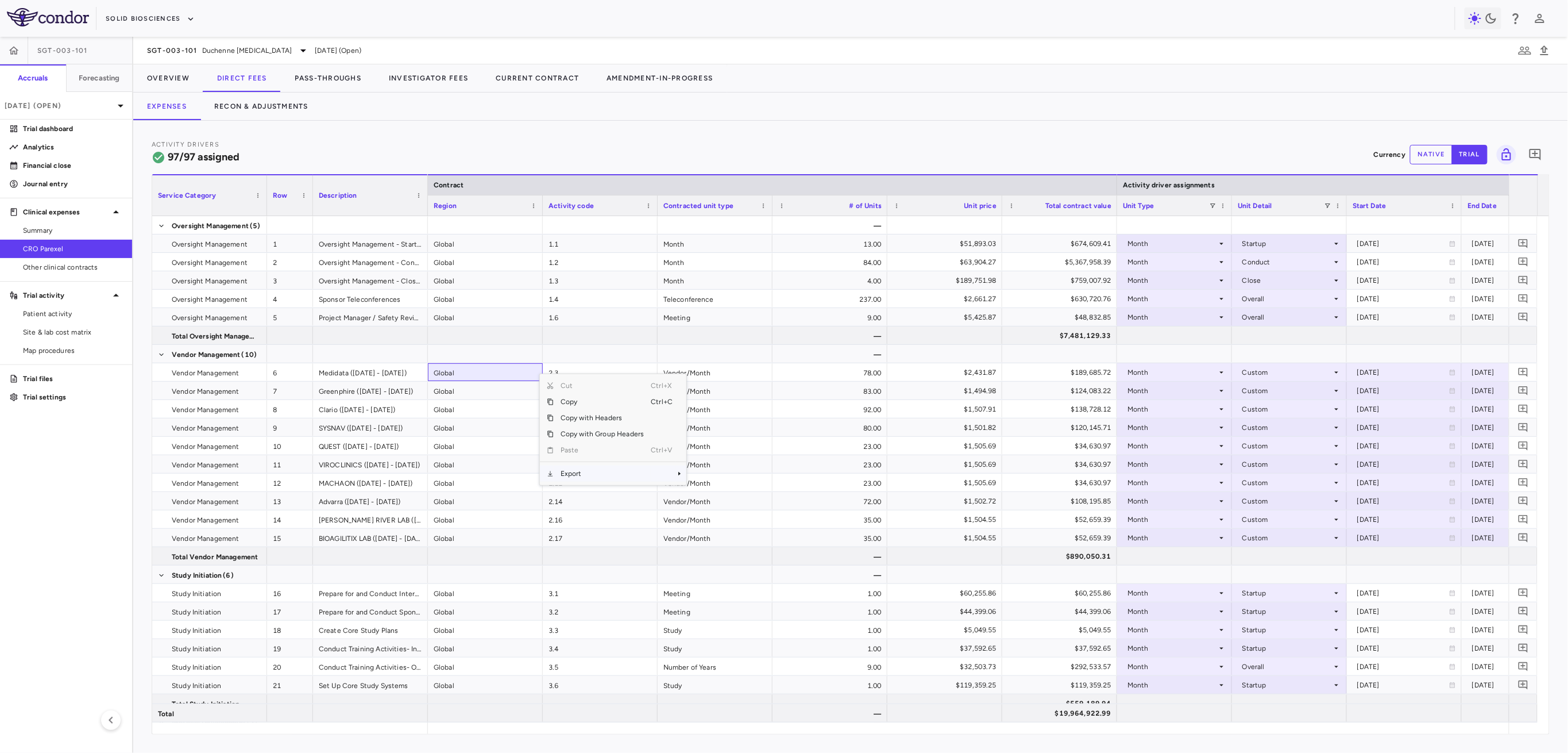
click at [572, 473] on span "Export" at bounding box center [602, 473] width 97 height 16
click at [699, 496] on div "Excel Export" at bounding box center [722, 494] width 75 height 16
drag, startPoint x: 306, startPoint y: 81, endPoint x: 301, endPoint y: 89, distance: 9.4
click at [306, 81] on button "Pass-Throughs" at bounding box center [328, 78] width 94 height 27
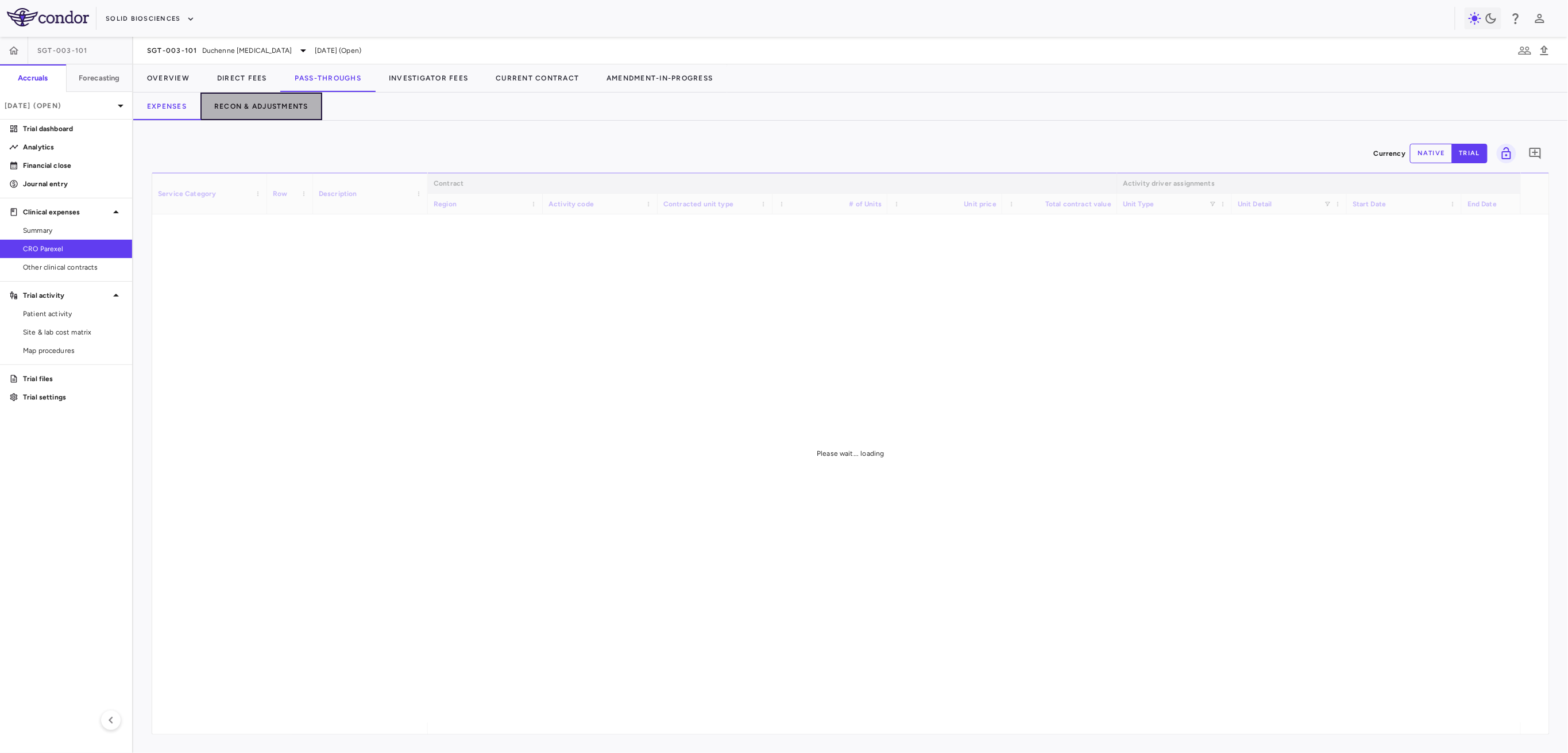
click at [272, 106] on button "Recon & Adjustments" at bounding box center [261, 106] width 122 height 27
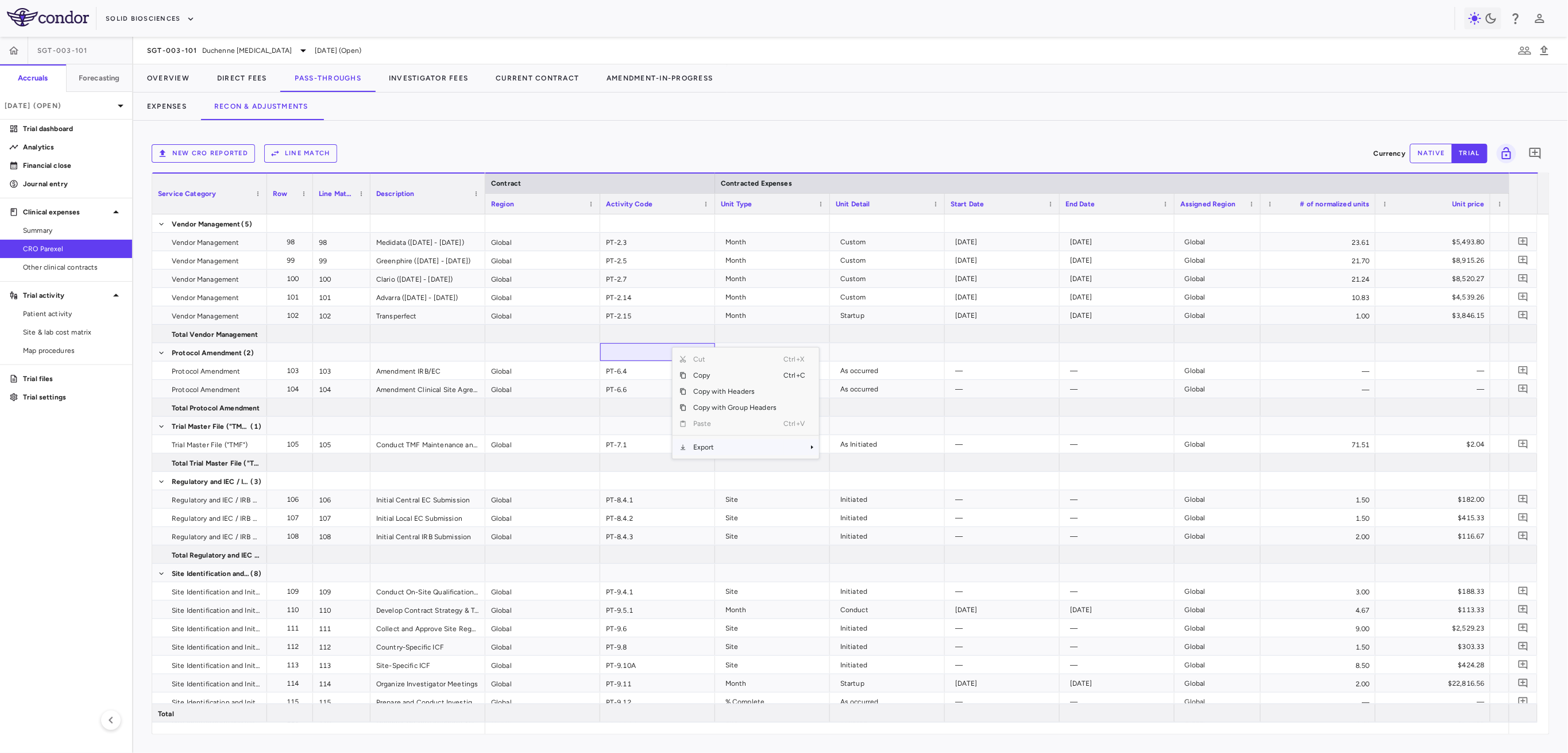
click at [728, 440] on span "Export" at bounding box center [735, 447] width 97 height 16
click at [860, 466] on span "Excel Export" at bounding box center [857, 467] width 54 height 16
click at [178, 107] on button "Expenses" at bounding box center [166, 106] width 67 height 27
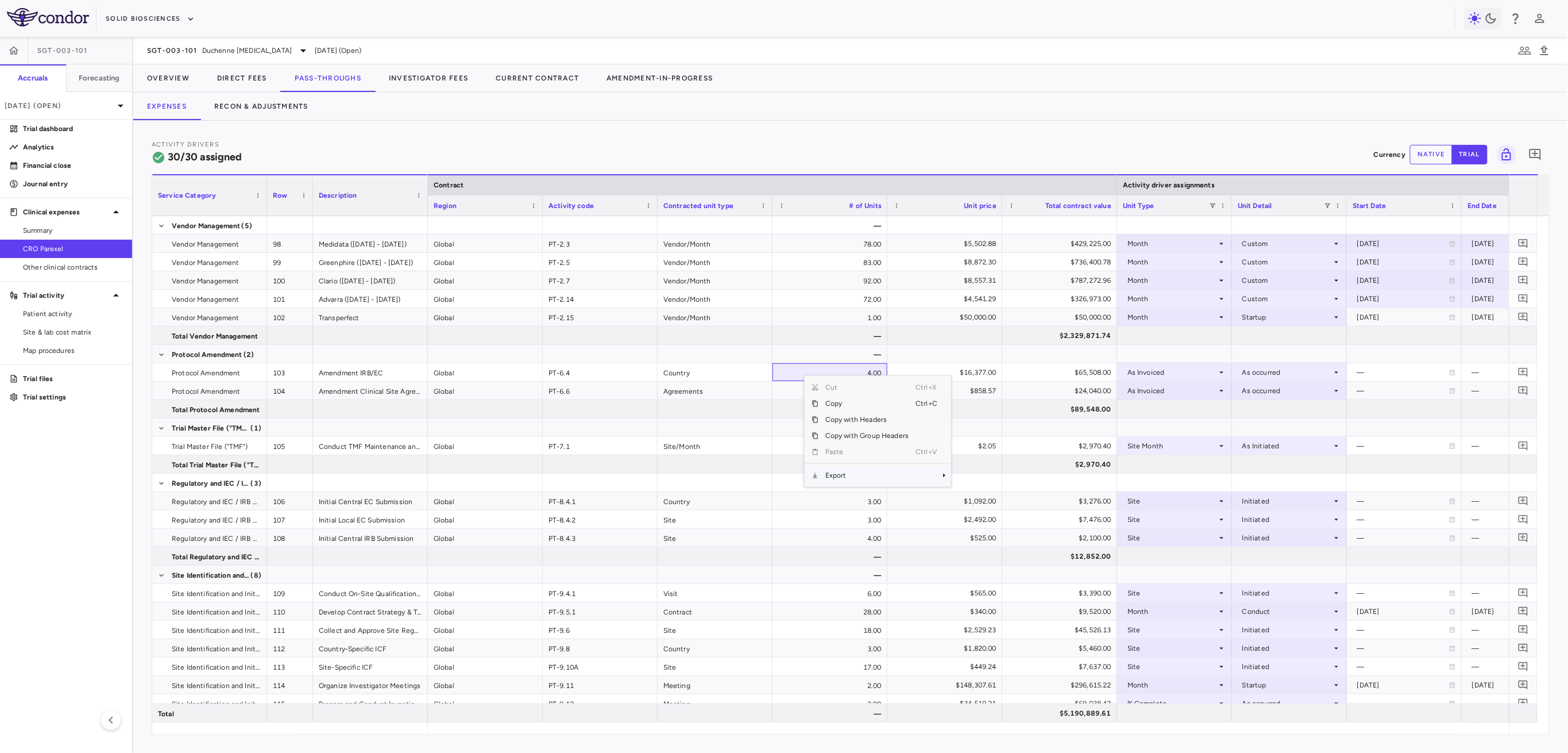
click at [844, 478] on span "Export" at bounding box center [867, 475] width 97 height 16
click at [975, 499] on span "Excel Export" at bounding box center [990, 495] width 54 height 16
